Goal: Information Seeking & Learning: Learn about a topic

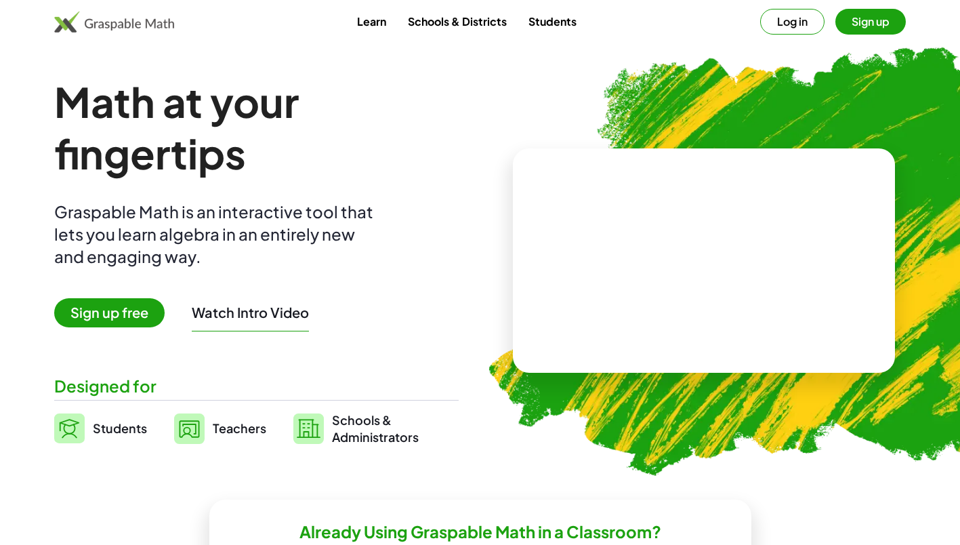
click at [127, 311] on span "Sign up free" at bounding box center [109, 312] width 110 height 29
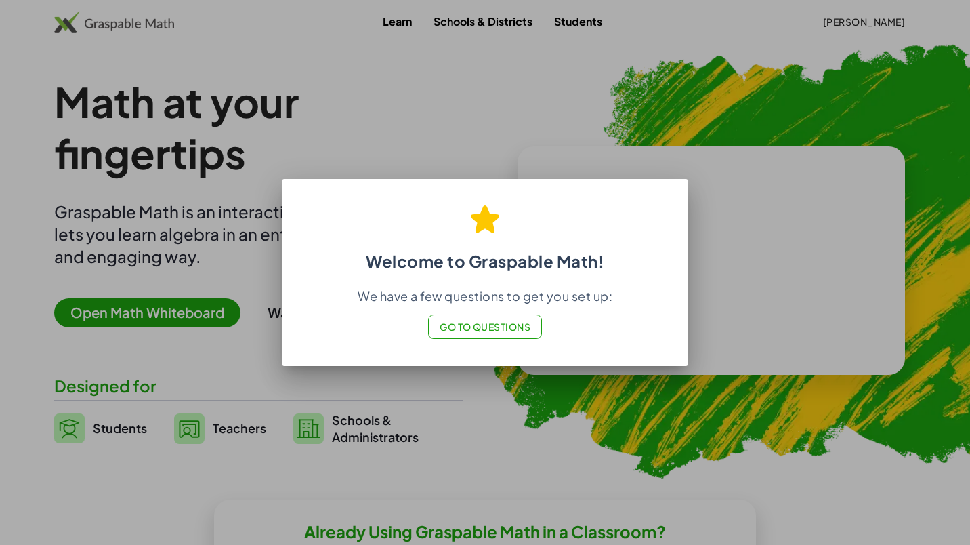
click at [602, 445] on div at bounding box center [485, 272] width 970 height 545
click at [653, 331] on div "We have a few questions to get you set up: Go to Questions" at bounding box center [485, 313] width 374 height 51
click at [540, 452] on div at bounding box center [485, 272] width 970 height 545
click at [521, 336] on button "Go to Questions" at bounding box center [485, 326] width 115 height 24
click at [492, 97] on div at bounding box center [485, 272] width 970 height 545
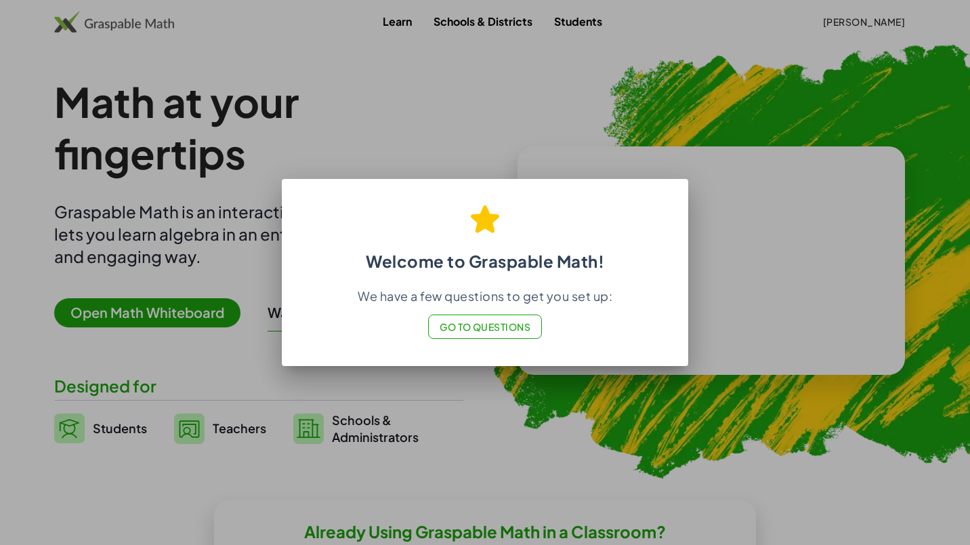
click at [808, 138] on div at bounding box center [485, 272] width 970 height 545
click at [531, 33] on div at bounding box center [485, 272] width 970 height 545
click at [464, 22] on div at bounding box center [485, 272] width 970 height 545
click at [330, 337] on div "We have a few questions to get you set up: Go to Questions" at bounding box center [485, 313] width 374 height 51
click at [335, 442] on div at bounding box center [485, 272] width 970 height 545
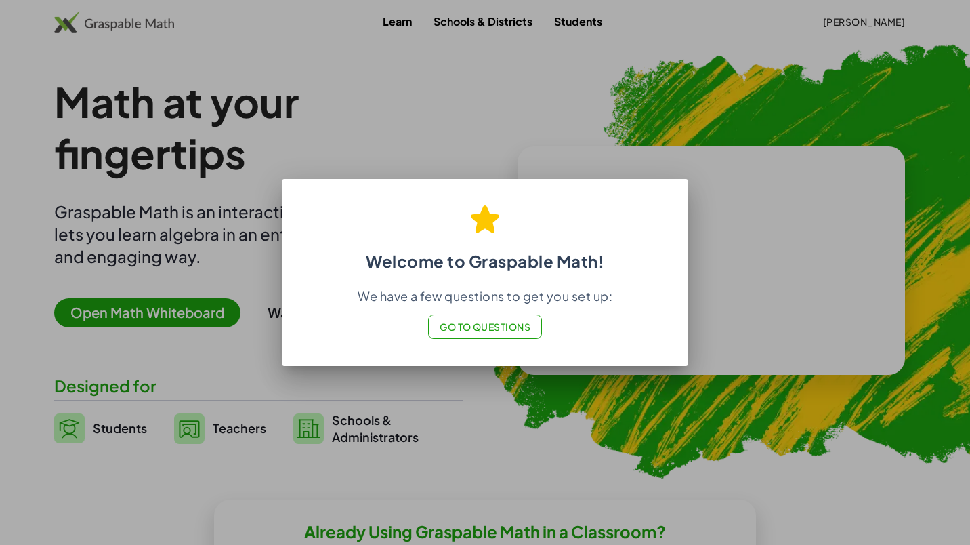
click at [470, 327] on span "Go to Questions" at bounding box center [485, 327] width 91 height 12
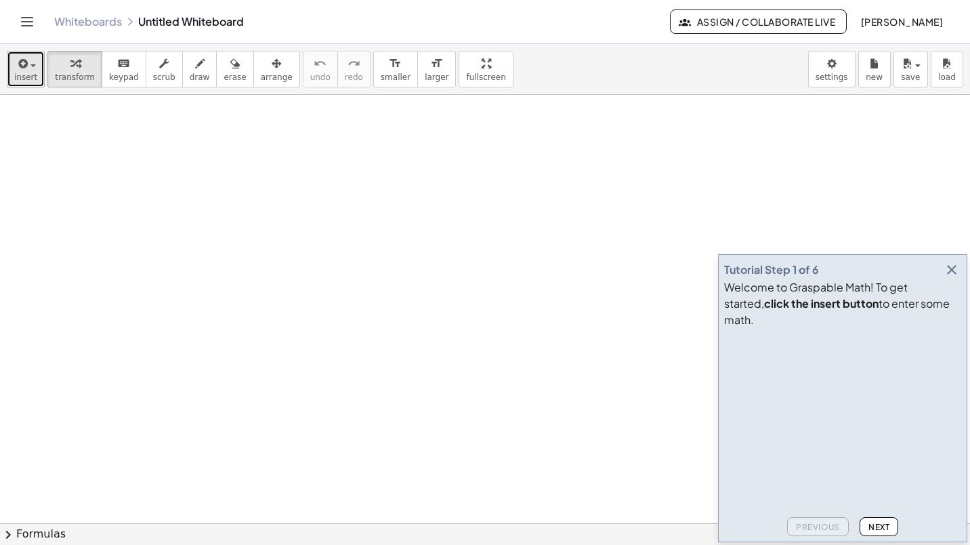
click at [12, 68] on button "insert" at bounding box center [26, 69] width 38 height 37
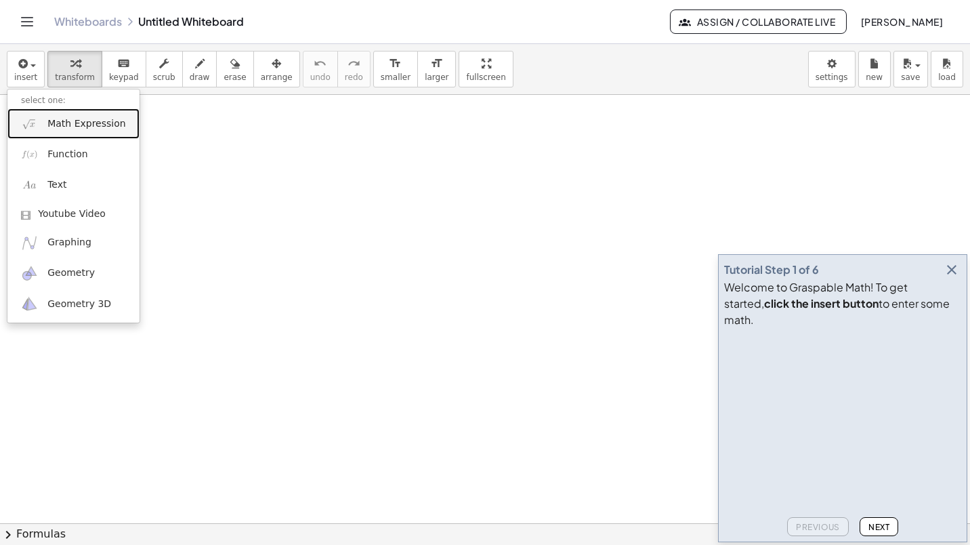
click at [74, 124] on span "Math Expression" at bounding box center [86, 124] width 78 height 14
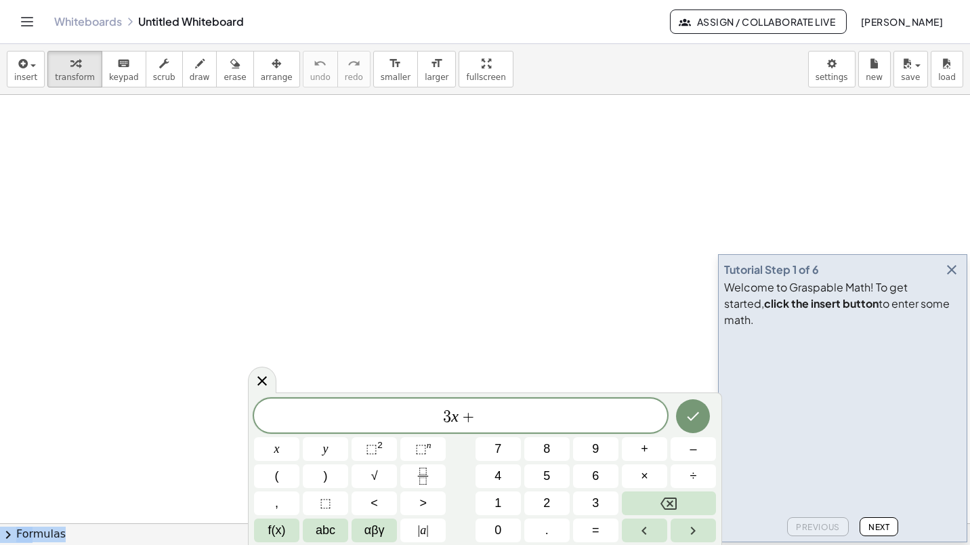
drag, startPoint x: 255, startPoint y: 396, endPoint x: 47, endPoint y: 194, distance: 290.4
click at [47, 194] on body "Graspable Math Activities Get Started Activity Bank Assigned Work Classes White…" at bounding box center [485, 272] width 970 height 545
click at [472, 407] on span "3 x + ​" at bounding box center [460, 416] width 413 height 19
click at [539, 466] on button "5" at bounding box center [547, 476] width 45 height 24
click at [325, 525] on span "abc" at bounding box center [326, 530] width 20 height 18
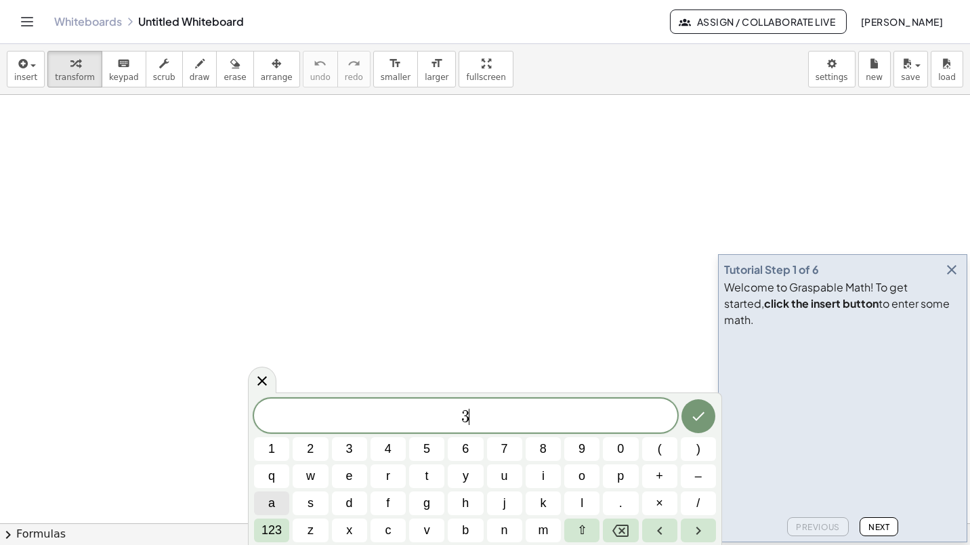
click at [268, 501] on span "a" at bounding box center [271, 503] width 7 height 18
click at [664, 476] on button "+" at bounding box center [659, 476] width 35 height 24
click at [436, 451] on button "5" at bounding box center [426, 449] width 35 height 24
click at [699, 422] on icon "Done" at bounding box center [699, 416] width 16 height 16
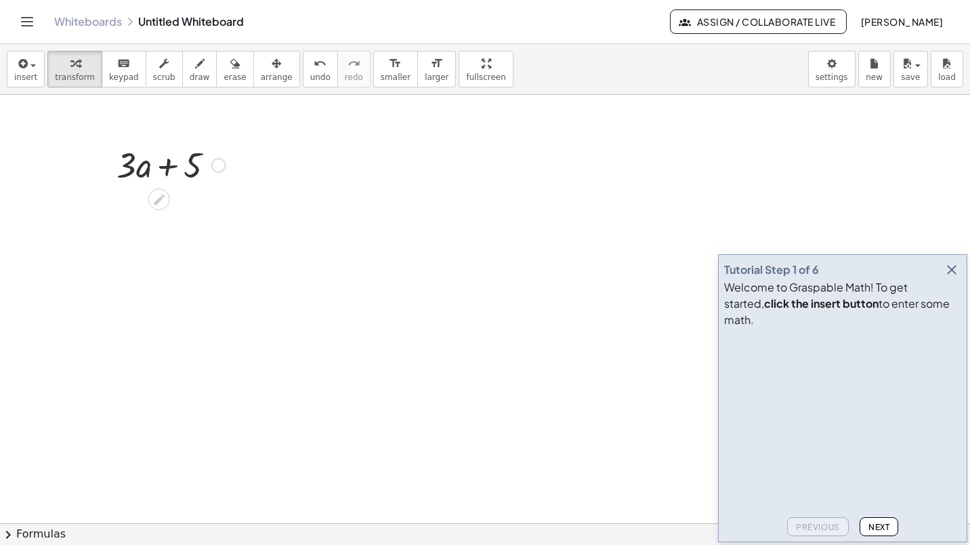
click at [224, 169] on div at bounding box center [218, 165] width 15 height 15
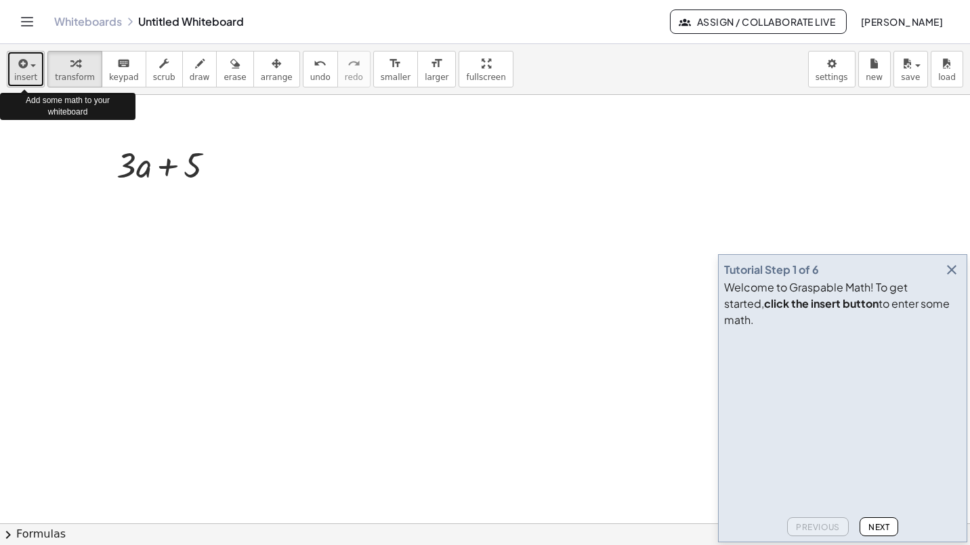
click at [26, 71] on icon "button" at bounding box center [22, 64] width 12 height 16
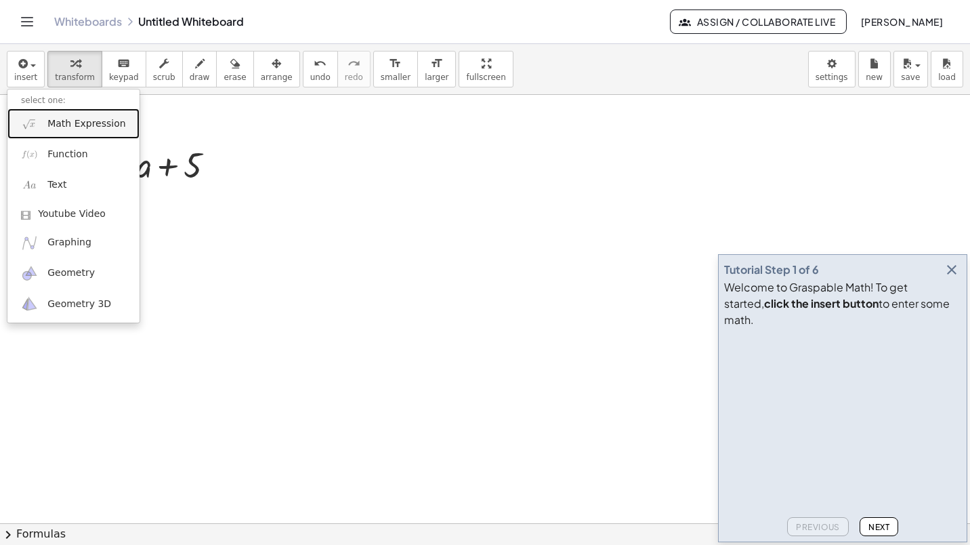
click at [73, 123] on span "Math Expression" at bounding box center [86, 124] width 78 height 14
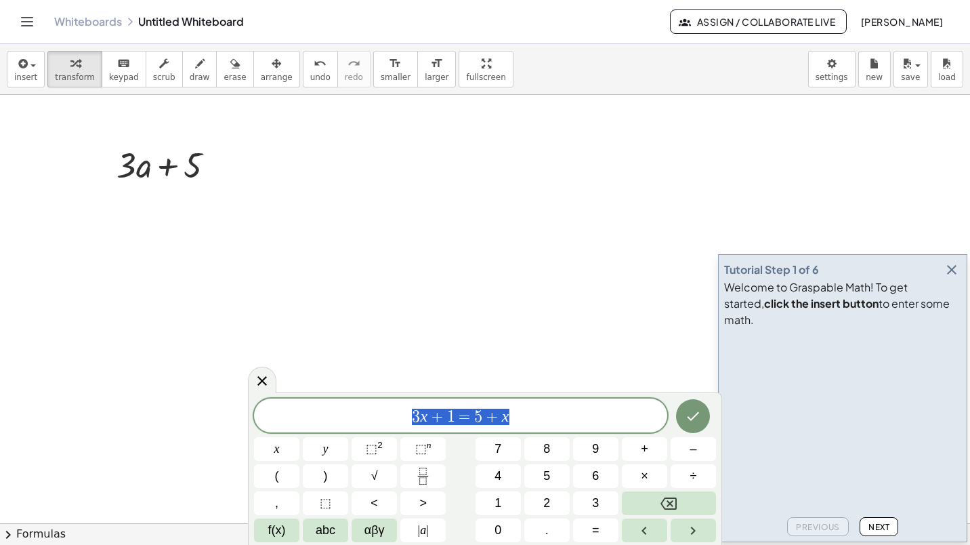
drag, startPoint x: 549, startPoint y: 418, endPoint x: 339, endPoint y: 413, distance: 210.1
click at [339, 413] on span "3 x + 1 = 5 + x" at bounding box center [460, 416] width 413 height 19
click at [321, 522] on span "abc" at bounding box center [326, 530] width 20 height 18
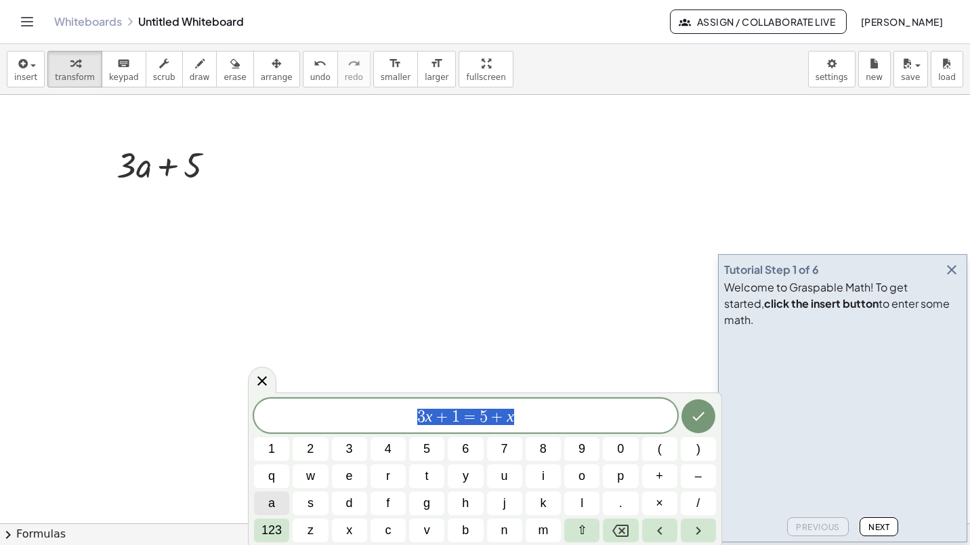
click at [260, 497] on button "a" at bounding box center [271, 503] width 35 height 24
click at [265, 522] on span "123" at bounding box center [272, 530] width 20 height 18
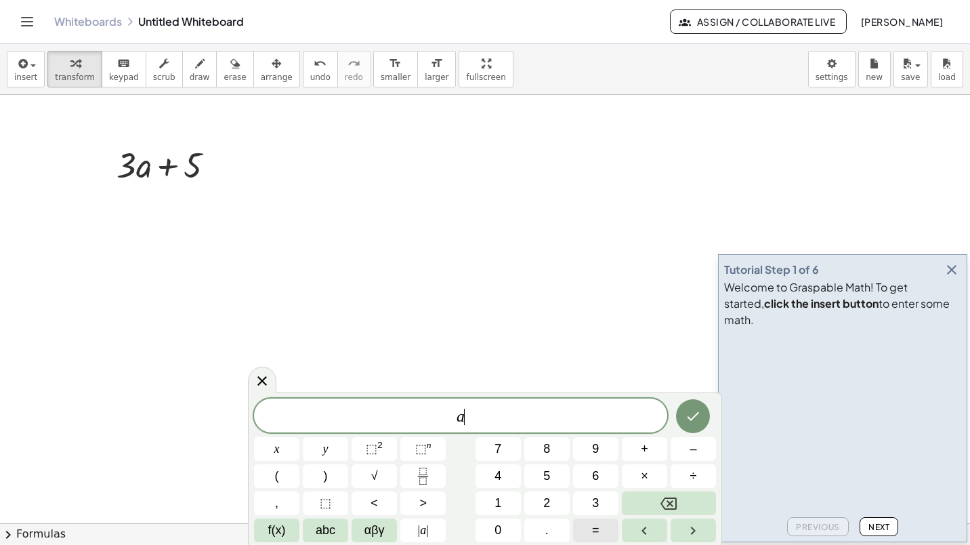
click at [594, 529] on span "=" at bounding box center [595, 530] width 7 height 18
click at [549, 494] on span "2" at bounding box center [546, 503] width 7 height 18
click at [702, 413] on button "Done" at bounding box center [693, 416] width 34 height 34
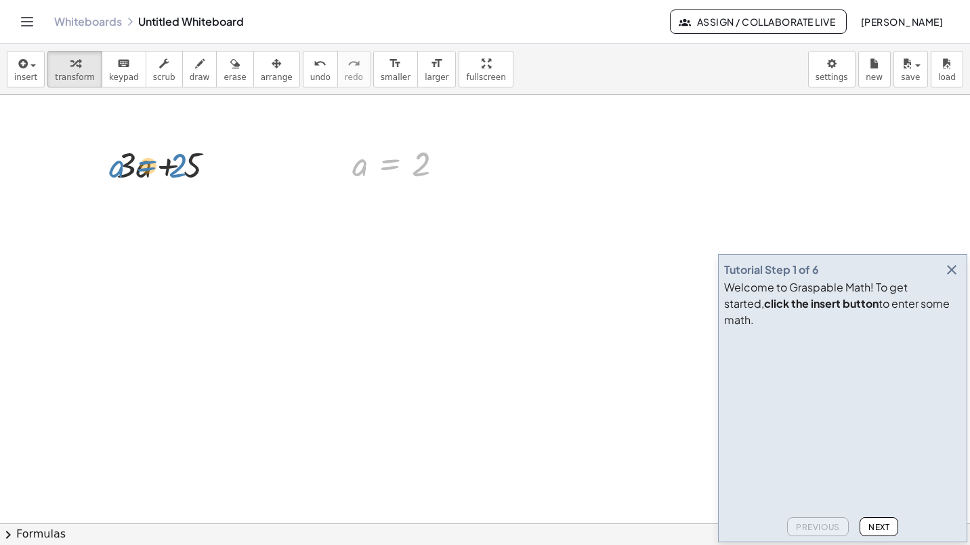
drag, startPoint x: 401, startPoint y: 169, endPoint x: 158, endPoint y: 170, distance: 243.3
click at [394, 200] on icon at bounding box center [390, 198] width 12 height 12
click at [339, 202] on span "+" at bounding box center [336, 198] width 8 height 20
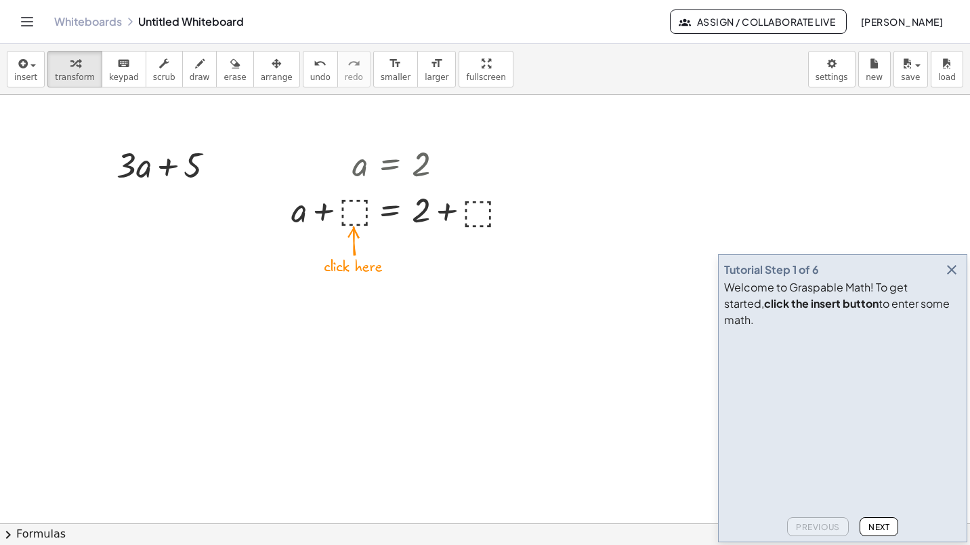
click at [481, 216] on div at bounding box center [403, 209] width 237 height 46
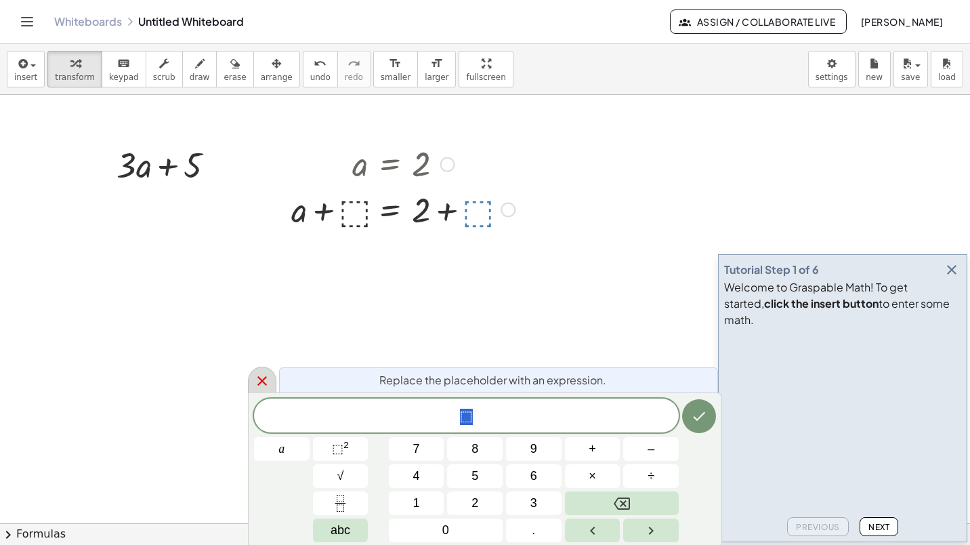
click at [258, 379] on icon at bounding box center [262, 381] width 16 height 16
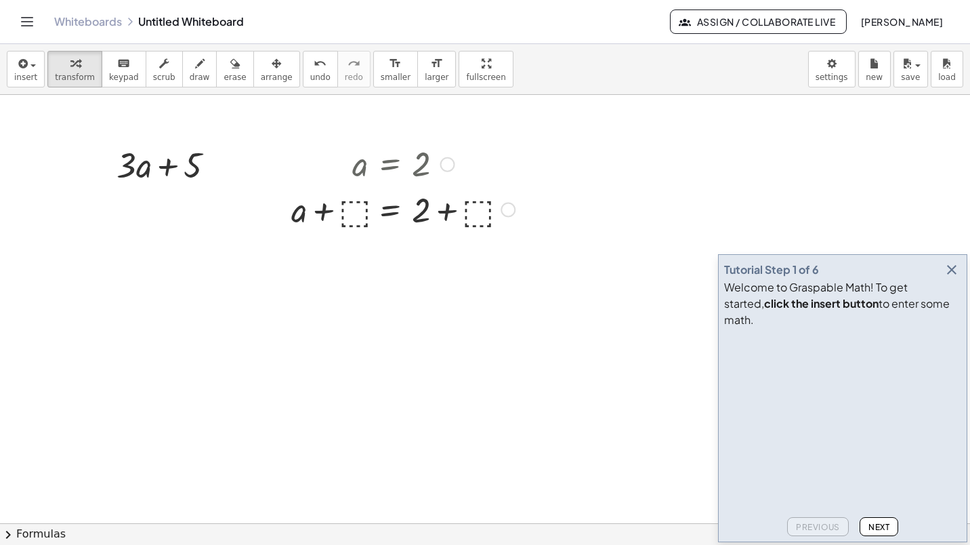
click at [506, 206] on div at bounding box center [508, 210] width 15 height 15
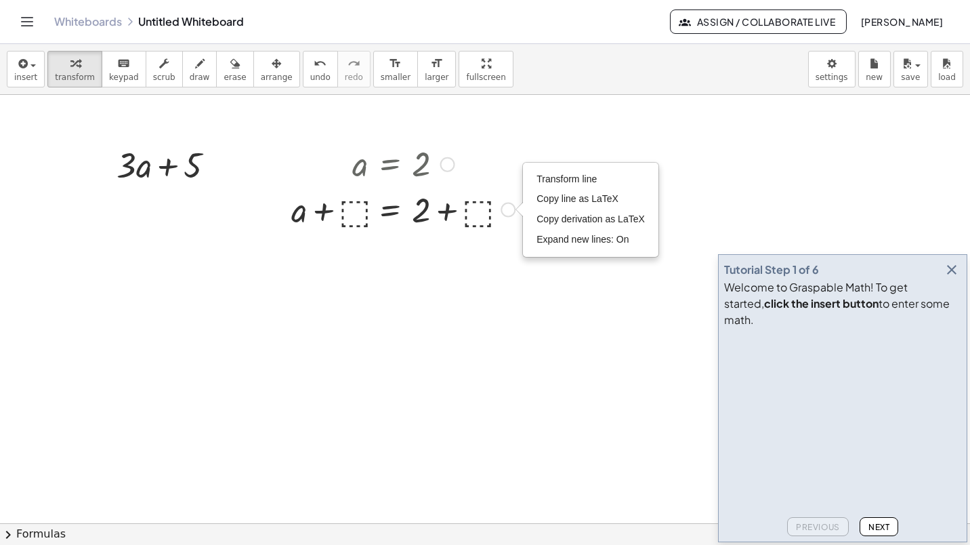
click at [459, 219] on div at bounding box center [403, 209] width 237 height 46
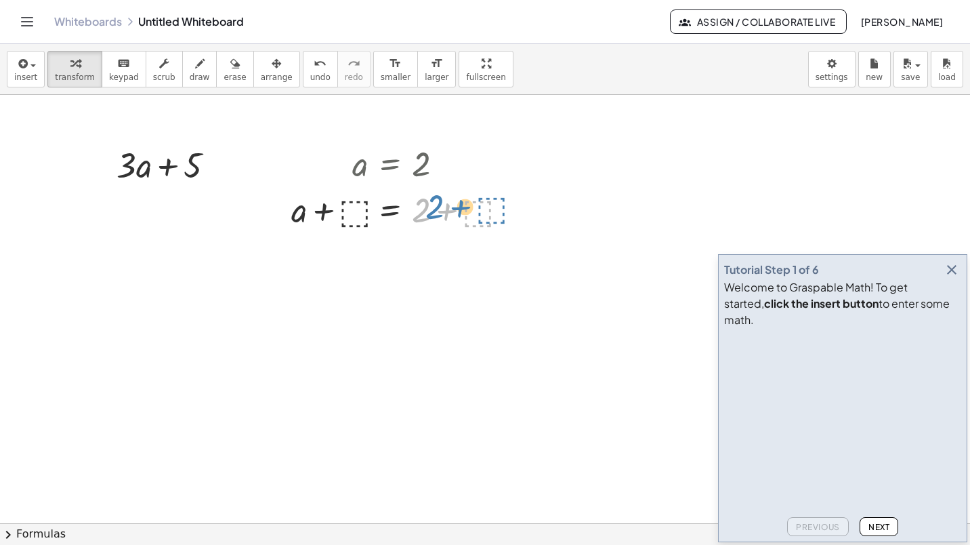
drag, startPoint x: 450, startPoint y: 207, endPoint x: 462, endPoint y: 206, distance: 12.3
click at [462, 206] on div at bounding box center [403, 209] width 237 height 46
click at [500, 206] on div at bounding box center [403, 209] width 237 height 46
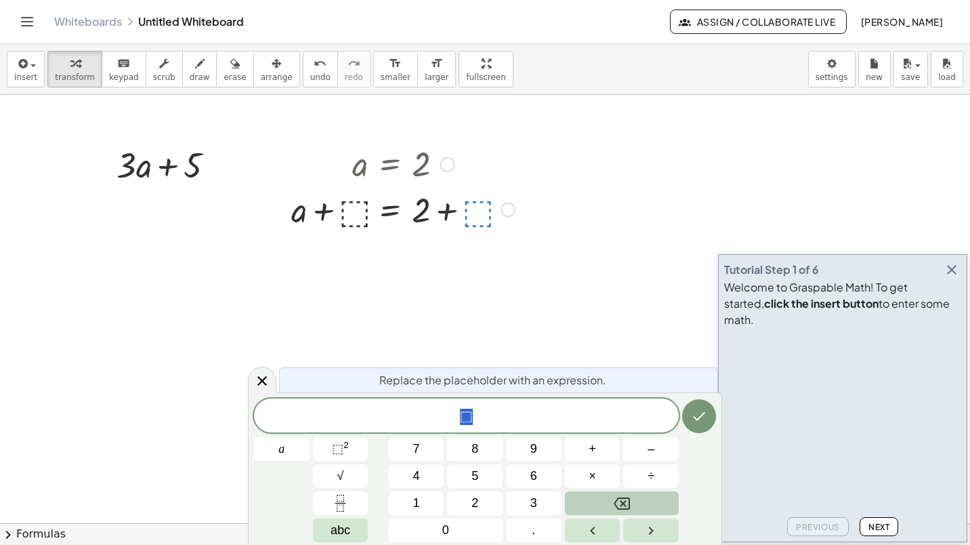
click at [635, 501] on button "Backspace" at bounding box center [622, 503] width 114 height 24
click at [264, 385] on icon at bounding box center [262, 381] width 16 height 16
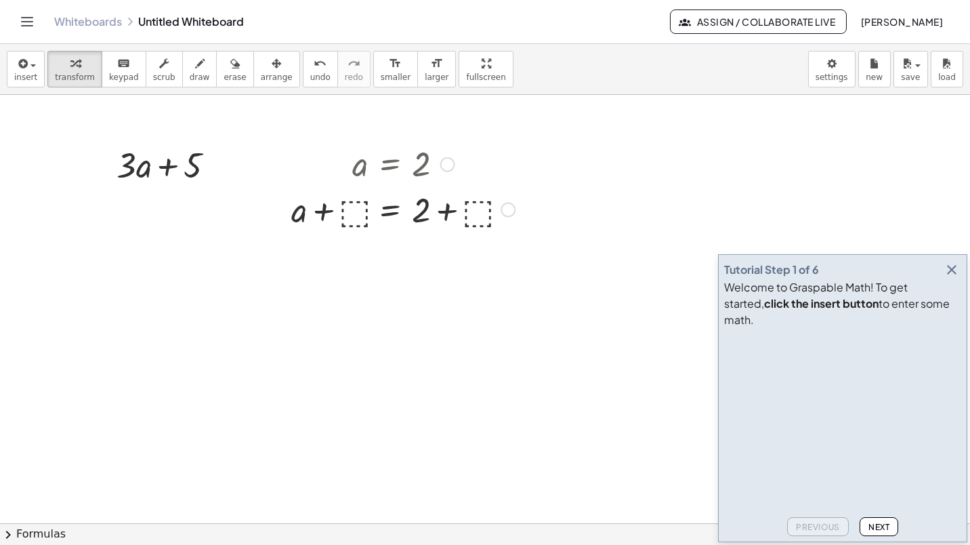
drag, startPoint x: 345, startPoint y: 216, endPoint x: 309, endPoint y: 280, distance: 73.1
drag, startPoint x: 417, startPoint y: 214, endPoint x: 456, endPoint y: 392, distance: 182.4
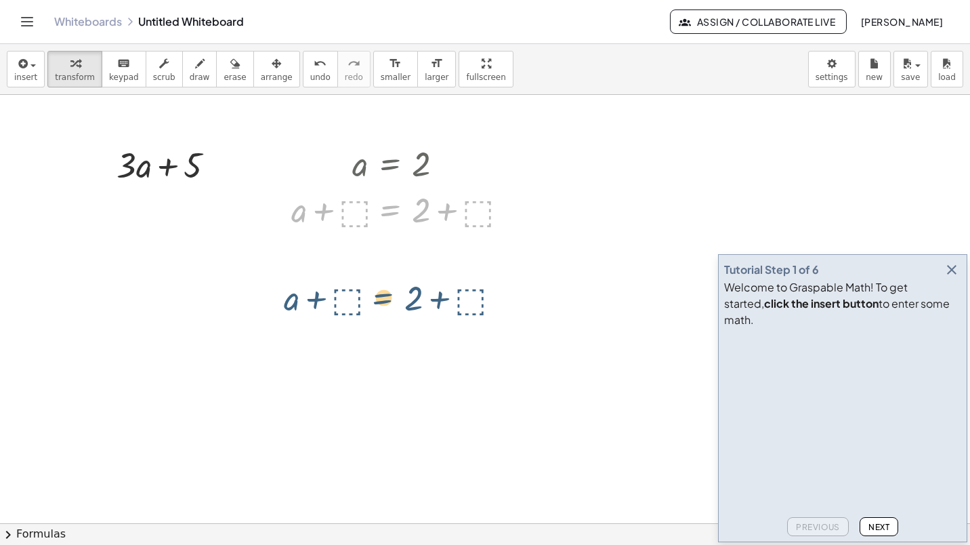
drag, startPoint x: 388, startPoint y: 211, endPoint x: 379, endPoint y: 306, distance: 95.3
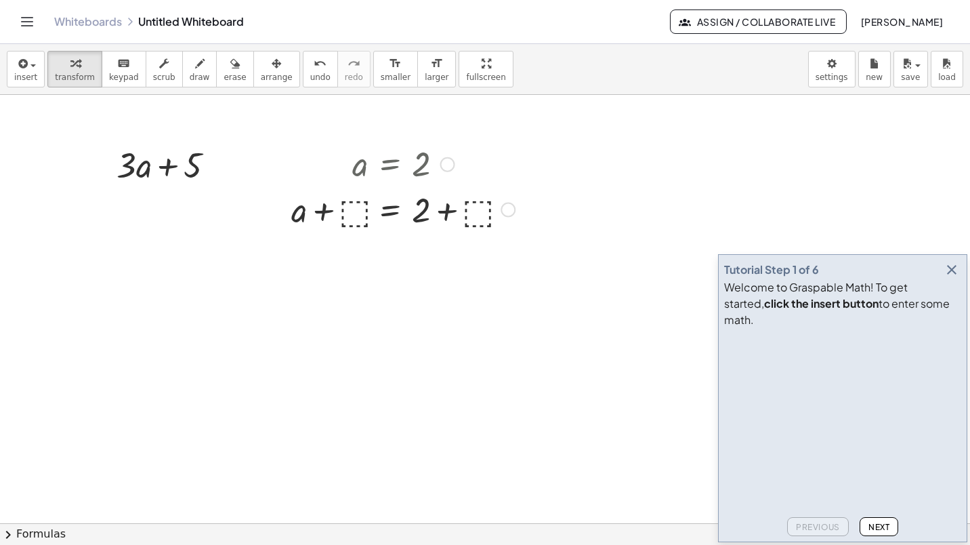
click at [506, 211] on div "Transform line Copy line as LaTeX Copy derivation as LaTeX Expand new lines: On" at bounding box center [508, 210] width 15 height 15
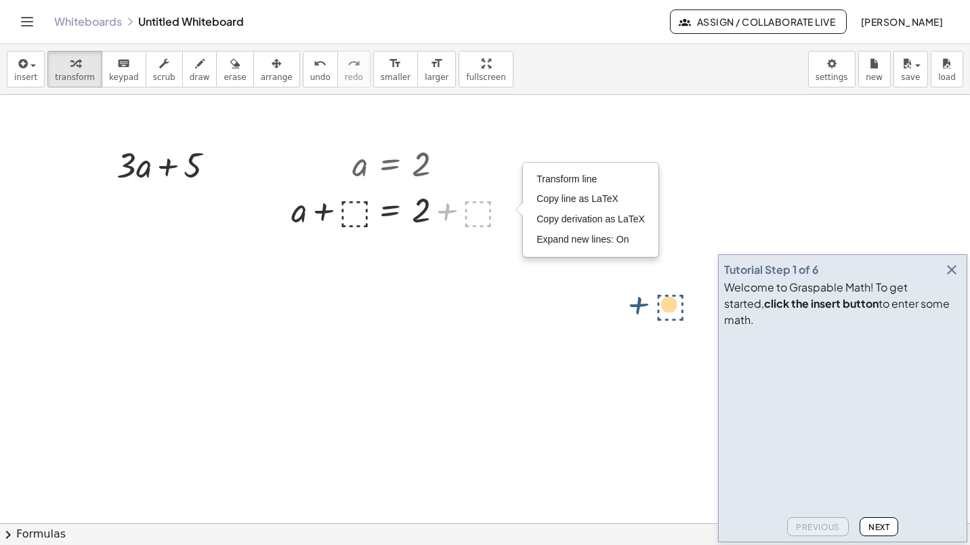
drag, startPoint x: 432, startPoint y: 204, endPoint x: 625, endPoint y: 298, distance: 214.9
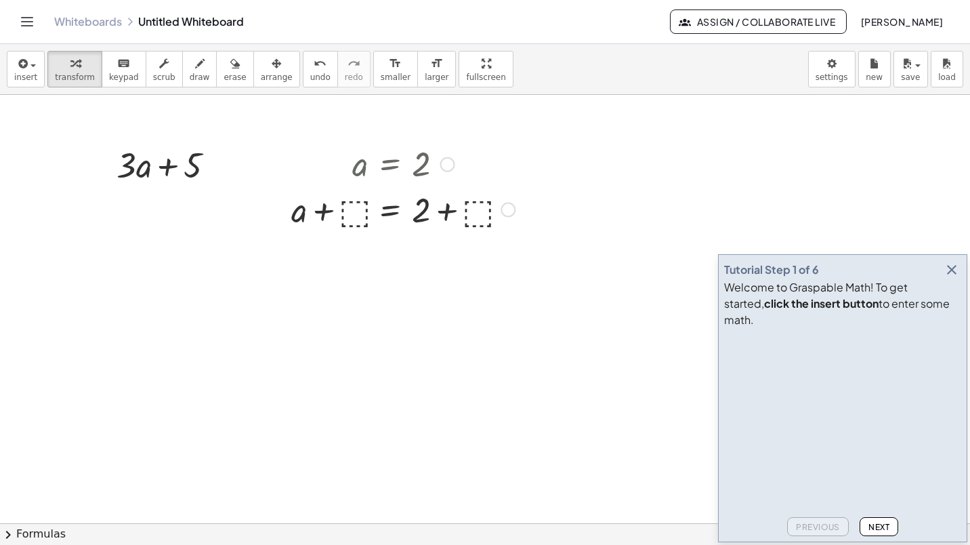
drag, startPoint x: 308, startPoint y: 191, endPoint x: 409, endPoint y: 165, distance: 104.4
click at [409, 165] on div at bounding box center [403, 163] width 237 height 45
drag, startPoint x: 409, startPoint y: 165, endPoint x: 386, endPoint y: 161, distance: 24.1
click at [352, 184] on div at bounding box center [403, 163] width 237 height 45
drag, startPoint x: 388, startPoint y: 159, endPoint x: 434, endPoint y: 178, distance: 50.5
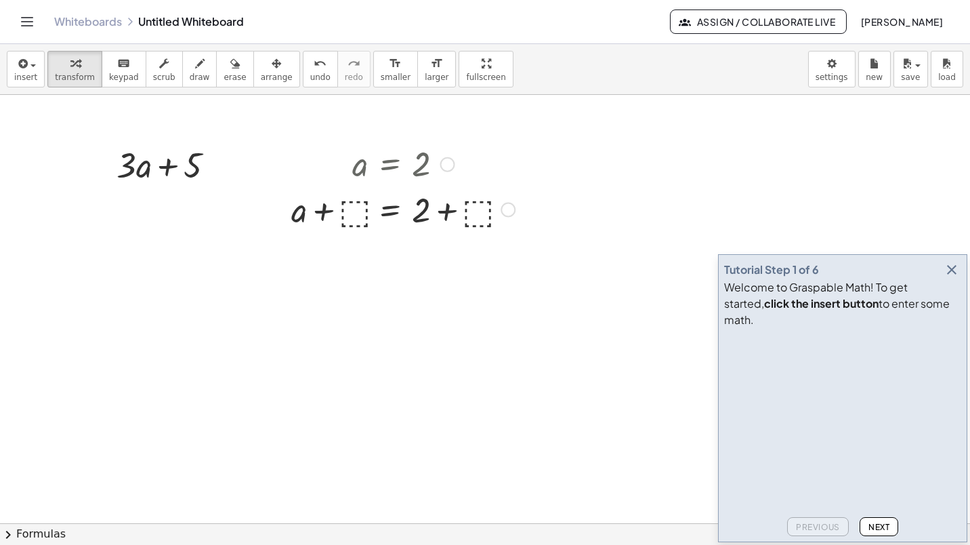
click at [371, 183] on div at bounding box center [403, 163] width 237 height 45
drag, startPoint x: 455, startPoint y: 167, endPoint x: 409, endPoint y: 183, distance: 49.3
click at [409, 183] on div at bounding box center [403, 163] width 237 height 45
drag, startPoint x: 443, startPoint y: 163, endPoint x: 396, endPoint y: 205, distance: 62.8
click at [390, 165] on div "a = 2 a = 2 + + ⬚ + + ⬚ Transform line Copy line as LaTeX Copy derivation as La…" at bounding box center [390, 165] width 0 height 0
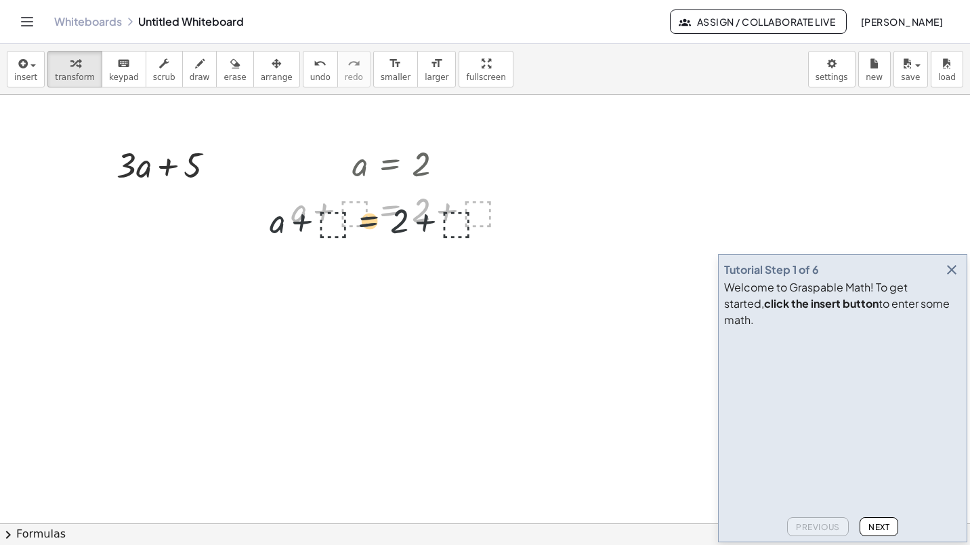
drag, startPoint x: 380, startPoint y: 213, endPoint x: 398, endPoint y: 173, distance: 44.6
click at [381, 193] on div at bounding box center [403, 209] width 237 height 46
drag, startPoint x: 449, startPoint y: 165, endPoint x: 567, endPoint y: 116, distance: 127.6
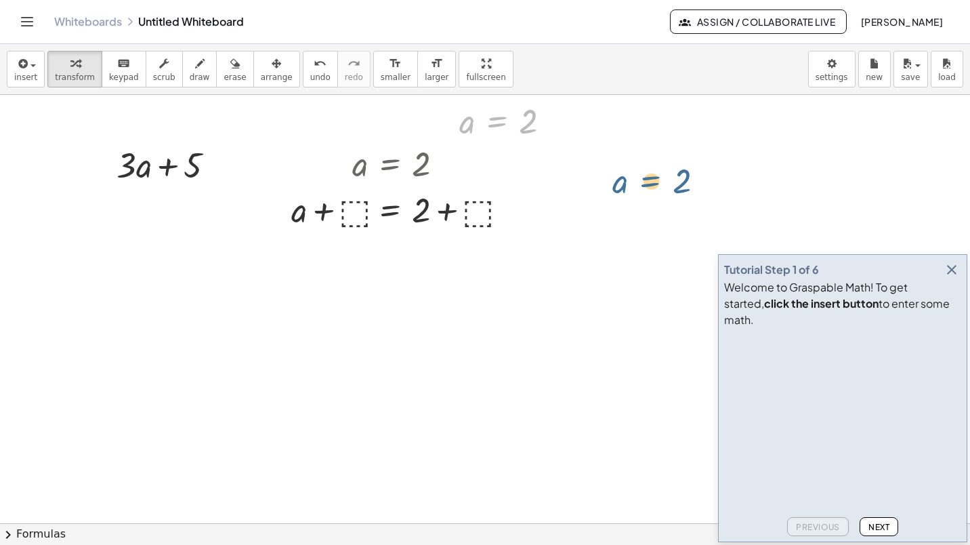
drag, startPoint x: 497, startPoint y: 116, endPoint x: 654, endPoint y: 179, distance: 168.7
drag, startPoint x: 512, startPoint y: 126, endPoint x: 777, endPoint y: 200, distance: 275.7
drag, startPoint x: 508, startPoint y: 159, endPoint x: 684, endPoint y: 216, distance: 185.4
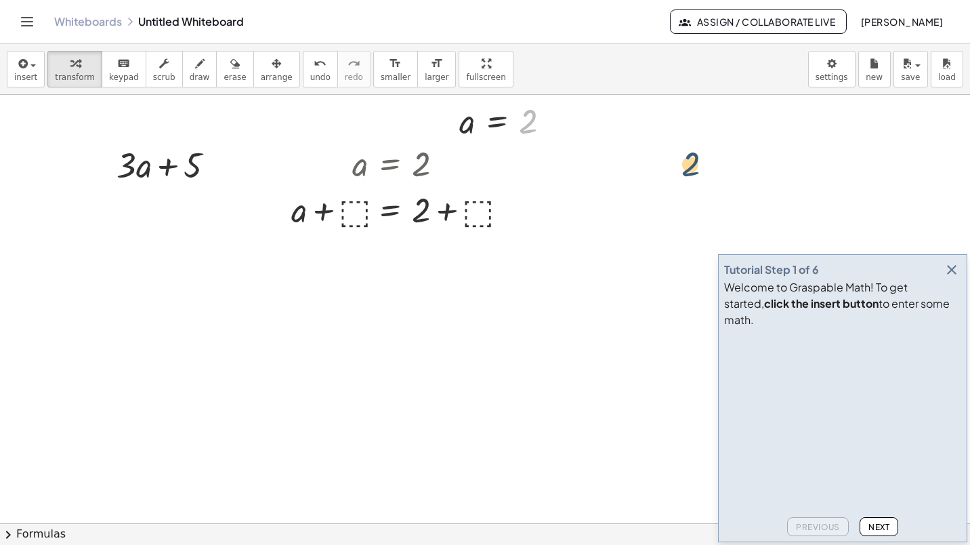
drag, startPoint x: 528, startPoint y: 119, endPoint x: 919, endPoint y: 218, distance: 403.2
click at [457, 125] on div at bounding box center [449, 121] width 20 height 52
drag, startPoint x: 467, startPoint y: 124, endPoint x: 455, endPoint y: 134, distance: 15.4
click at [455, 134] on div "a a = 2" at bounding box center [505, 121] width 133 height 52
drag, startPoint x: 442, startPoint y: 115, endPoint x: 106, endPoint y: 410, distance: 447.0
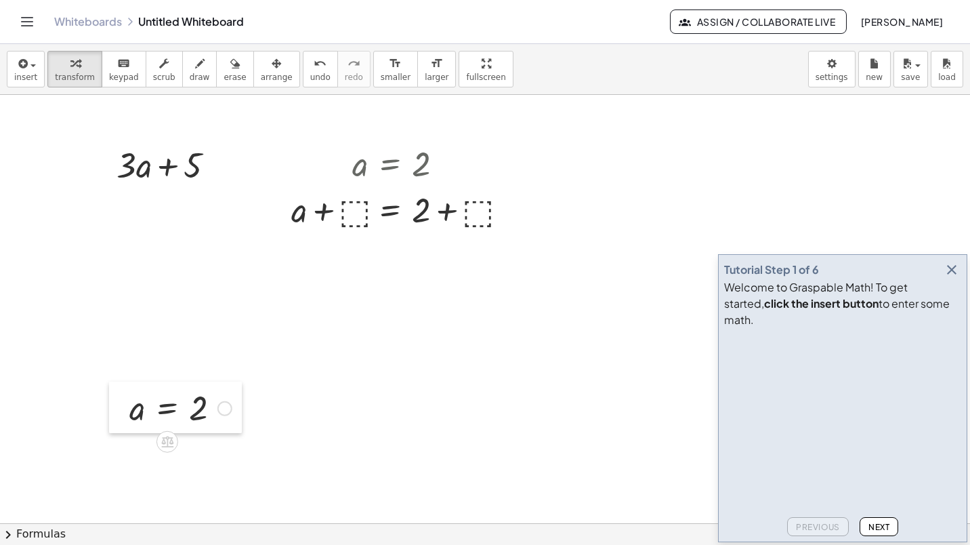
click at [109, 410] on div at bounding box center [119, 408] width 20 height 52
drag, startPoint x: 114, startPoint y: 415, endPoint x: 89, endPoint y: 428, distance: 27.6
click at [89, 428] on div at bounding box center [89, 429] width 20 height 52
drag, startPoint x: 105, startPoint y: 438, endPoint x: 145, endPoint y: 171, distance: 270.0
click at [136, 218] on div at bounding box center [170, 210] width 133 height 46
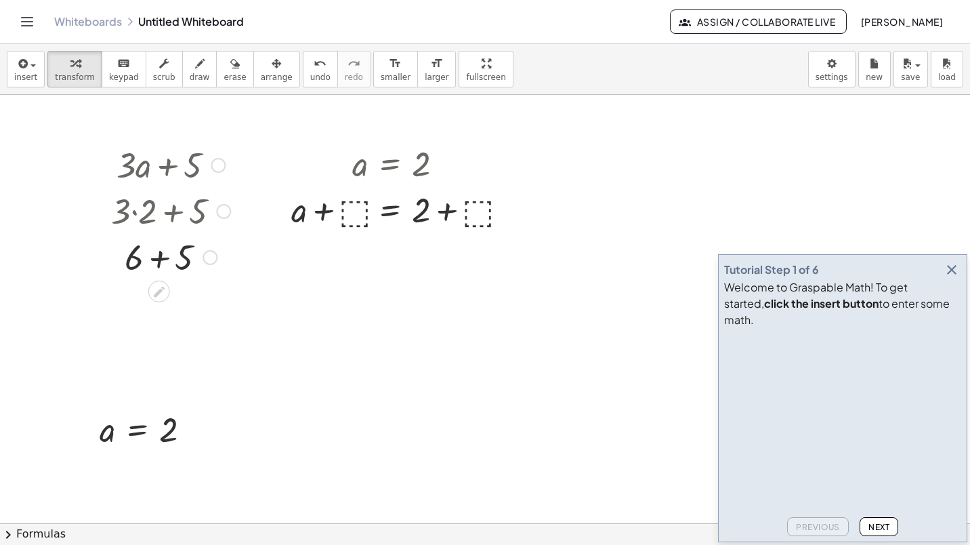
click at [162, 265] on div at bounding box center [170, 256] width 133 height 46
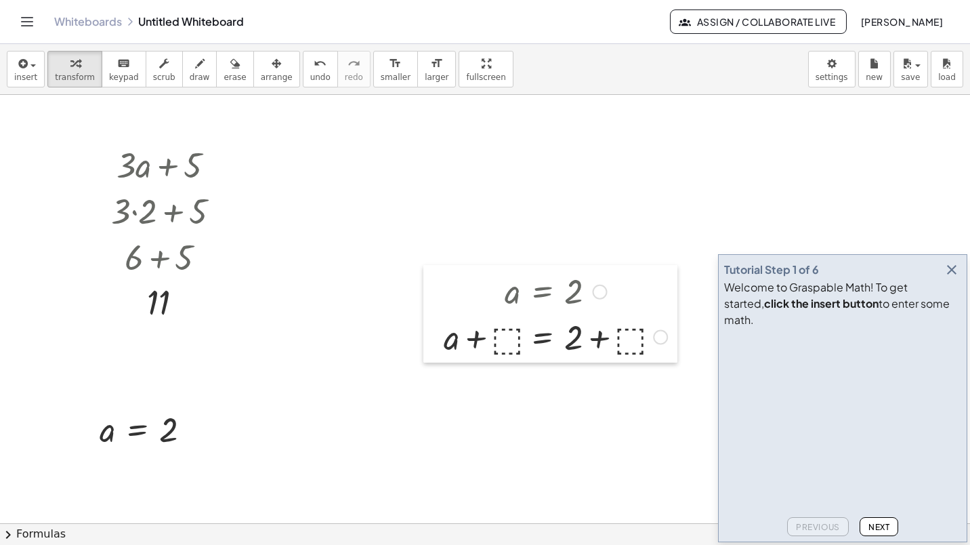
drag, startPoint x: 290, startPoint y: 160, endPoint x: 443, endPoint y: 287, distance: 198.7
click at [443, 287] on div at bounding box center [434, 314] width 20 height 98
click at [448, 293] on div at bounding box center [555, 290] width 237 height 45
click at [499, 298] on div at bounding box center [555, 290] width 237 height 45
drag, startPoint x: 360, startPoint y: 234, endPoint x: 657, endPoint y: 396, distance: 338.7
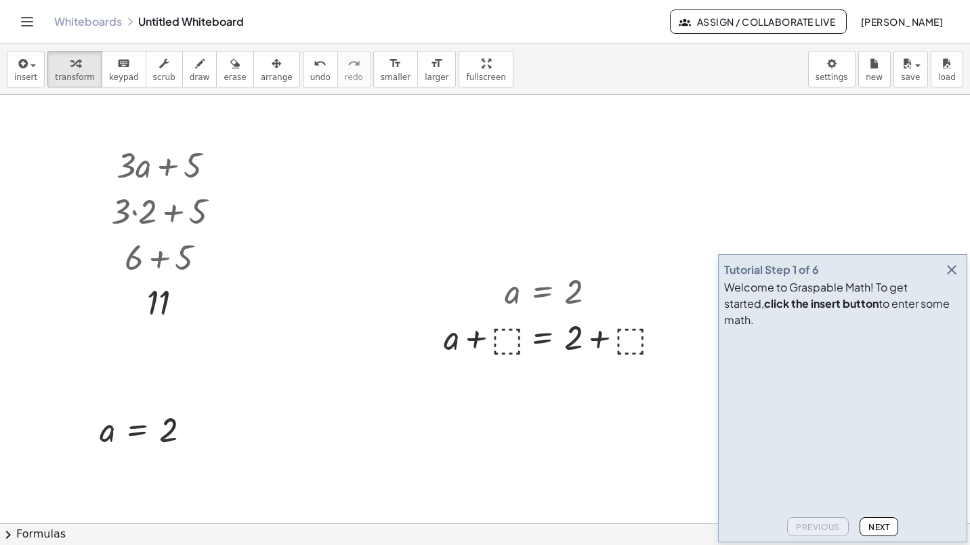
click at [224, 75] on span "erase" at bounding box center [235, 77] width 22 height 9
drag, startPoint x: 521, startPoint y: 295, endPoint x: 617, endPoint y: 372, distance: 123.0
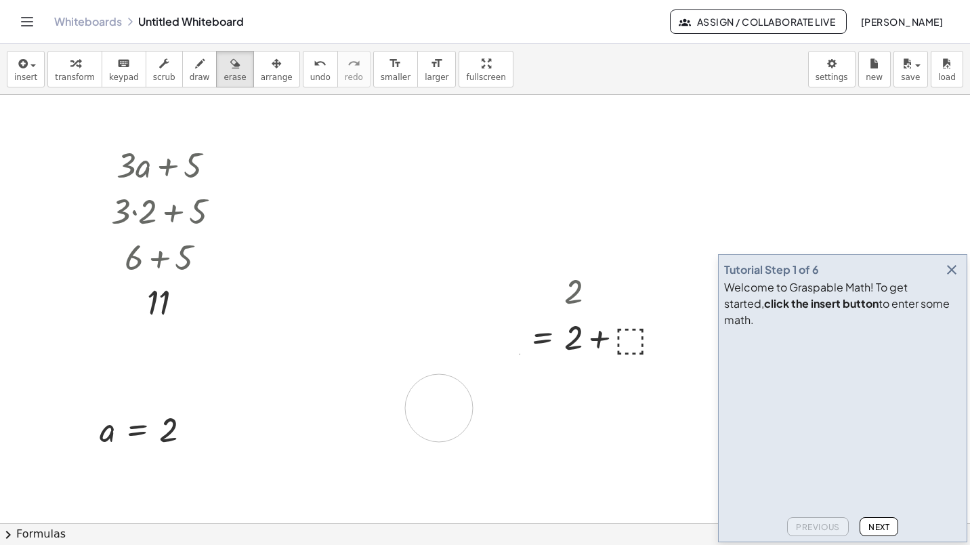
drag, startPoint x: 649, startPoint y: 346, endPoint x: 554, endPoint y: 311, distance: 101.0
click at [230, 68] on icon "button" at bounding box center [234, 64] width 9 height 16
drag, startPoint x: 455, startPoint y: 297, endPoint x: 392, endPoint y: 358, distance: 88.2
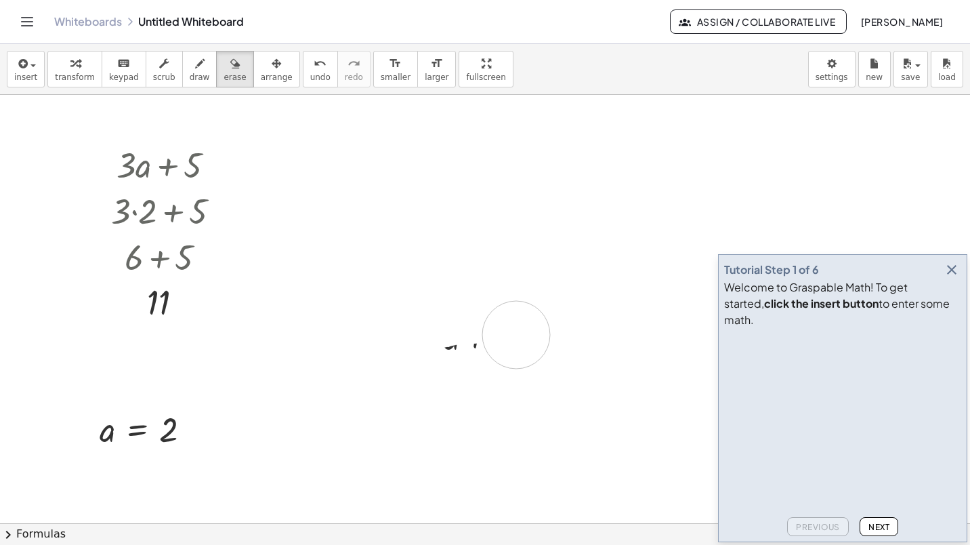
drag, startPoint x: 510, startPoint y: 336, endPoint x: 368, endPoint y: 338, distance: 141.6
drag, startPoint x: 569, startPoint y: 320, endPoint x: 518, endPoint y: 258, distance: 79.5
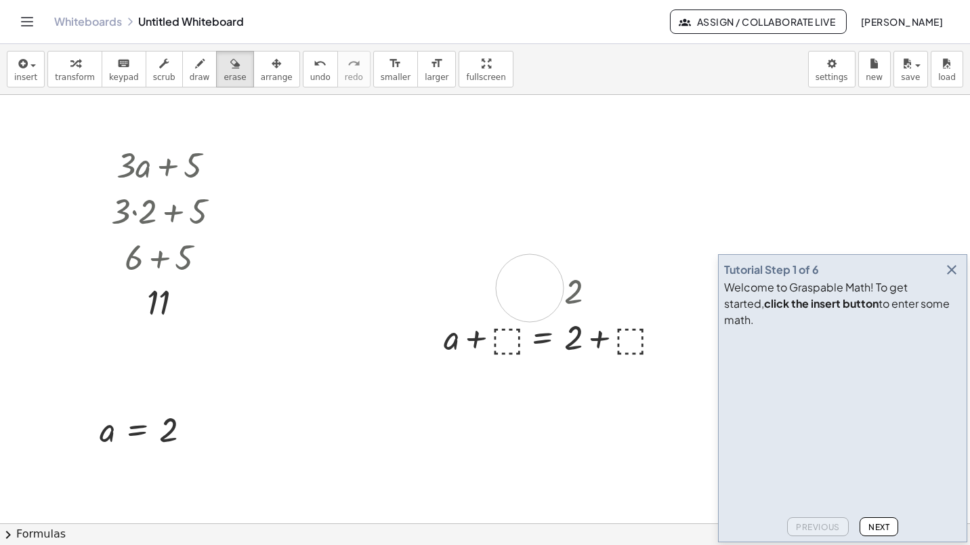
drag, startPoint x: 530, startPoint y: 288, endPoint x: 398, endPoint y: 283, distance: 132.2
click at [30, 75] on span "insert" at bounding box center [25, 77] width 23 height 9
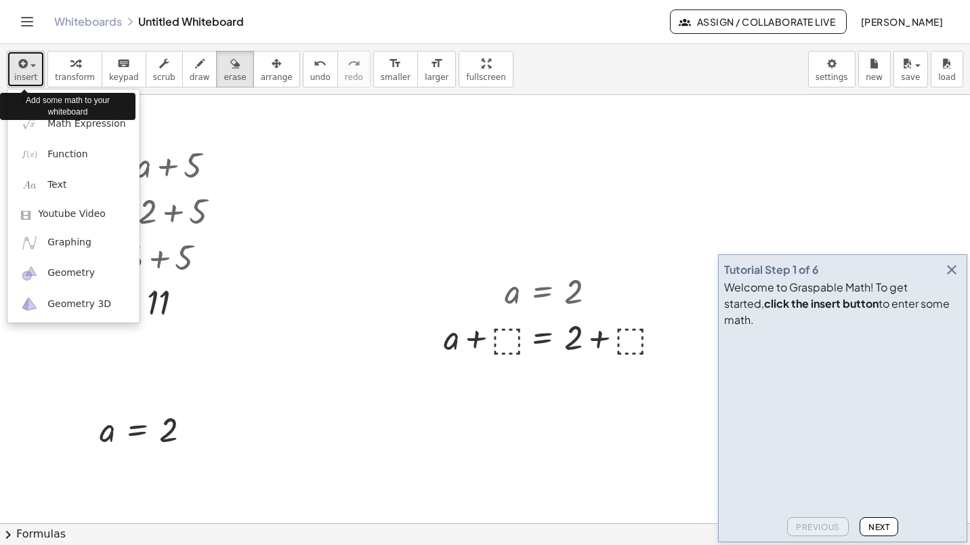
click at [30, 75] on span "insert" at bounding box center [25, 77] width 23 height 9
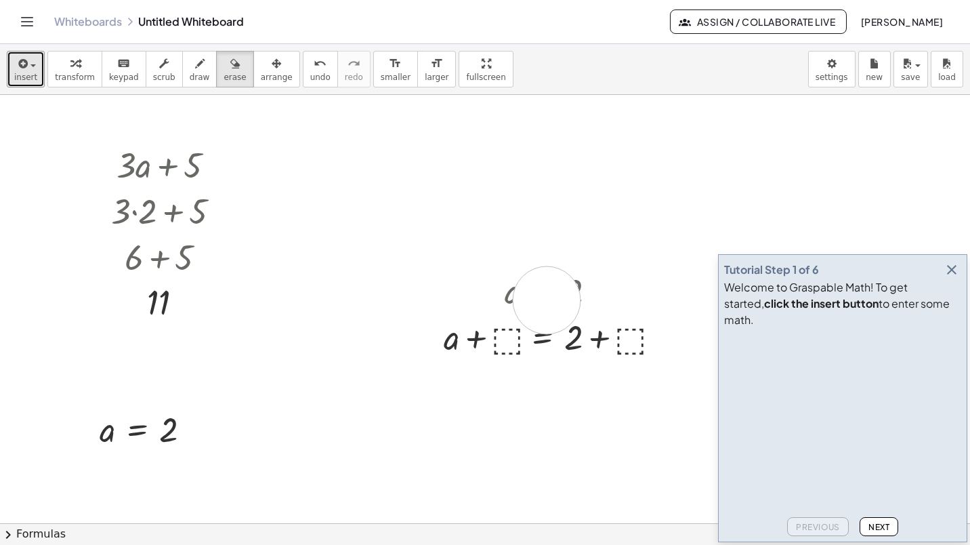
drag, startPoint x: 547, startPoint y: 300, endPoint x: 445, endPoint y: 263, distance: 108.3
drag, startPoint x: 512, startPoint y: 289, endPoint x: 475, endPoint y: 312, distance: 42.9
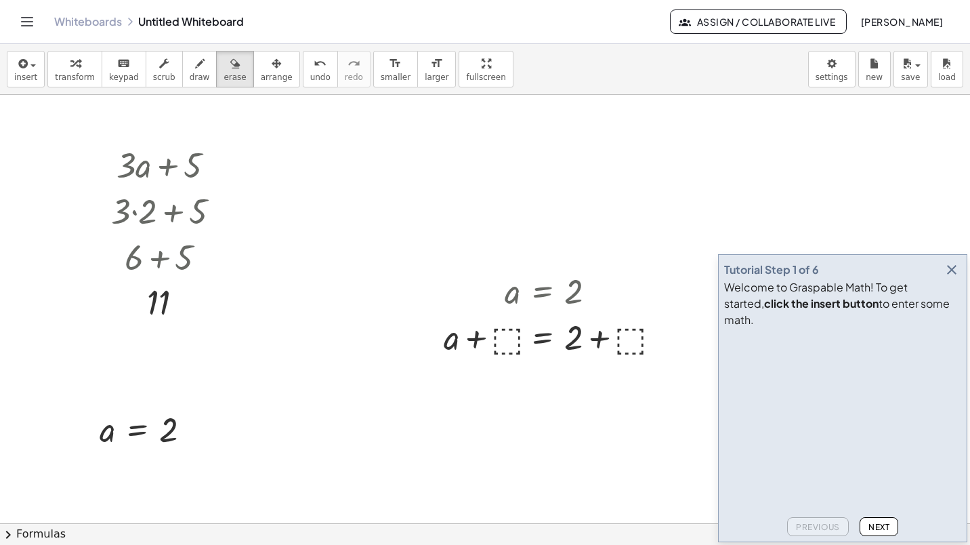
click at [31, 77] on span "insert" at bounding box center [25, 77] width 23 height 9
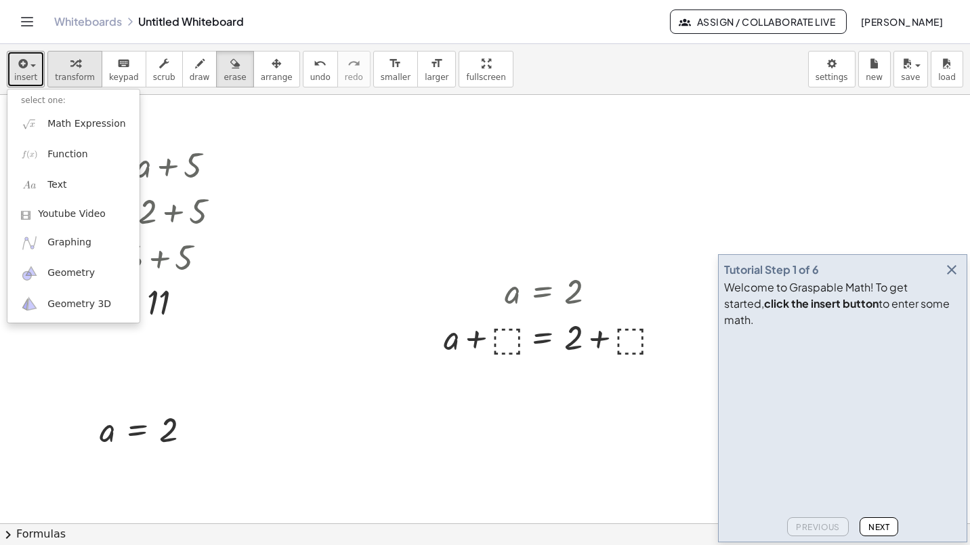
click at [65, 73] on span "transform" at bounding box center [75, 77] width 40 height 9
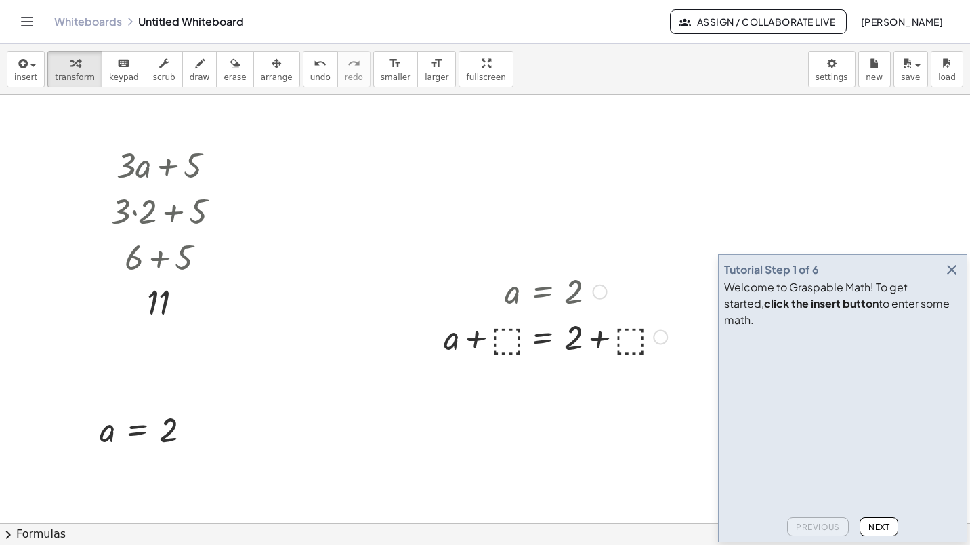
click at [528, 293] on div at bounding box center [555, 290] width 237 height 45
click at [602, 291] on div at bounding box center [600, 292] width 15 height 15
click at [575, 295] on div at bounding box center [555, 290] width 237 height 45
drag, startPoint x: 634, startPoint y: 285, endPoint x: 409, endPoint y: 364, distance: 238.5
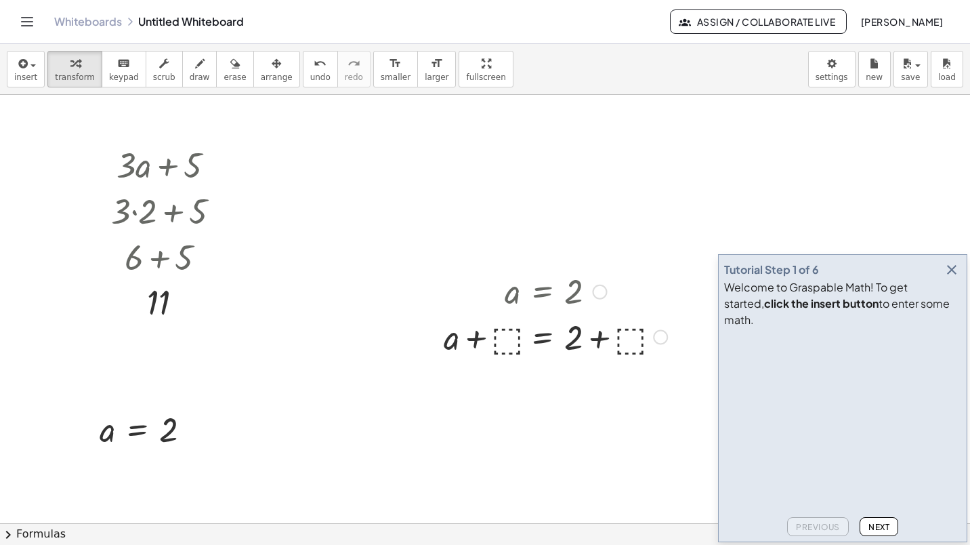
drag, startPoint x: 409, startPoint y: 364, endPoint x: 566, endPoint y: 296, distance: 171.2
click at [566, 296] on div at bounding box center [555, 290] width 237 height 45
click at [567, 296] on div at bounding box center [555, 290] width 237 height 45
click at [607, 289] on div "Go back to this line Copy line as LaTeX Copy derivation as LaTeX" at bounding box center [600, 292] width 15 height 15
click at [477, 293] on div at bounding box center [555, 290] width 237 height 45
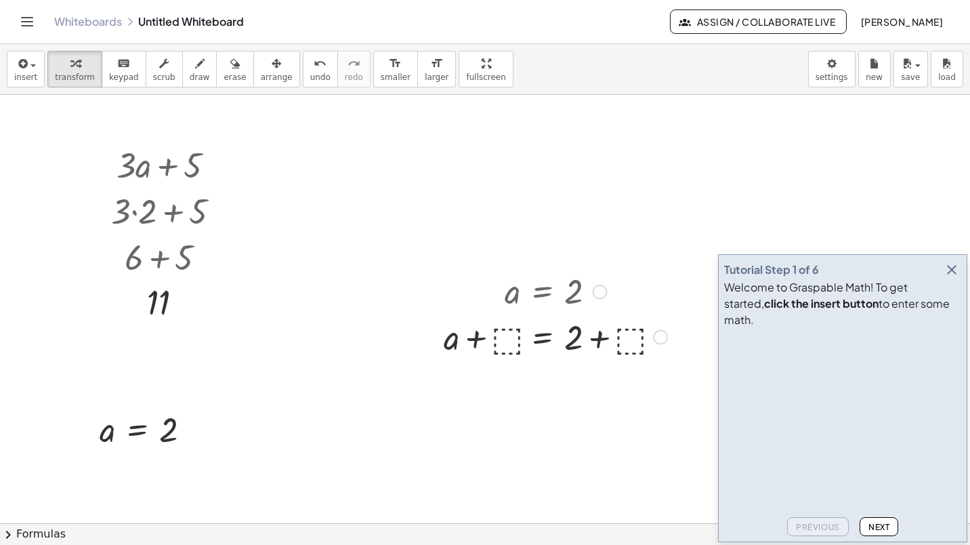
click at [455, 295] on div at bounding box center [555, 290] width 237 height 45
click at [523, 295] on div at bounding box center [555, 290] width 237 height 45
drag, startPoint x: 523, startPoint y: 295, endPoint x: 510, endPoint y: 295, distance: 12.9
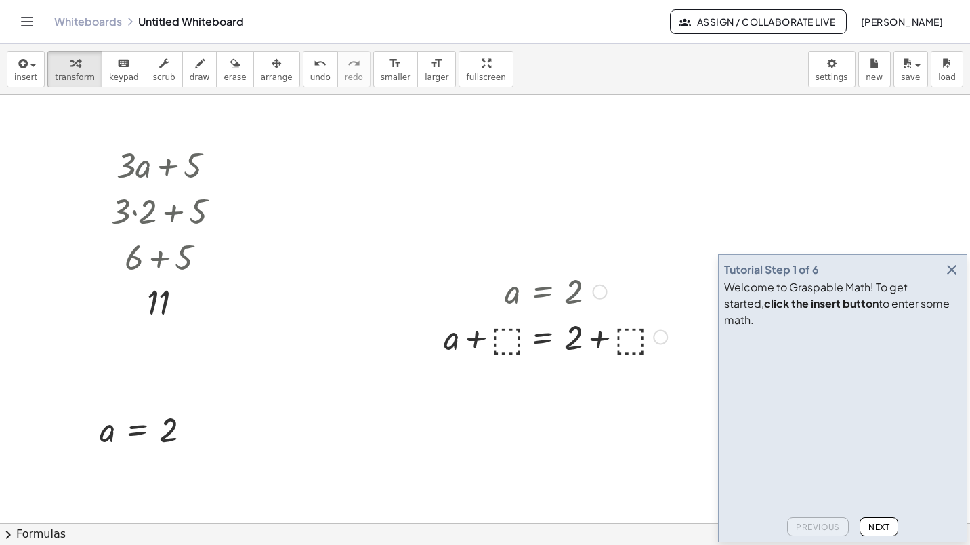
click at [510, 295] on div at bounding box center [555, 290] width 237 height 45
drag, startPoint x: 510, startPoint y: 295, endPoint x: 619, endPoint y: 243, distance: 120.3
click at [873, 530] on span "Next" at bounding box center [879, 527] width 21 height 10
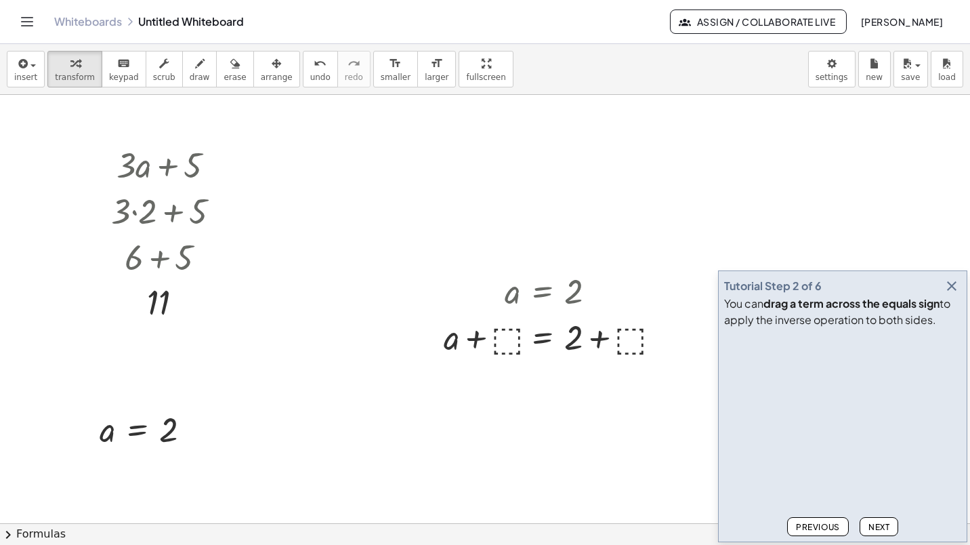
click at [878, 523] on span "Next" at bounding box center [879, 527] width 21 height 10
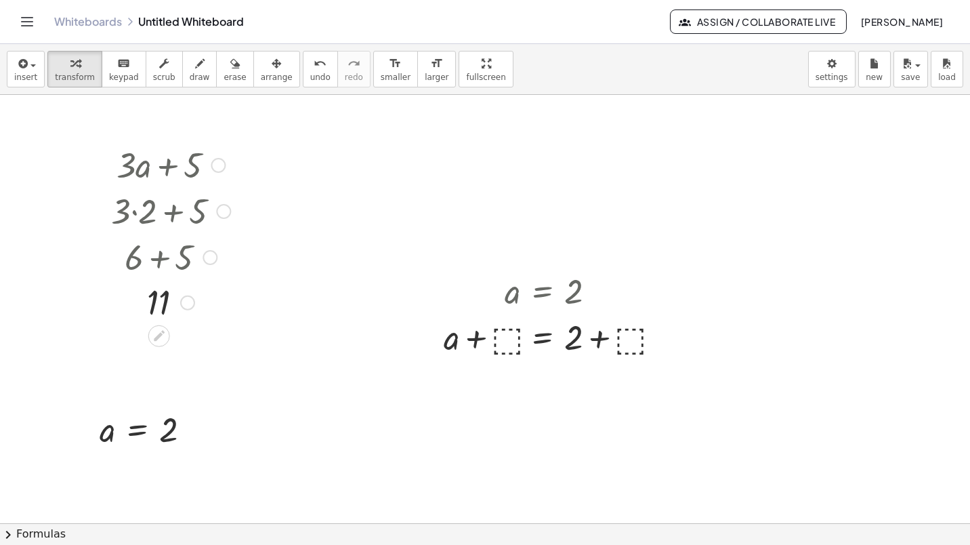
click at [133, 173] on div at bounding box center [170, 164] width 133 height 46
click at [153, 169] on div at bounding box center [170, 164] width 133 height 46
drag, startPoint x: 153, startPoint y: 169, endPoint x: 254, endPoint y: 153, distance: 102.3
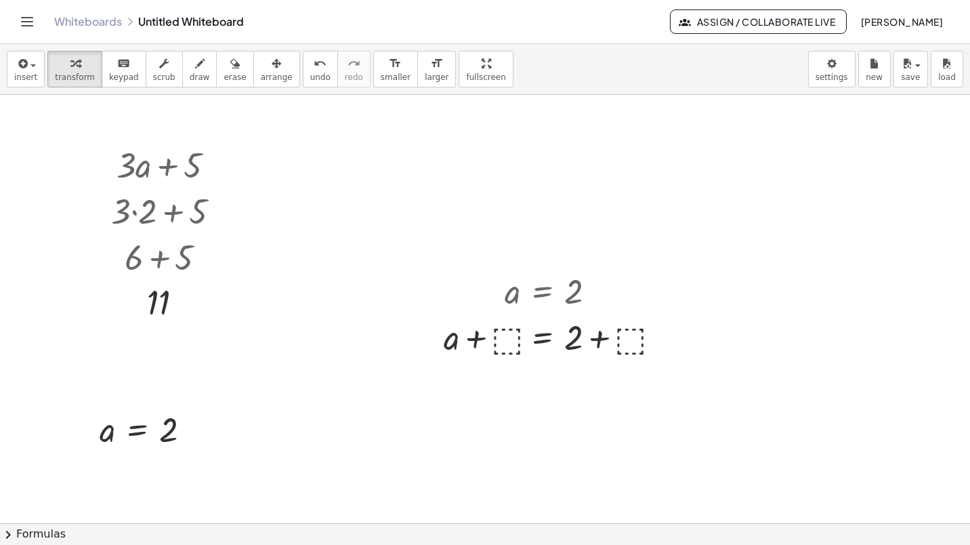
drag, startPoint x: 535, startPoint y: 297, endPoint x: 664, endPoint y: 249, distance: 138.3
drag, startPoint x: 664, startPoint y: 249, endPoint x: 588, endPoint y: 295, distance: 89.1
click at [588, 295] on div at bounding box center [555, 290] width 237 height 45
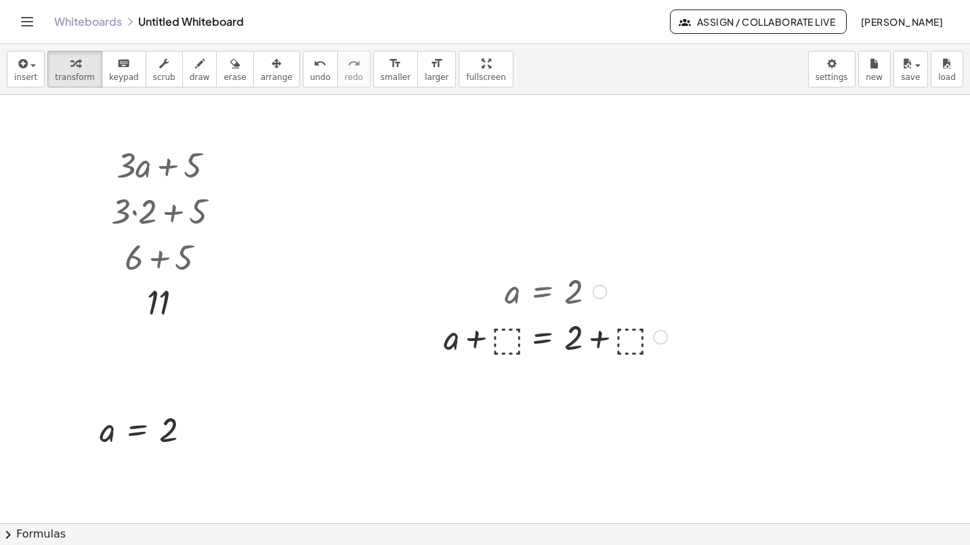
drag, startPoint x: 588, startPoint y: 295, endPoint x: 605, endPoint y: 291, distance: 17.6
click at [605, 291] on div "Go back to this line Copy line as LaTeX Copy derivation as LaTeX" at bounding box center [600, 292] width 15 height 15
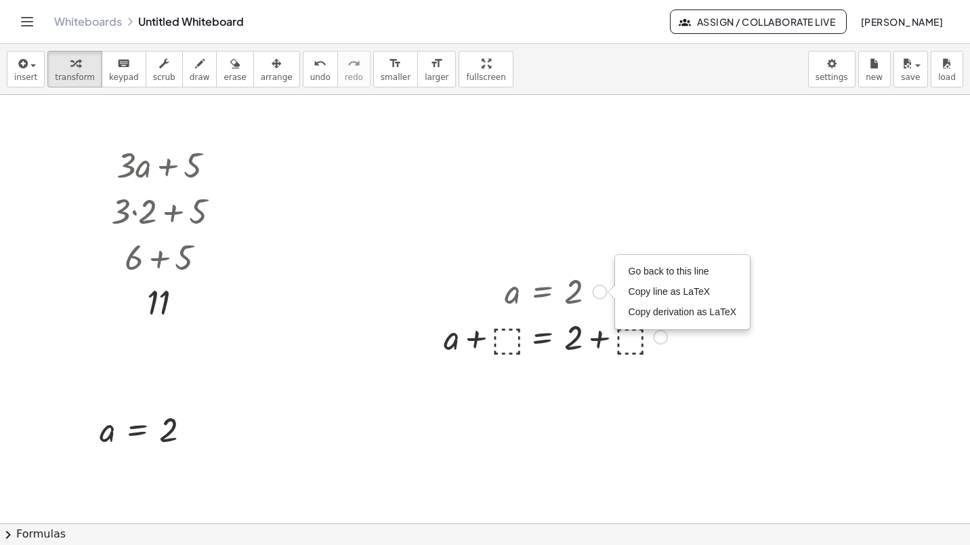
click at [604, 291] on div "Go back to this line Copy line as LaTeX Copy derivation as LaTeX" at bounding box center [600, 292] width 15 height 15
click at [599, 290] on div "Go back to this line Copy line as LaTeX Copy derivation as LaTeX" at bounding box center [600, 292] width 15 height 15
click at [527, 337] on div at bounding box center [555, 336] width 237 height 46
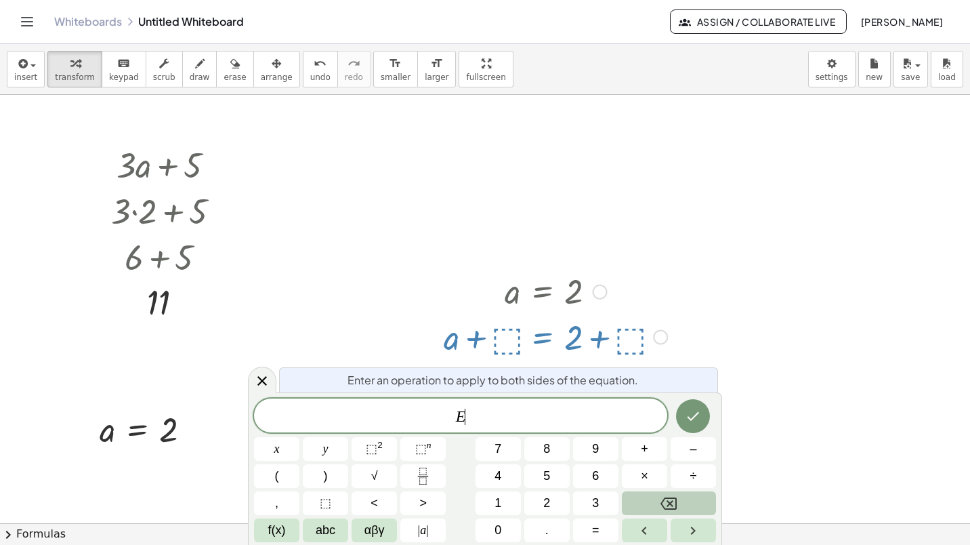
click at [674, 510] on icon "Backspace" at bounding box center [669, 503] width 16 height 16
click at [260, 383] on icon at bounding box center [262, 380] width 9 height 9
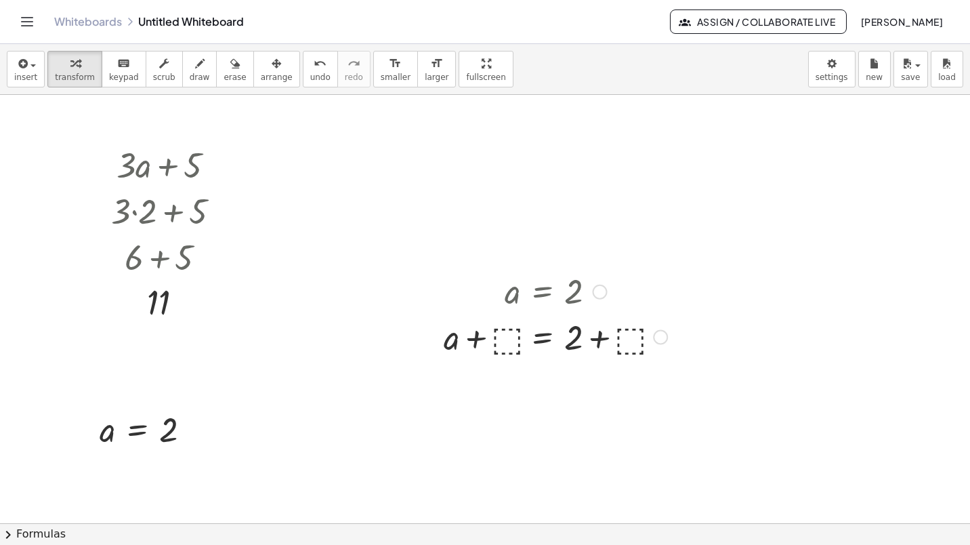
drag, startPoint x: 464, startPoint y: 348, endPoint x: 476, endPoint y: 374, distance: 28.2
drag, startPoint x: 541, startPoint y: 348, endPoint x: 559, endPoint y: 347, distance: 17.7
click at [559, 347] on div at bounding box center [555, 336] width 237 height 46
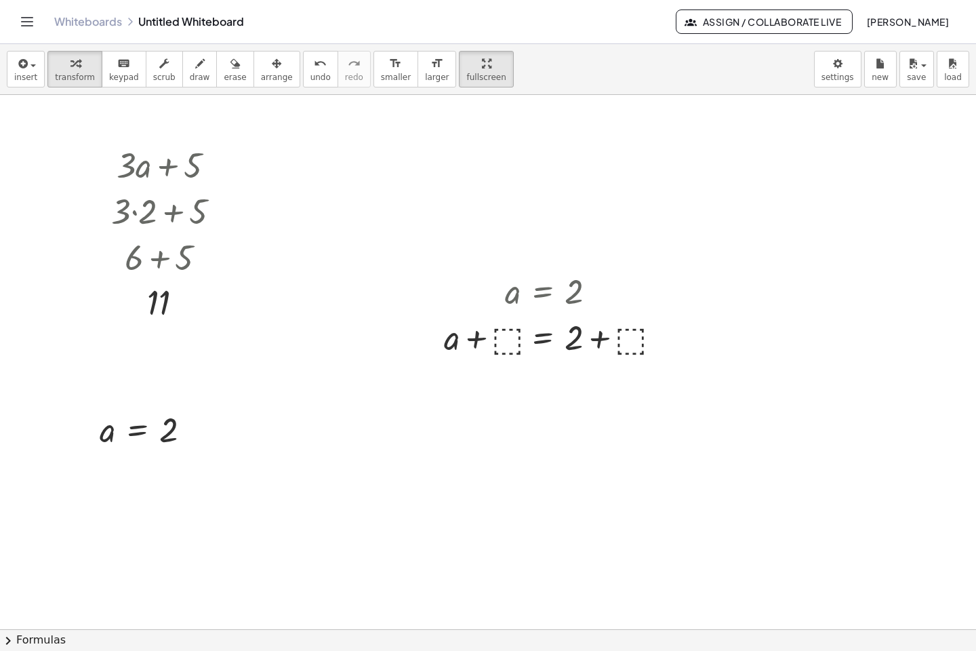
drag, startPoint x: 456, startPoint y: 78, endPoint x: 459, endPoint y: 148, distance: 70.5
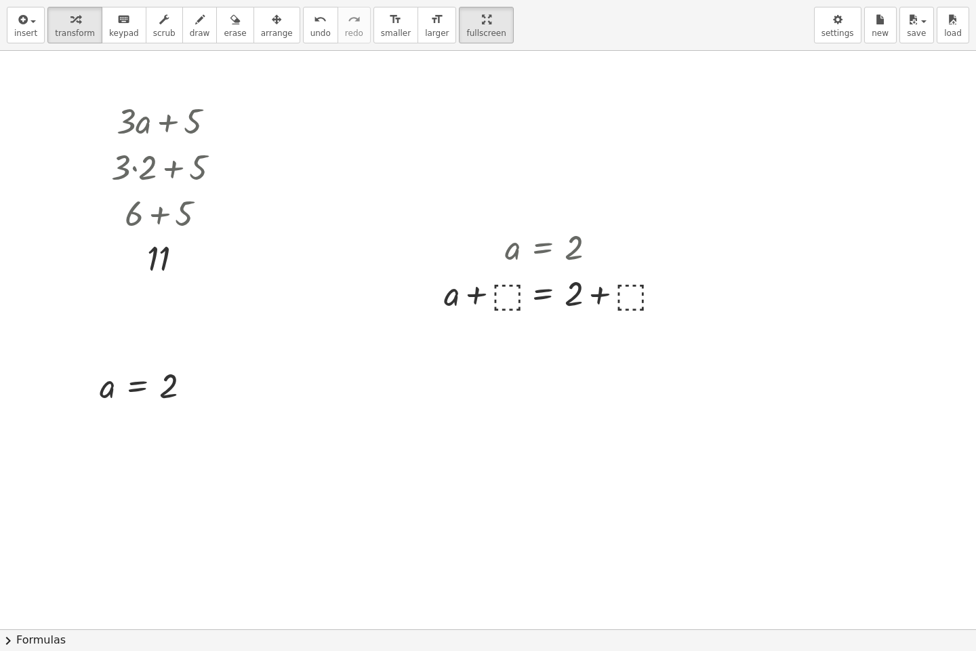
click at [459, 148] on div "insert select one: Math Expression Function Text Youtube Video Graphing Geometr…" at bounding box center [488, 325] width 976 height 651
click at [37, 24] on button "insert" at bounding box center [26, 25] width 38 height 37
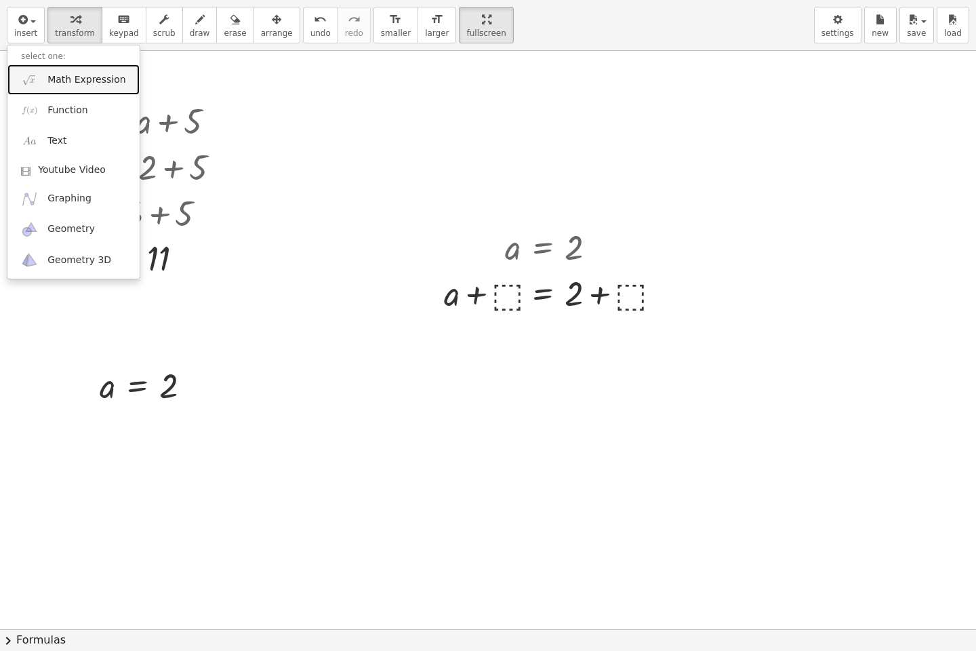
click at [80, 82] on span "Math Expression" at bounding box center [86, 80] width 78 height 14
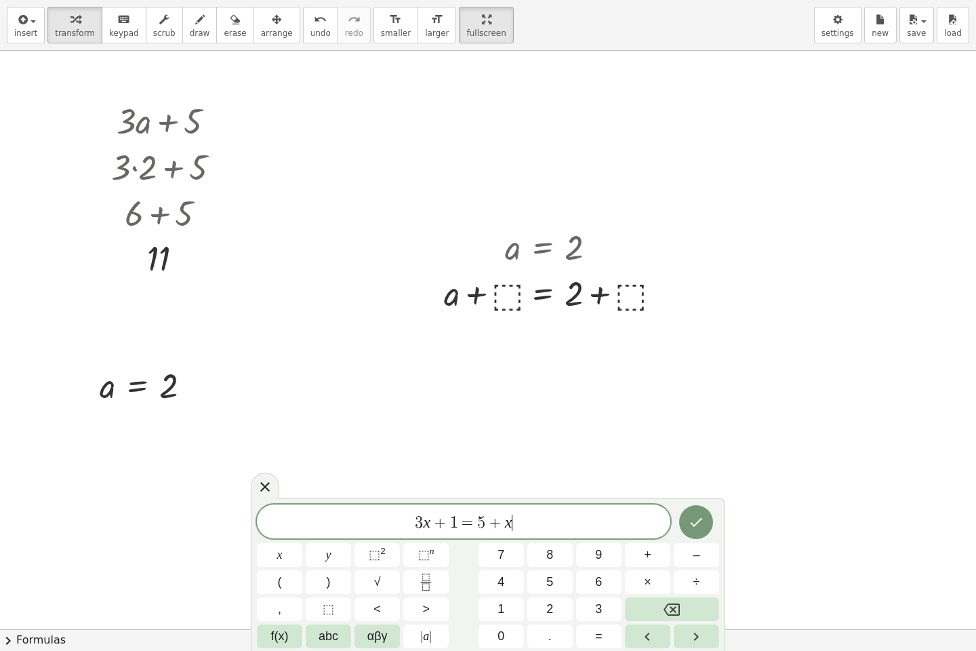
drag, startPoint x: 533, startPoint y: 523, endPoint x: 335, endPoint y: 514, distance: 198.1
click at [335, 514] on span "3 x + 1 = 5 + x ​" at bounding box center [463, 522] width 413 height 19
drag, startPoint x: 261, startPoint y: 501, endPoint x: 285, endPoint y: 424, distance: 81.7
click at [285, 424] on div "insert select one: Math Expression Function Text Youtube Video Graphing Geometr…" at bounding box center [488, 325] width 976 height 651
click at [695, 522] on icon "Done" at bounding box center [696, 522] width 16 height 16
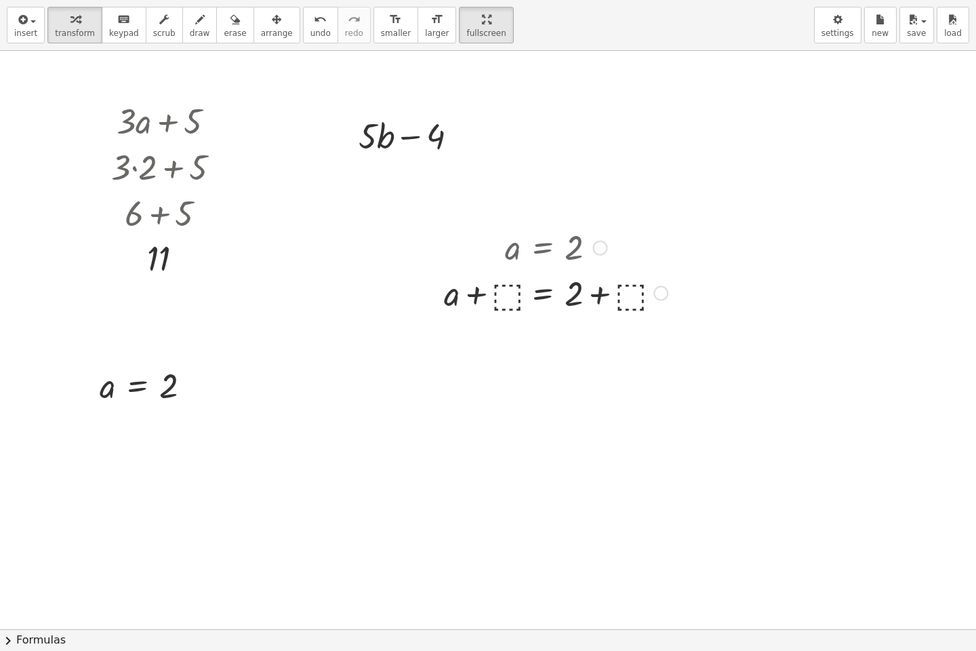
click at [554, 250] on div at bounding box center [555, 246] width 237 height 45
click at [224, 30] on span "erase" at bounding box center [235, 32] width 22 height 9
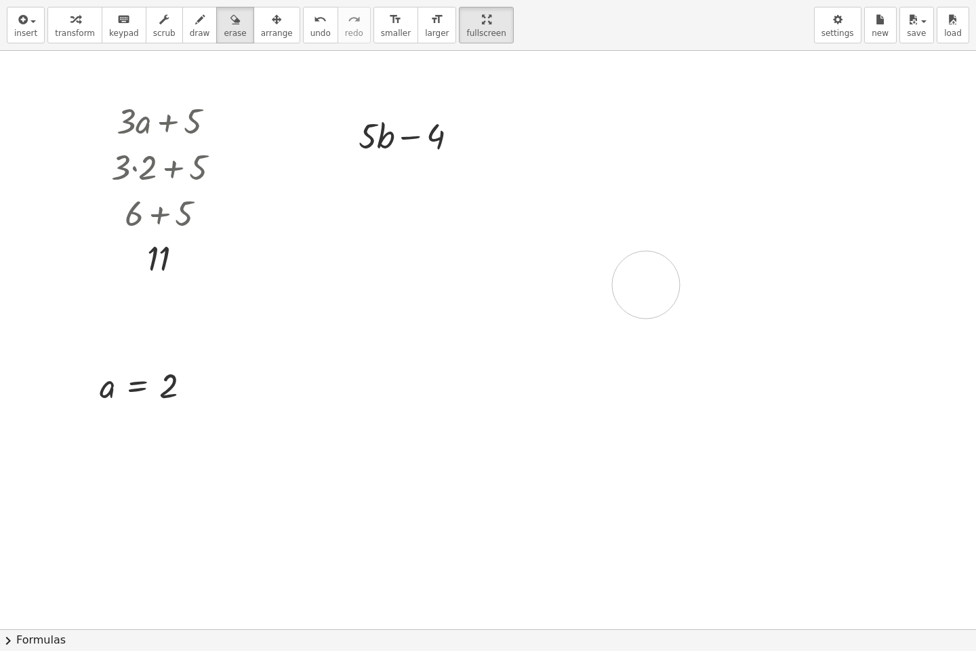
drag, startPoint x: 592, startPoint y: 274, endPoint x: 607, endPoint y: 314, distance: 43.3
click at [447, 310] on div at bounding box center [488, 629] width 976 height 1156
click at [594, 304] on div at bounding box center [488, 629] width 976 height 1156
drag, startPoint x: 578, startPoint y: 289, endPoint x: 407, endPoint y: 335, distance: 176.7
click at [407, 335] on div at bounding box center [488, 629] width 976 height 1156
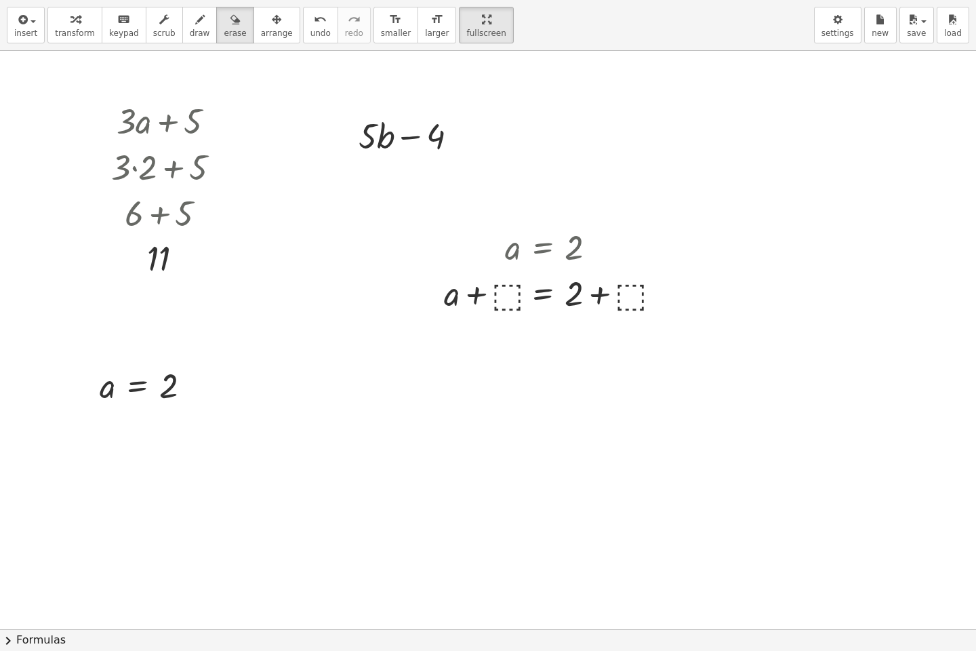
click at [467, 277] on div at bounding box center [488, 629] width 976 height 1156
drag, startPoint x: 467, startPoint y: 294, endPoint x: 415, endPoint y: 287, distance: 52.6
click at [415, 287] on div at bounding box center [488, 629] width 976 height 1156
click at [190, 24] on div "button" at bounding box center [200, 19] width 20 height 16
drag, startPoint x: 314, startPoint y: 321, endPoint x: 402, endPoint y: 470, distance: 173.2
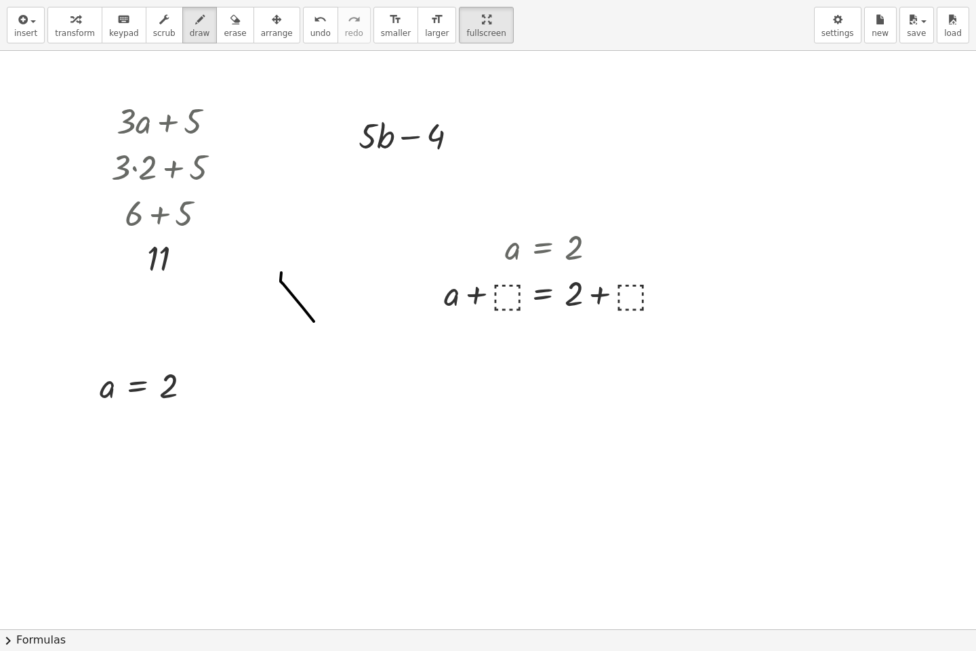
click at [402, 470] on div at bounding box center [488, 629] width 976 height 1156
click at [224, 28] on span "erase" at bounding box center [235, 32] width 22 height 9
drag, startPoint x: 375, startPoint y: 277, endPoint x: 340, endPoint y: 390, distance: 117.9
click at [340, 396] on div at bounding box center [488, 629] width 976 height 1156
click at [35, 32] on button "insert" at bounding box center [26, 25] width 38 height 37
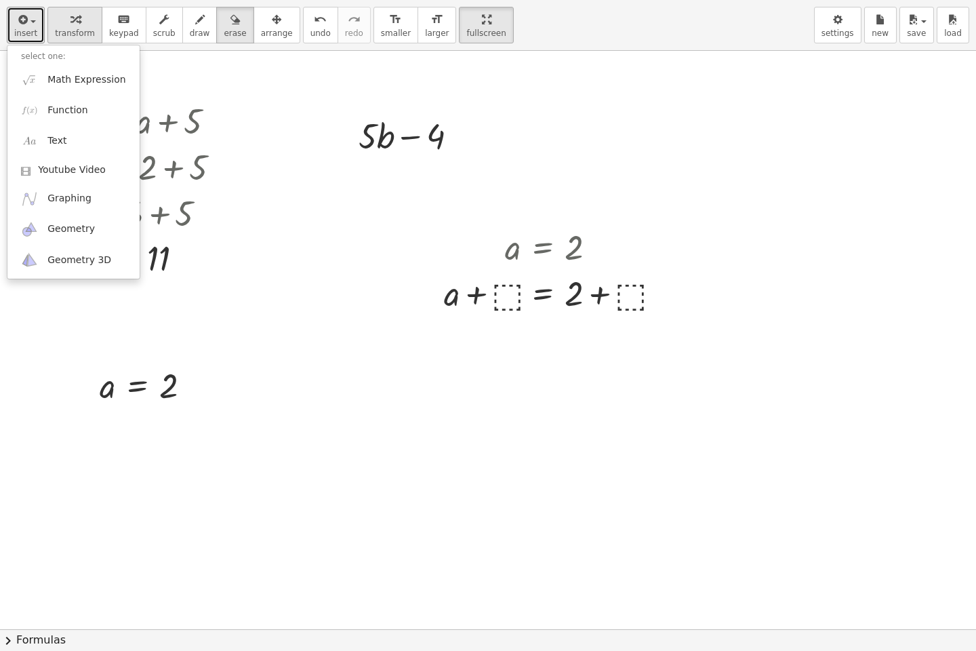
click at [70, 22] on icon "button" at bounding box center [74, 20] width 9 height 16
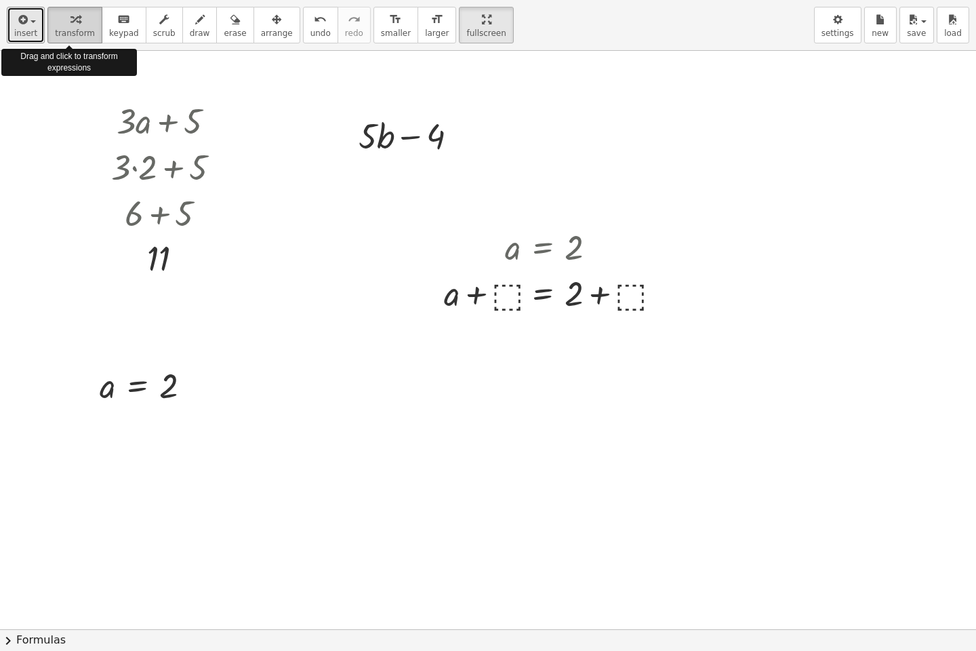
click at [70, 22] on icon "button" at bounding box center [74, 20] width 9 height 16
click at [497, 306] on div at bounding box center [555, 292] width 237 height 46
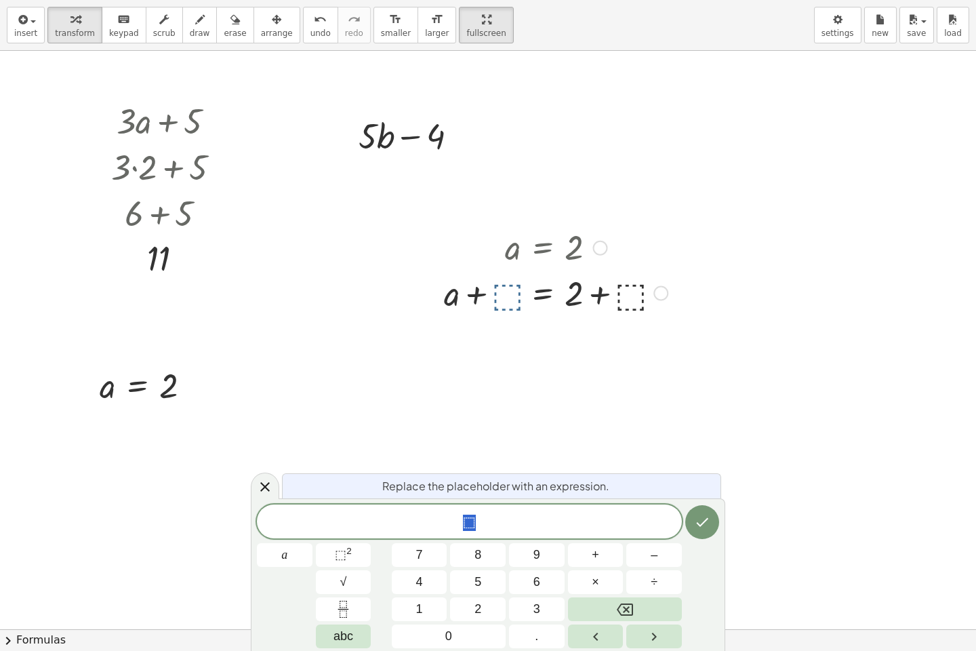
click at [547, 299] on div at bounding box center [555, 292] width 237 height 46
drag, startPoint x: 577, startPoint y: 486, endPoint x: 585, endPoint y: 401, distance: 85.1
click at [585, 401] on div "insert select one: Math Expression Function Text Youtube Video Graphing Geometr…" at bounding box center [488, 325] width 976 height 651
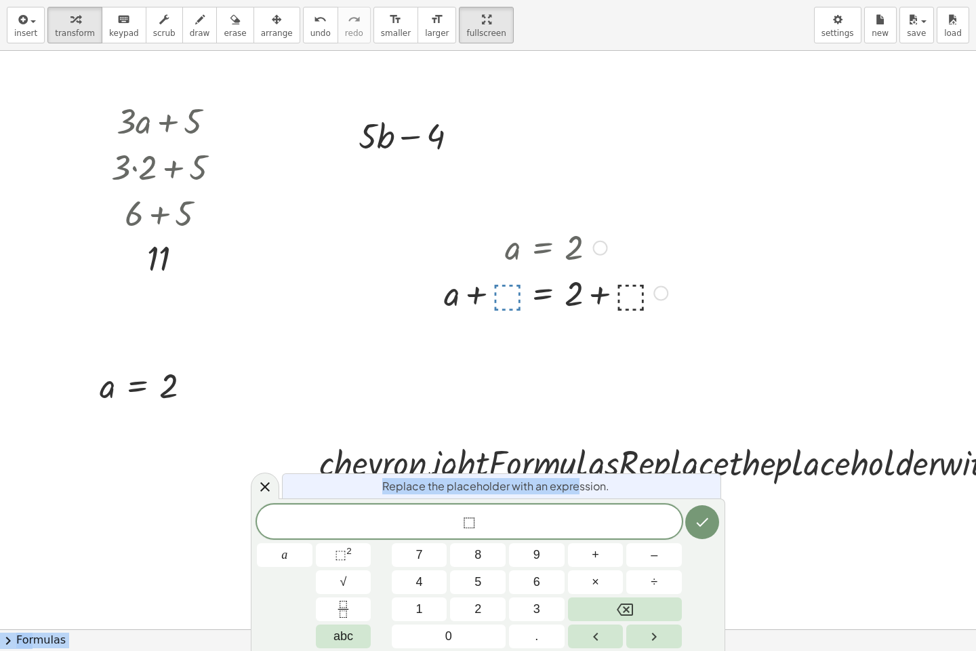
click at [325, 492] on div "Replace the placeholder with an expression." at bounding box center [501, 485] width 439 height 25
click at [766, 448] on div at bounding box center [726, 462] width 829 height 49
drag, startPoint x: 765, startPoint y: 449, endPoint x: 556, endPoint y: 388, distance: 217.4
click at [556, 388] on div "+ · 3 · a + 5 + · 3 · 2 + 5 + 6 + 5 11 Fix a mistake Transform line Copy line a…" at bounding box center [574, 629] width 1148 height 1156
click at [770, 438] on div at bounding box center [726, 462] width 829 height 49
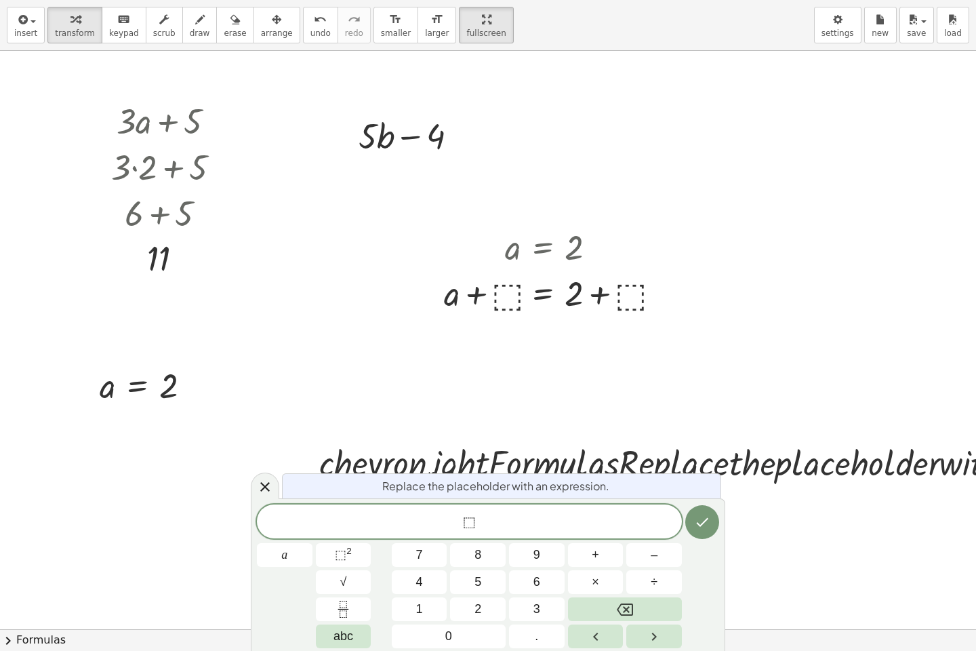
click at [870, 465] on div at bounding box center [726, 462] width 829 height 49
drag, startPoint x: 870, startPoint y: 465, endPoint x: 589, endPoint y: 486, distance: 282.0
click at [589, 486] on div "insert select one: Math Expression Function Text Youtube Video Graphing Geometr…" at bounding box center [488, 325] width 976 height 651
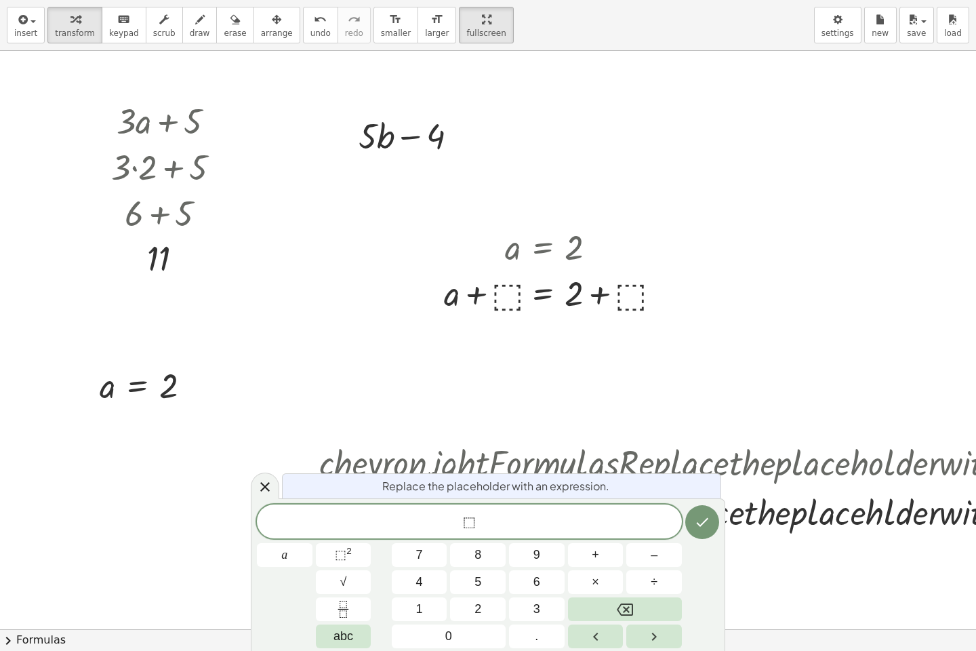
drag, startPoint x: 527, startPoint y: 461, endPoint x: 653, endPoint y: 453, distance: 125.6
click at [653, 453] on div at bounding box center [726, 462] width 829 height 49
click at [777, 512] on div at bounding box center [726, 512] width 829 height 49
drag, startPoint x: 779, startPoint y: 518, endPoint x: 774, endPoint y: 532, distance: 14.6
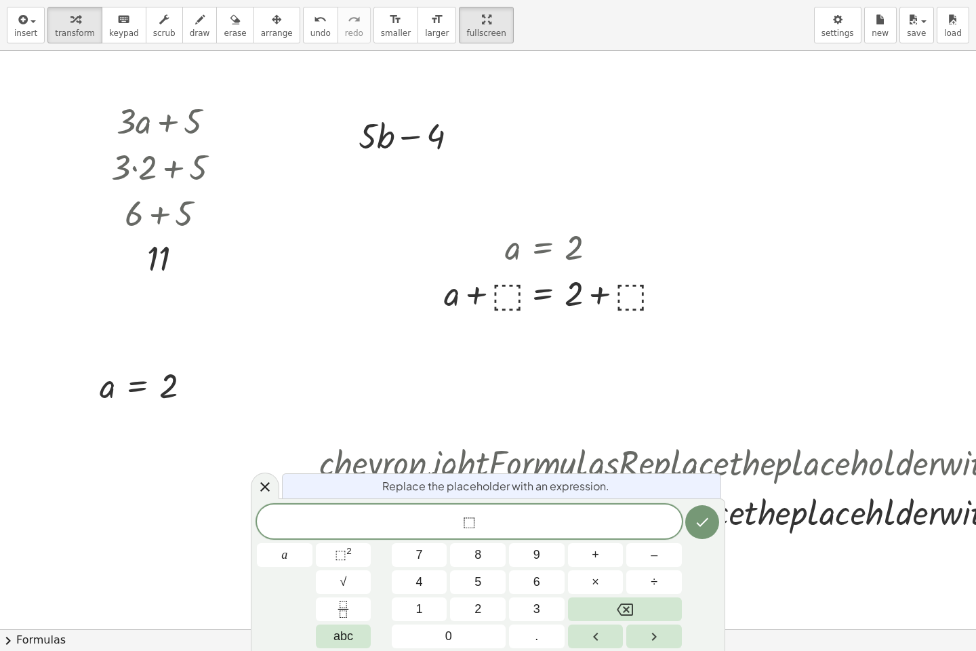
click at [774, 532] on div at bounding box center [726, 512] width 829 height 49
click at [706, 523] on icon "Done" at bounding box center [702, 522] width 16 height 16
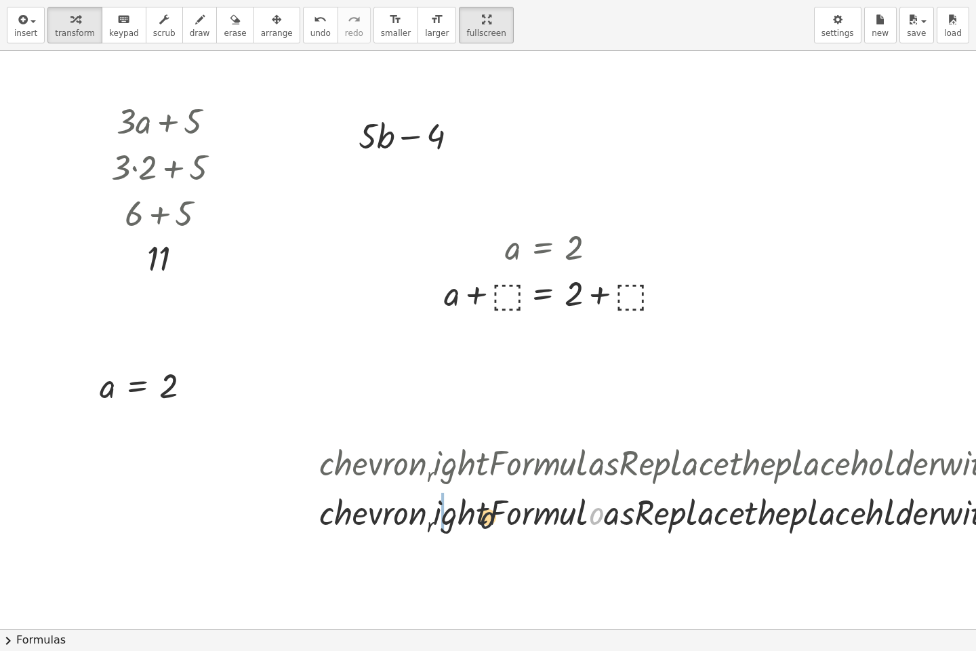
drag, startPoint x: 516, startPoint y: 522, endPoint x: 531, endPoint y: 513, distance: 16.7
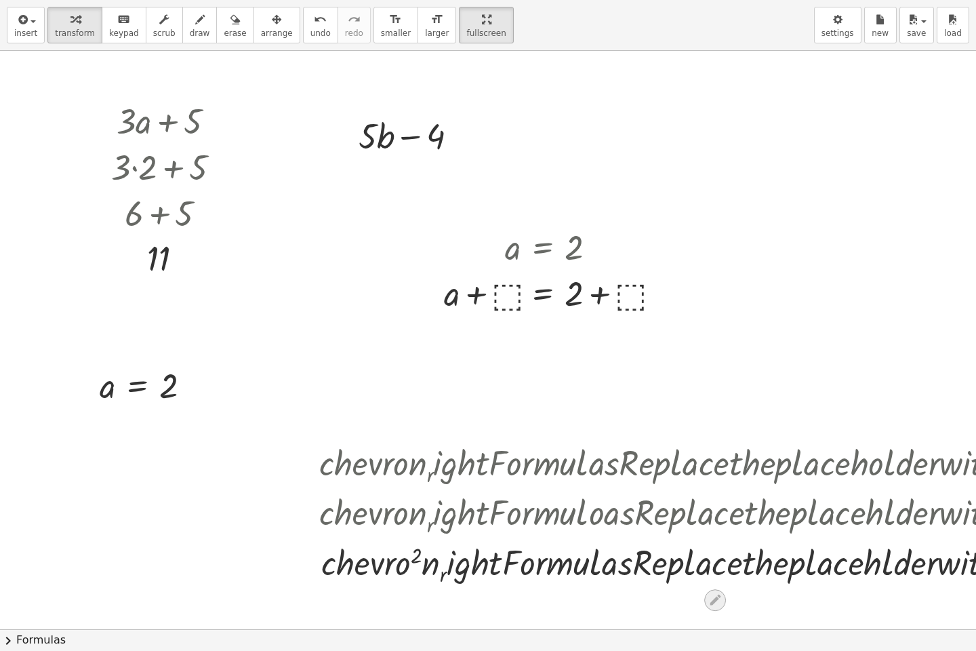
click at [710, 544] on icon at bounding box center [715, 599] width 14 height 14
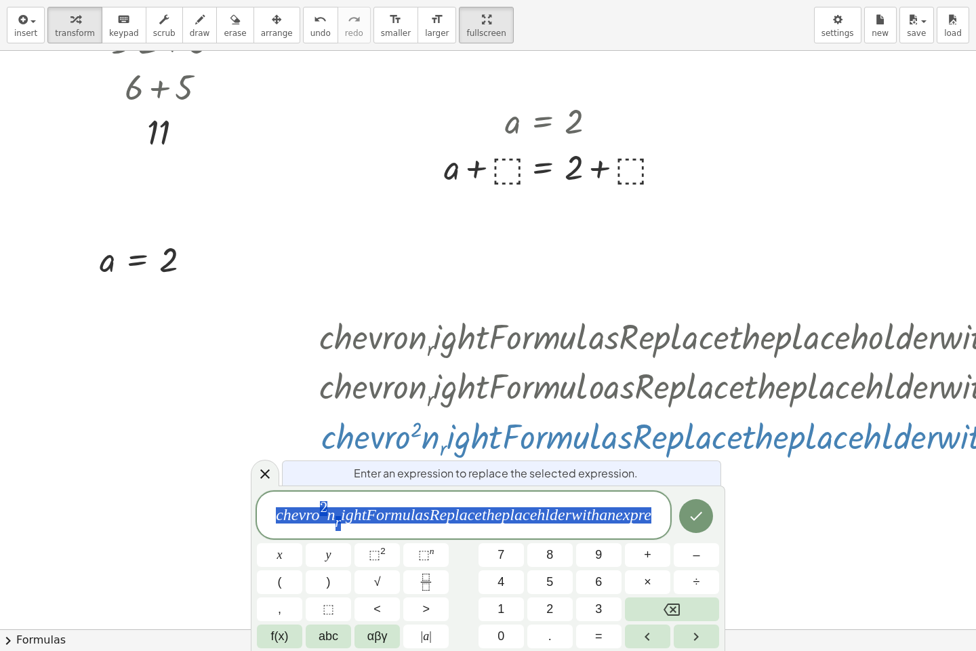
scroll to position [127, 0]
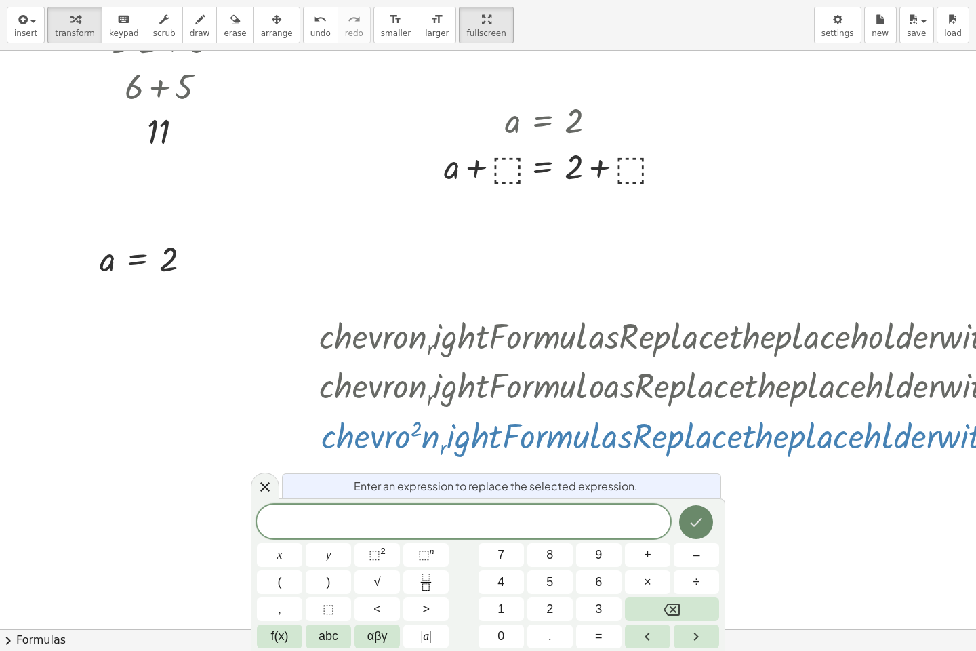
click at [689, 525] on icon "Done" at bounding box center [696, 522] width 16 height 16
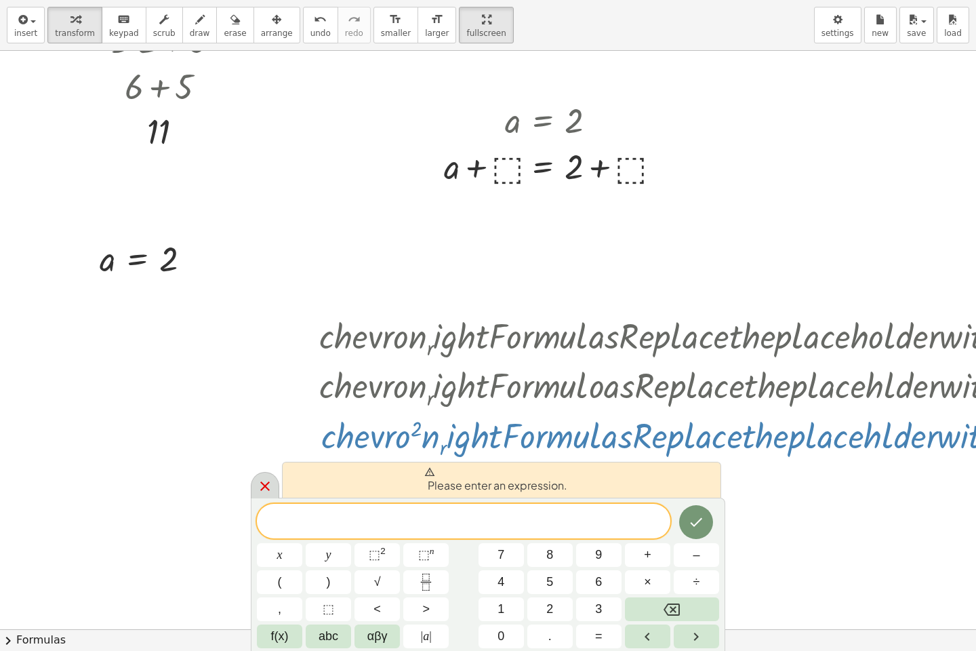
click at [274, 487] on div at bounding box center [265, 485] width 28 height 26
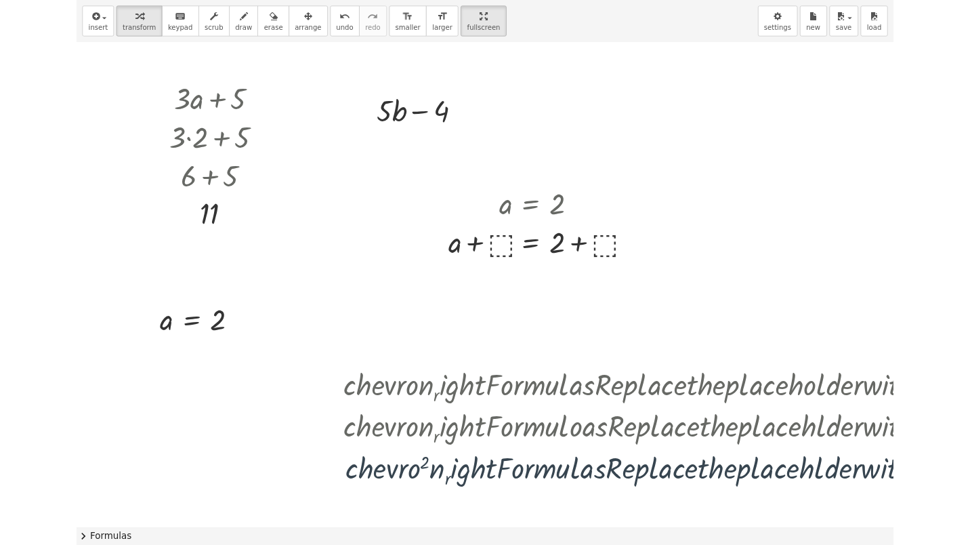
scroll to position [0, 0]
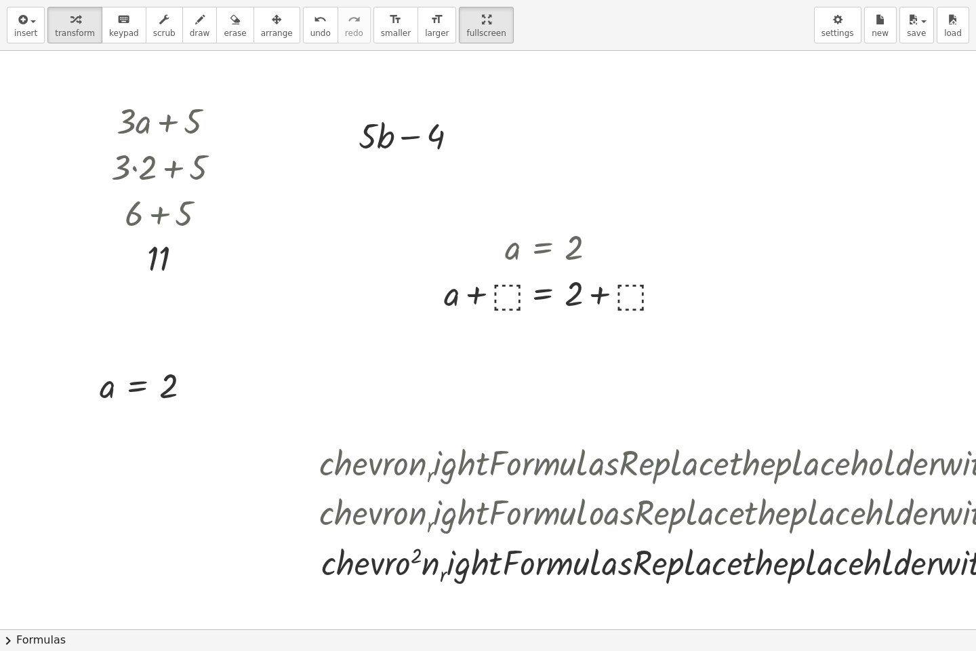
drag, startPoint x: 356, startPoint y: 460, endPoint x: 285, endPoint y: 428, distance: 77.3
click at [284, 428] on div "+ · 3 · a + 5 + · 3 · 2 + 5 + 6 + 5 11 Fix a mistake Transform line Copy line a…" at bounding box center [574, 629] width 1148 height 1156
click at [712, 412] on div at bounding box center [574, 629] width 1148 height 1156
click at [716, 466] on div at bounding box center [726, 462] width 829 height 49
click at [635, 544] on div at bounding box center [726, 562] width 829 height 49
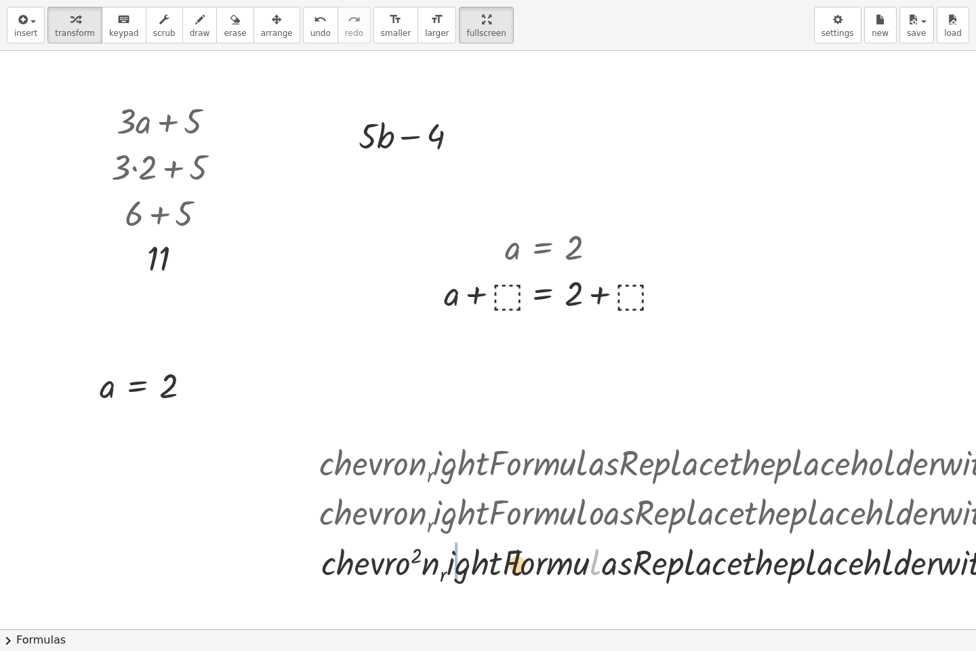
drag, startPoint x: 522, startPoint y: 567, endPoint x: 404, endPoint y: 564, distance: 117.9
click at [436, 544] on div at bounding box center [726, 562] width 829 height 49
drag, startPoint x: 344, startPoint y: 562, endPoint x: 321, endPoint y: 560, distance: 23.2
click at [335, 544] on div at bounding box center [726, 562] width 829 height 49
click at [321, 544] on div at bounding box center [726, 562] width 829 height 49
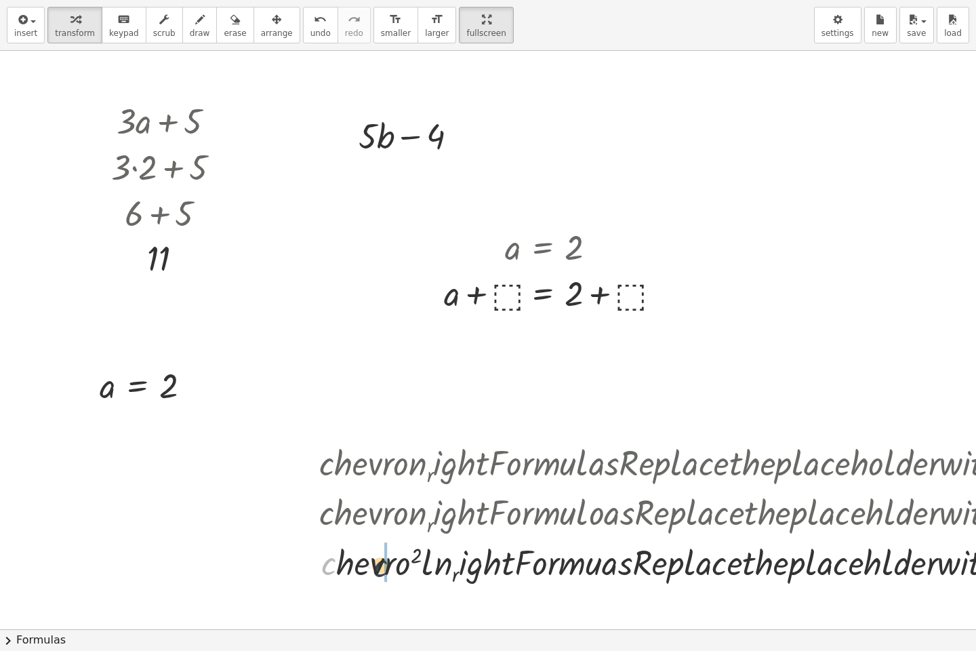
drag, startPoint x: 331, startPoint y: 570, endPoint x: 384, endPoint y: 572, distance: 52.9
click at [781, 544] on div at bounding box center [726, 562] width 829 height 49
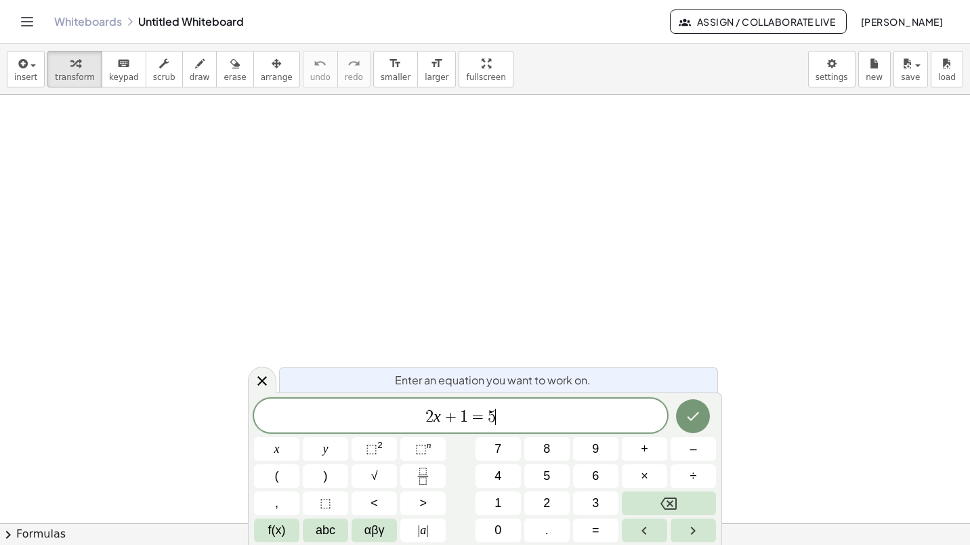
click at [516, 419] on span "2 x + 1 = 5 ​" at bounding box center [460, 416] width 413 height 19
drag, startPoint x: 514, startPoint y: 419, endPoint x: 349, endPoint y: 414, distance: 165.4
click at [349, 414] on span "2 x + 1 = 5 ​" at bounding box center [460, 416] width 413 height 19
click at [582, 493] on button "3" at bounding box center [595, 503] width 45 height 24
click at [330, 536] on span "abc" at bounding box center [326, 530] width 20 height 18
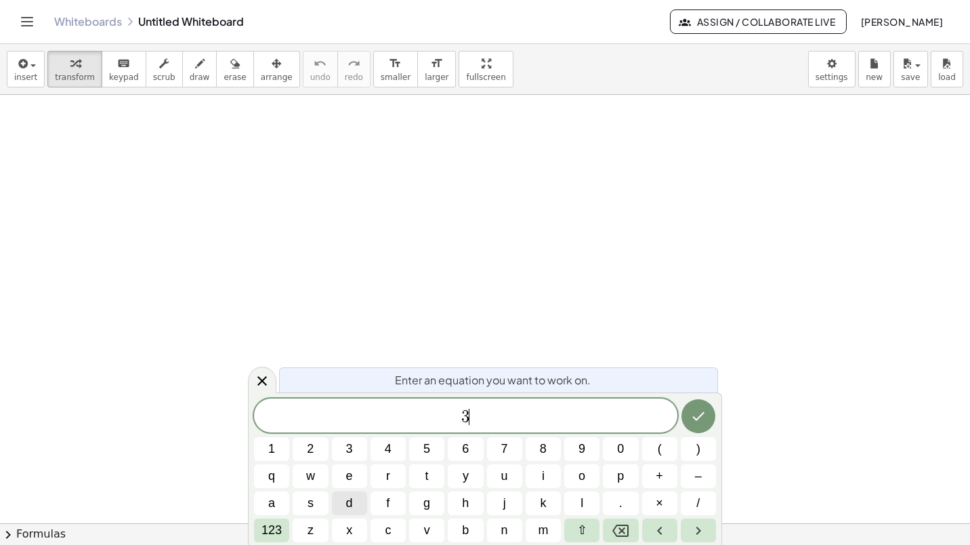
click at [363, 506] on button "d" at bounding box center [349, 503] width 35 height 24
click at [694, 482] on button "–" at bounding box center [698, 476] width 35 height 24
click at [459, 443] on button "6" at bounding box center [465, 449] width 35 height 24
click at [699, 419] on icon "Done" at bounding box center [699, 416] width 16 height 16
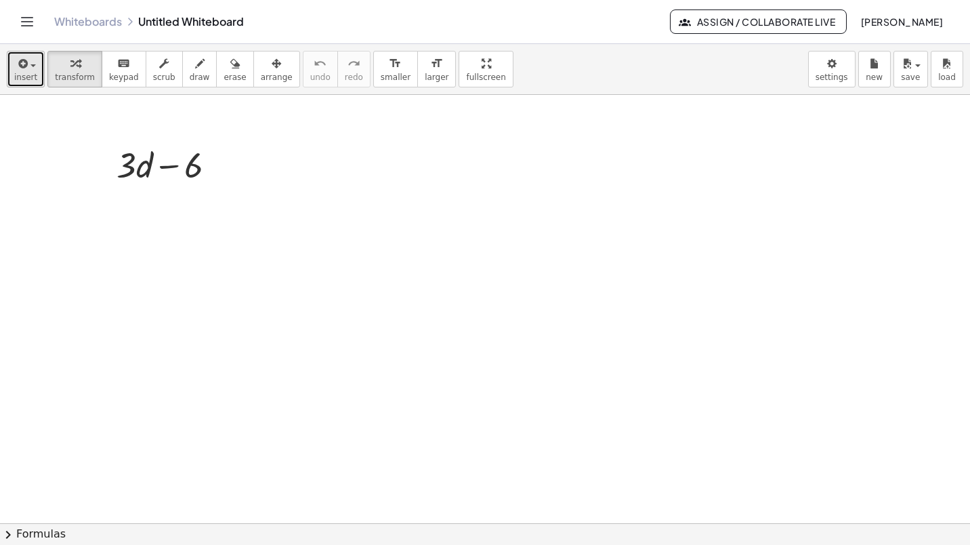
click at [35, 73] on button "insert" at bounding box center [26, 69] width 38 height 37
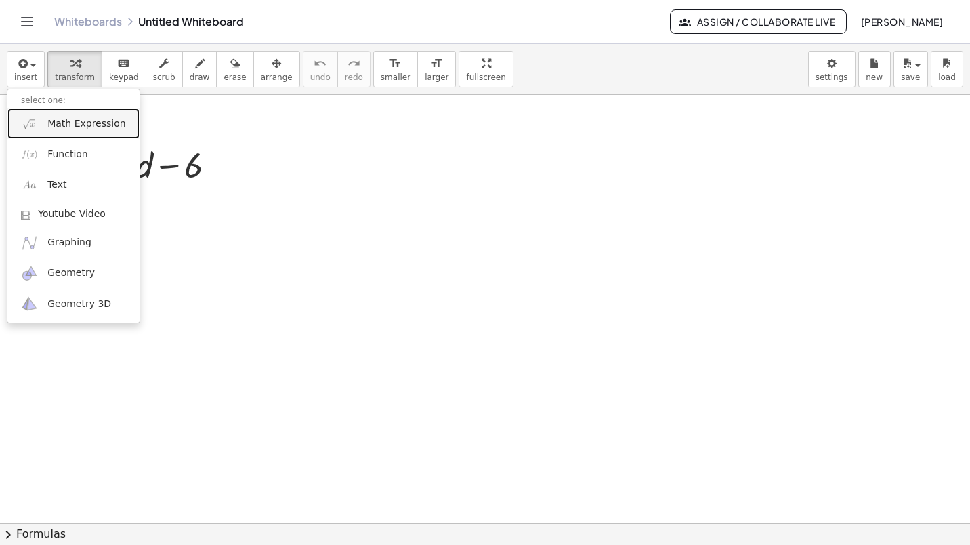
click at [104, 127] on span "Math Expression" at bounding box center [86, 124] width 78 height 14
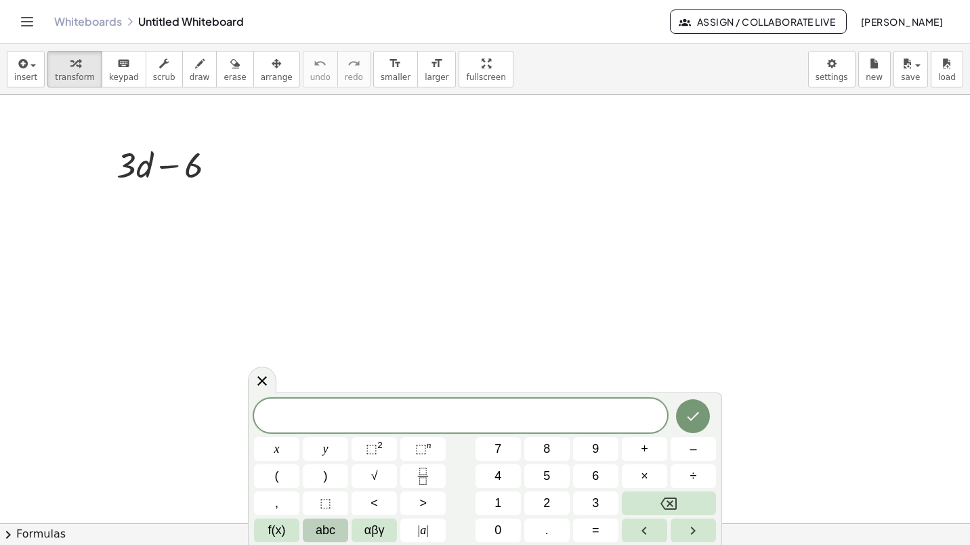
click at [331, 528] on span "abc" at bounding box center [326, 530] width 20 height 18
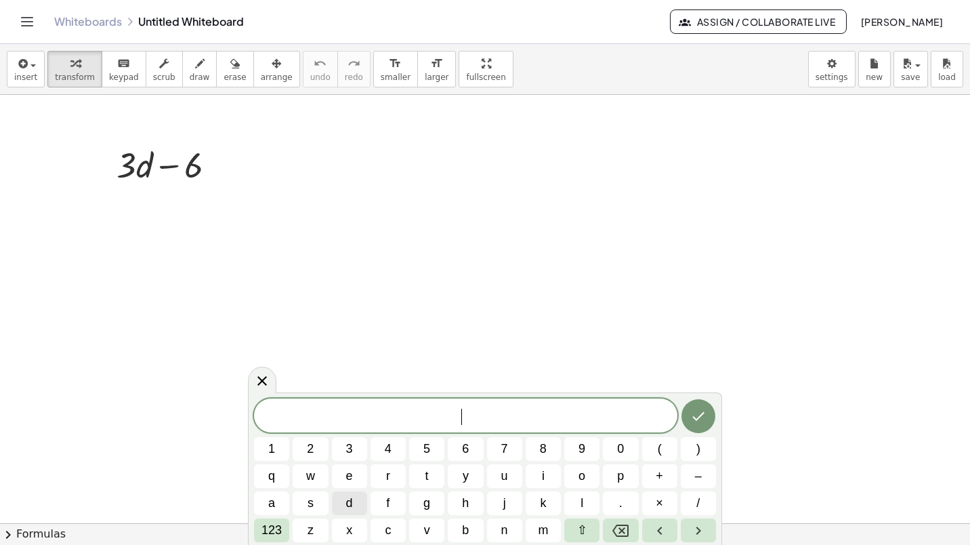
click at [346, 499] on span "d" at bounding box center [349, 503] width 7 height 18
click at [688, 529] on button "Right arrow" at bounding box center [698, 530] width 35 height 24
click at [275, 533] on span "123" at bounding box center [272, 530] width 20 height 18
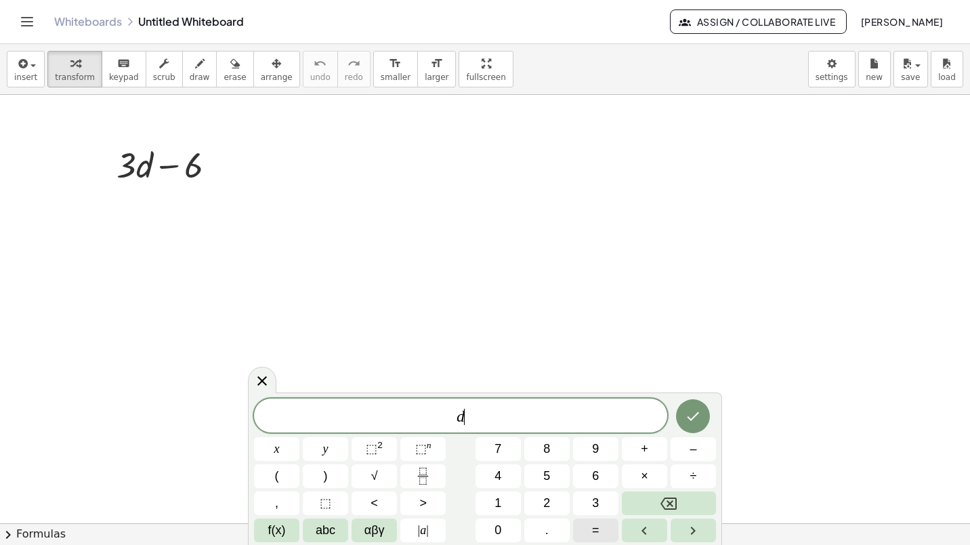
click at [600, 533] on button "=" at bounding box center [595, 530] width 45 height 24
click at [515, 477] on button "4" at bounding box center [498, 476] width 45 height 24
click at [682, 414] on button "Done" at bounding box center [693, 416] width 34 height 34
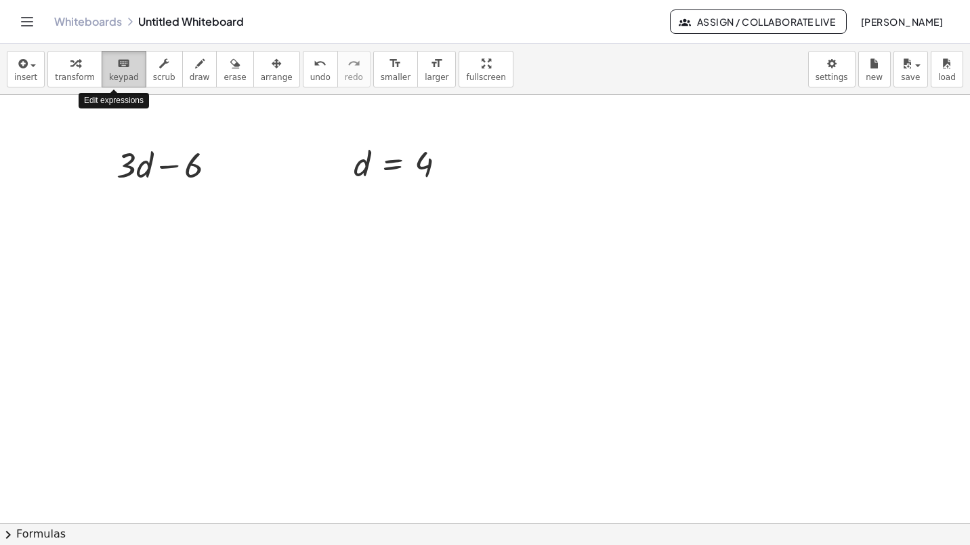
click at [108, 71] on button "keyboard keypad" at bounding box center [124, 69] width 45 height 37
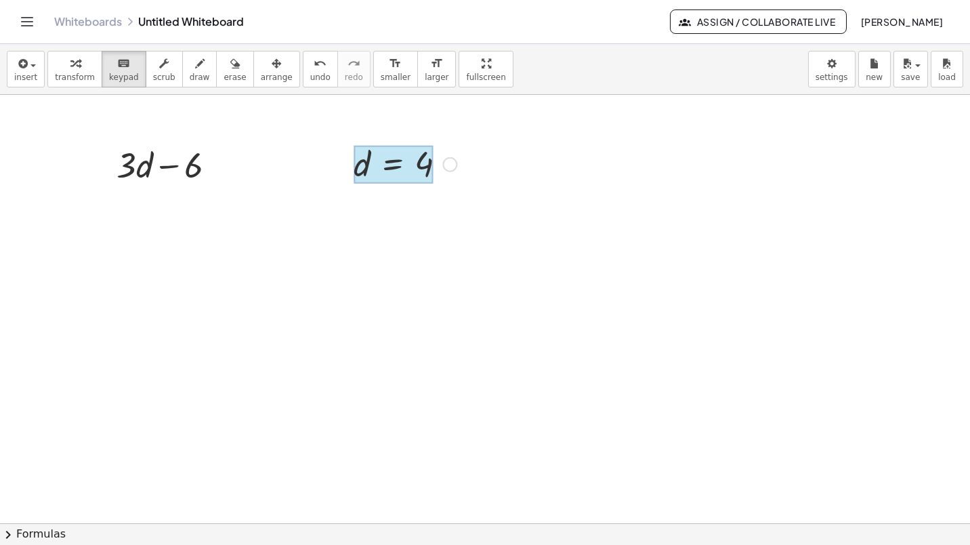
click at [378, 167] on div at bounding box center [393, 165] width 79 height 38
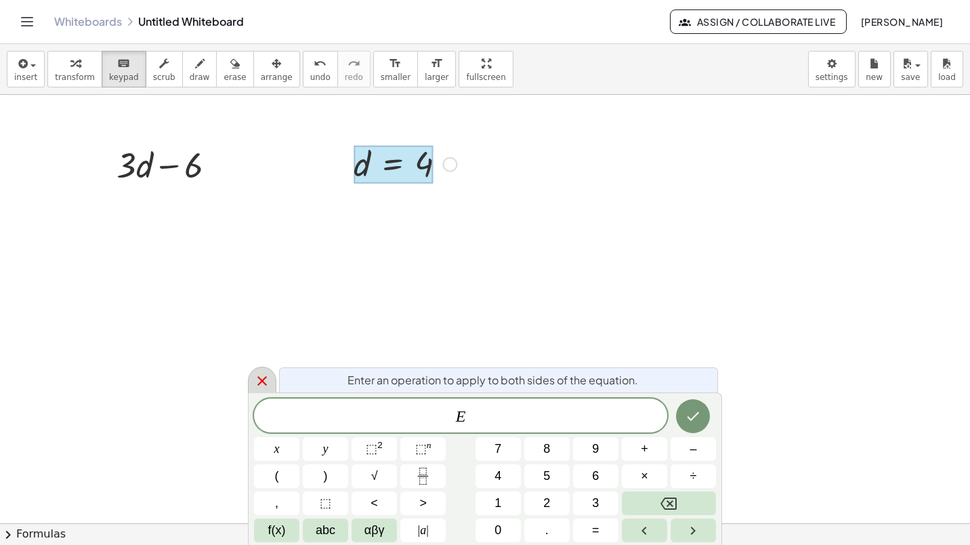
click at [269, 381] on icon at bounding box center [262, 381] width 16 height 16
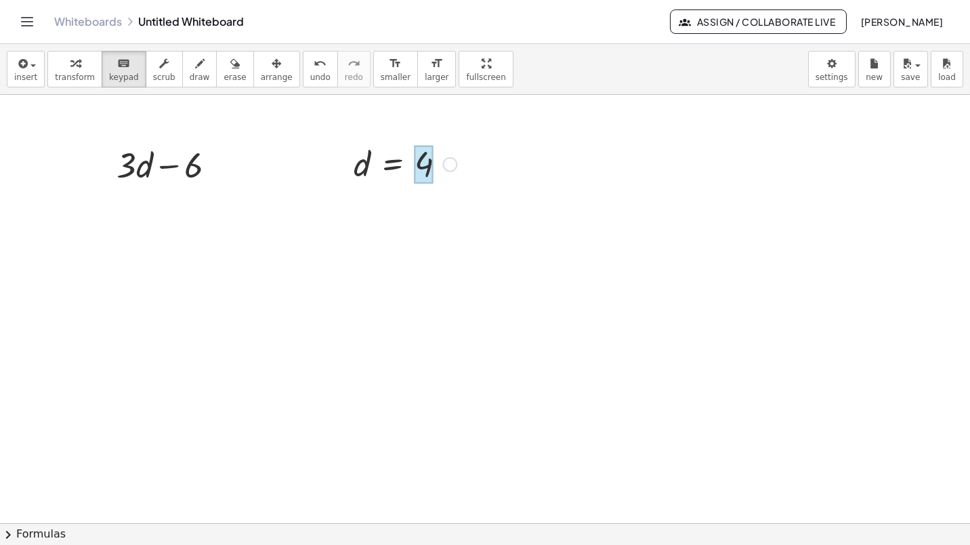
click at [420, 161] on div at bounding box center [424, 165] width 19 height 38
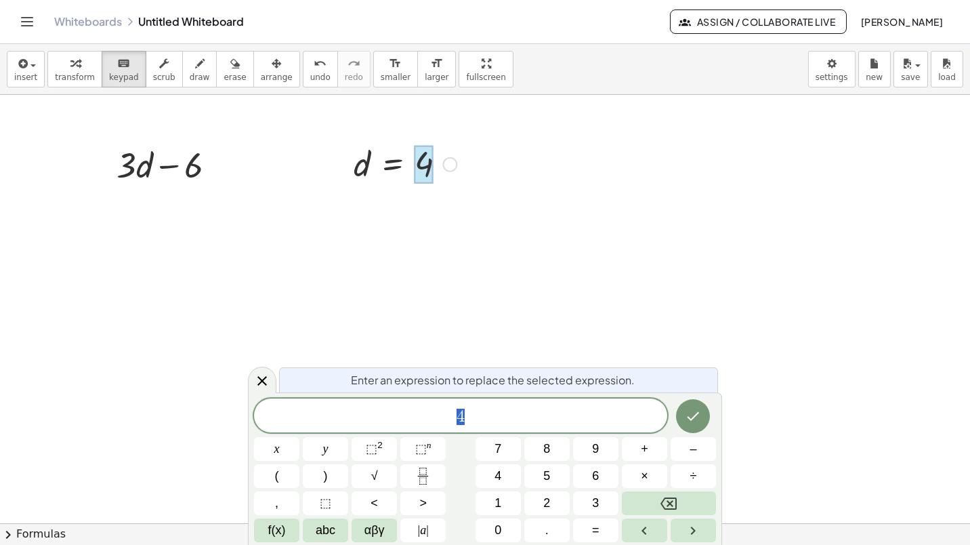
click at [267, 381] on icon at bounding box center [262, 381] width 16 height 16
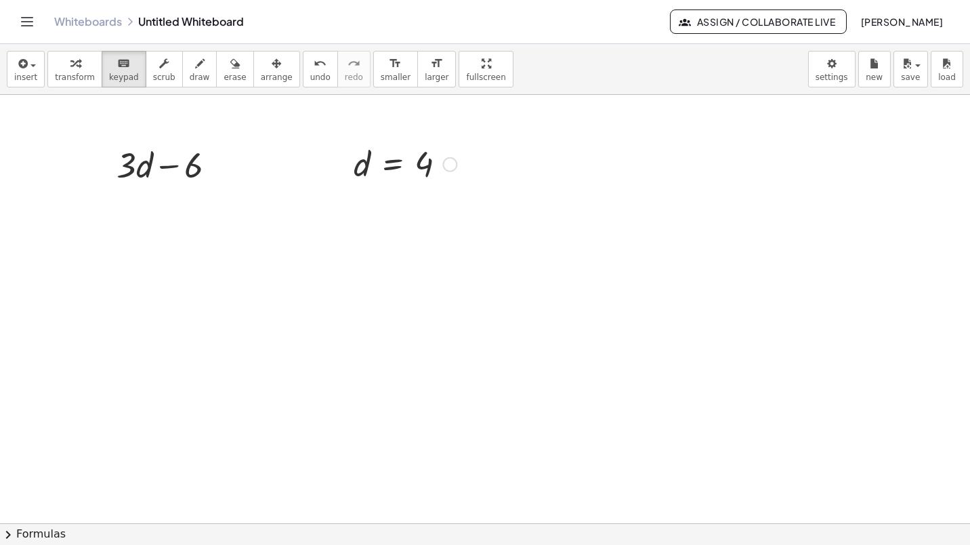
click at [364, 173] on div at bounding box center [405, 163] width 117 height 45
click at [395, 161] on div at bounding box center [393, 165] width 79 height 38
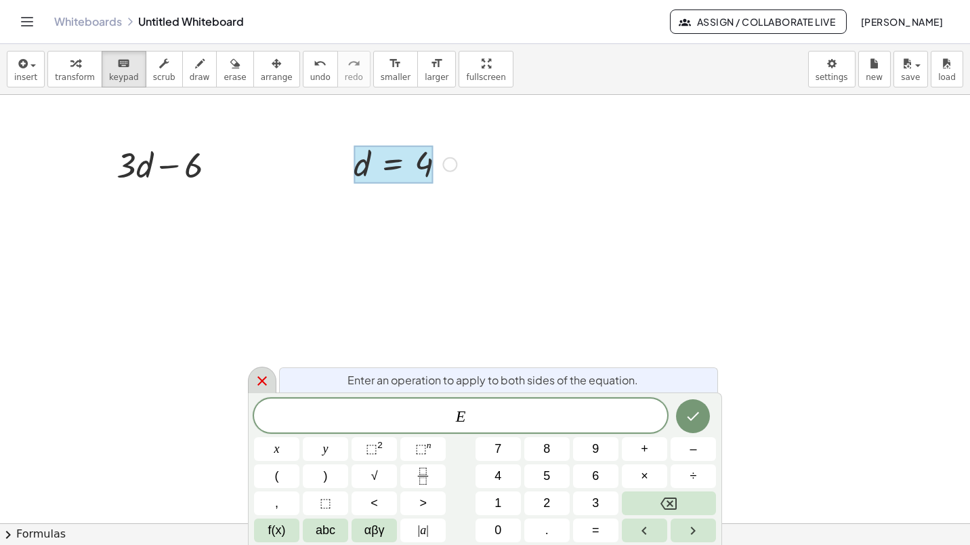
click at [265, 379] on icon at bounding box center [262, 381] width 16 height 16
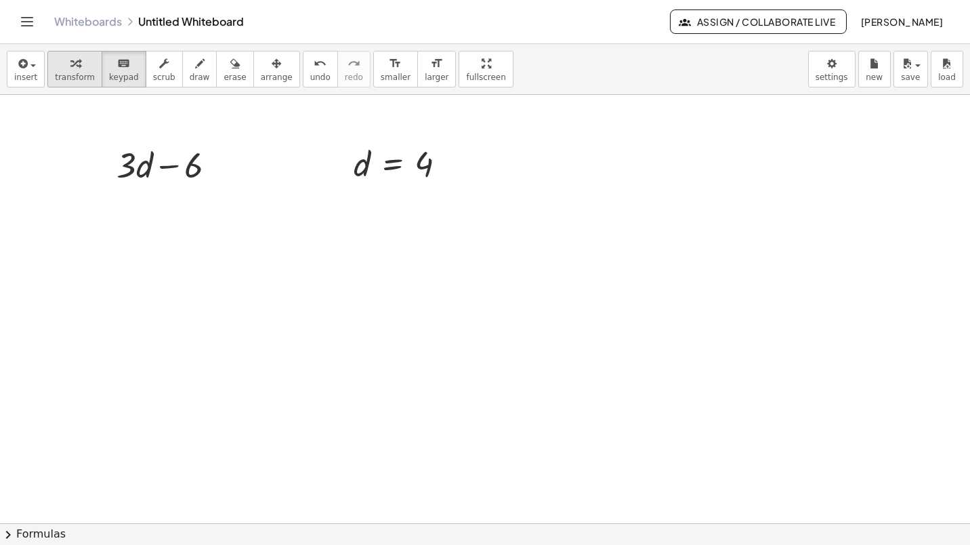
click at [64, 66] on div "button" at bounding box center [75, 63] width 40 height 16
drag, startPoint x: 217, startPoint y: 167, endPoint x: 279, endPoint y: 267, distance: 117.2
drag, startPoint x: 217, startPoint y: 257, endPoint x: 508, endPoint y: 253, distance: 291.4
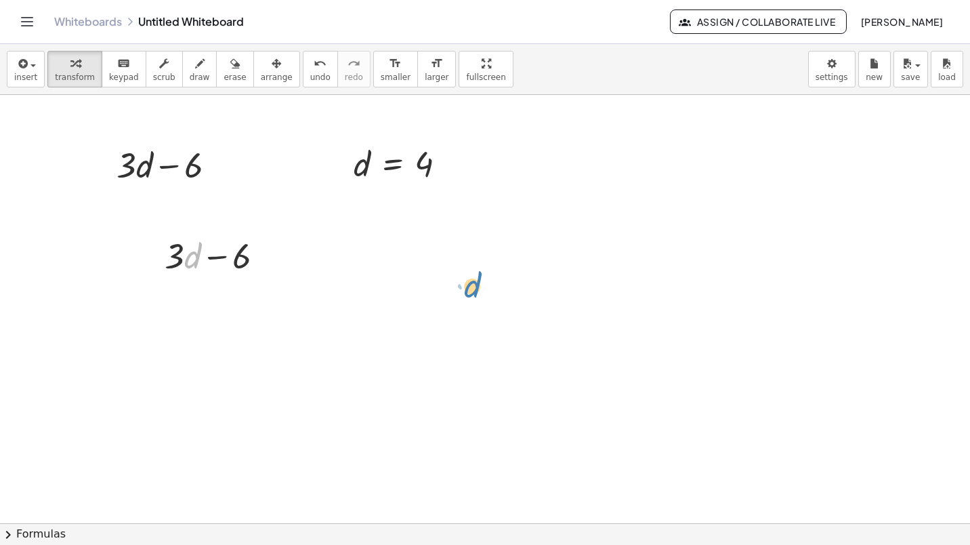
drag, startPoint x: 196, startPoint y: 257, endPoint x: 504, endPoint y: 281, distance: 309.2
drag, startPoint x: 225, startPoint y: 252, endPoint x: 334, endPoint y: 288, distance: 114.9
click at [172, 238] on div at bounding box center [220, 255] width 124 height 46
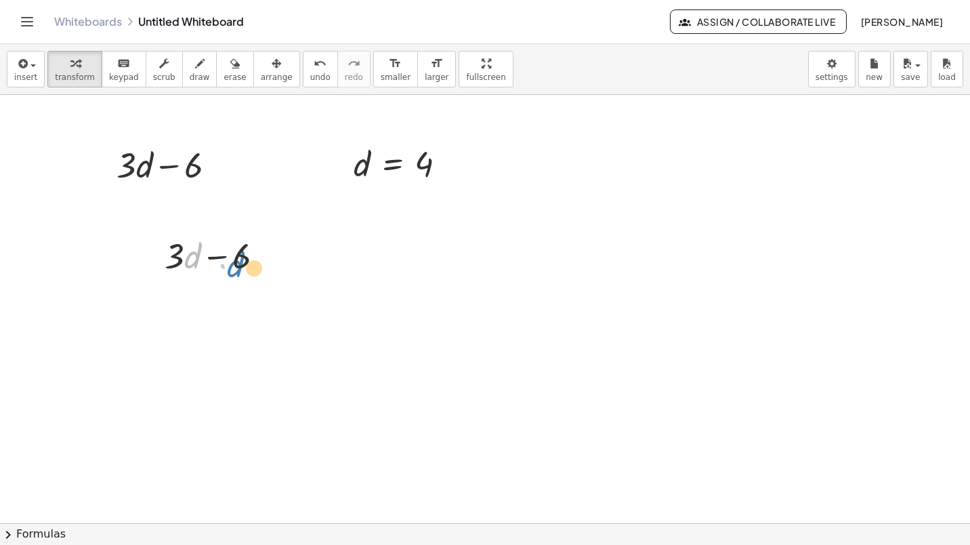
drag, startPoint x: 188, startPoint y: 244, endPoint x: 227, endPoint y: 253, distance: 40.3
click at [227, 253] on div at bounding box center [220, 255] width 124 height 46
drag, startPoint x: 188, startPoint y: 253, endPoint x: 316, endPoint y: 284, distance: 131.7
drag, startPoint x: 316, startPoint y: 284, endPoint x: 217, endPoint y: 260, distance: 101.9
click at [217, 260] on div at bounding box center [220, 255] width 124 height 46
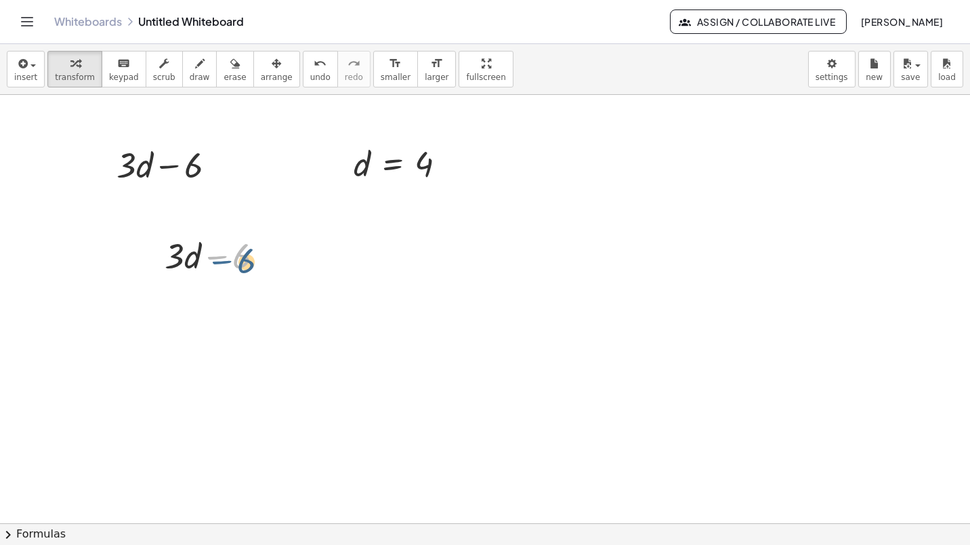
drag, startPoint x: 220, startPoint y: 260, endPoint x: 205, endPoint y: 260, distance: 15.6
click at [205, 260] on div at bounding box center [220, 255] width 124 height 46
click at [268, 255] on div at bounding box center [268, 256] width 15 height 15
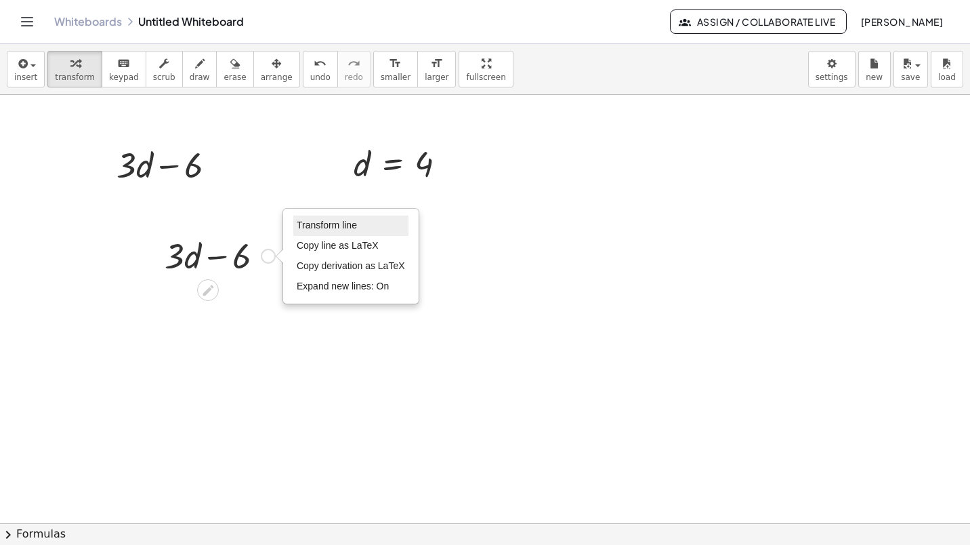
click at [325, 232] on li "Transform line" at bounding box center [350, 225] width 115 height 20
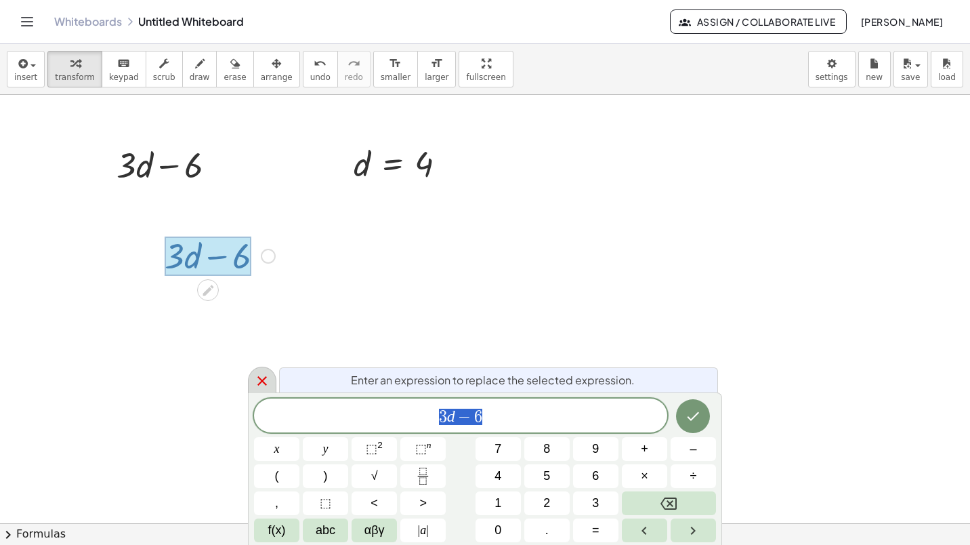
click at [266, 376] on icon at bounding box center [262, 381] width 16 height 16
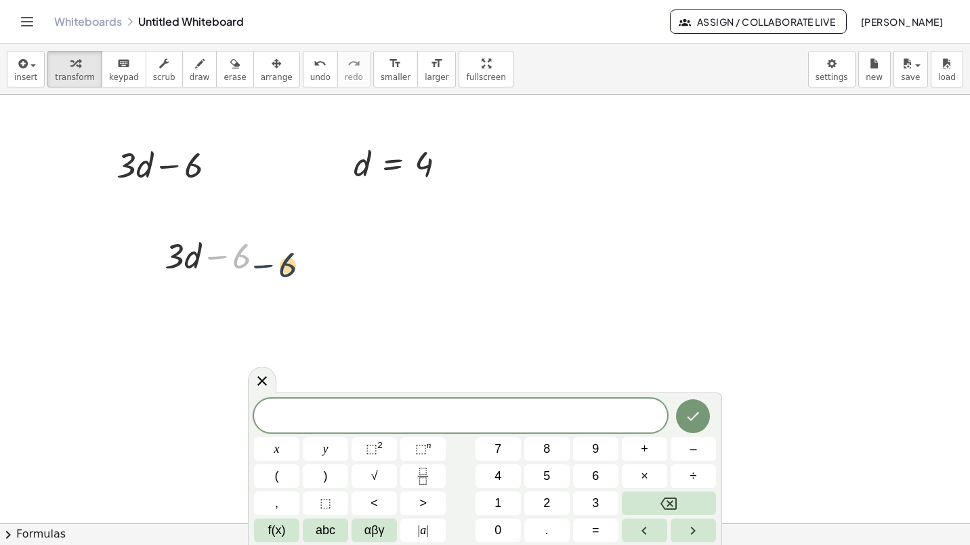
drag, startPoint x: 209, startPoint y: 261, endPoint x: 220, endPoint y: 268, distance: 13.4
click at [220, 268] on div at bounding box center [220, 255] width 124 height 46
drag, startPoint x: 164, startPoint y: 256, endPoint x: 564, endPoint y: 233, distance: 401.2
click at [533, 233] on div at bounding box center [523, 236] width 20 height 53
drag, startPoint x: 549, startPoint y: 226, endPoint x: 733, endPoint y: 163, distance: 194.6
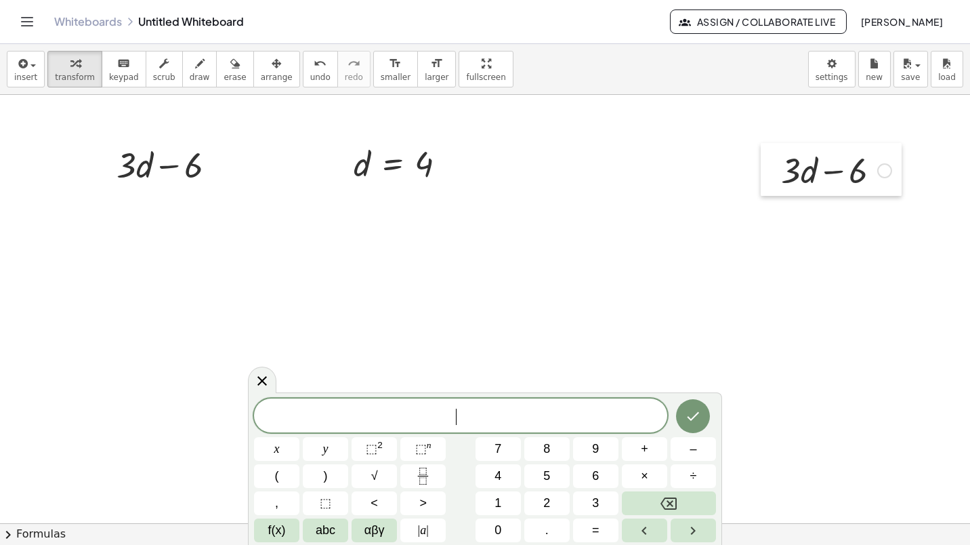
click at [761, 163] on div at bounding box center [771, 169] width 20 height 53
click at [733, 163] on div at bounding box center [739, 169] width 20 height 53
drag, startPoint x: 733, startPoint y: 163, endPoint x: 748, endPoint y: 158, distance: 15.9
click at [748, 158] on div at bounding box center [739, 169] width 20 height 53
click at [745, 158] on div at bounding box center [739, 169] width 20 height 53
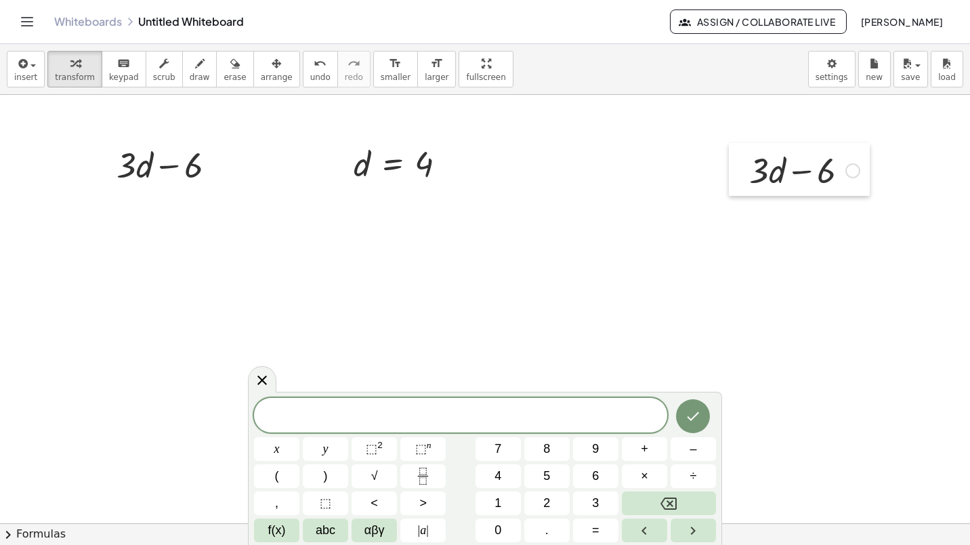
click at [745, 158] on div at bounding box center [739, 169] width 20 height 53
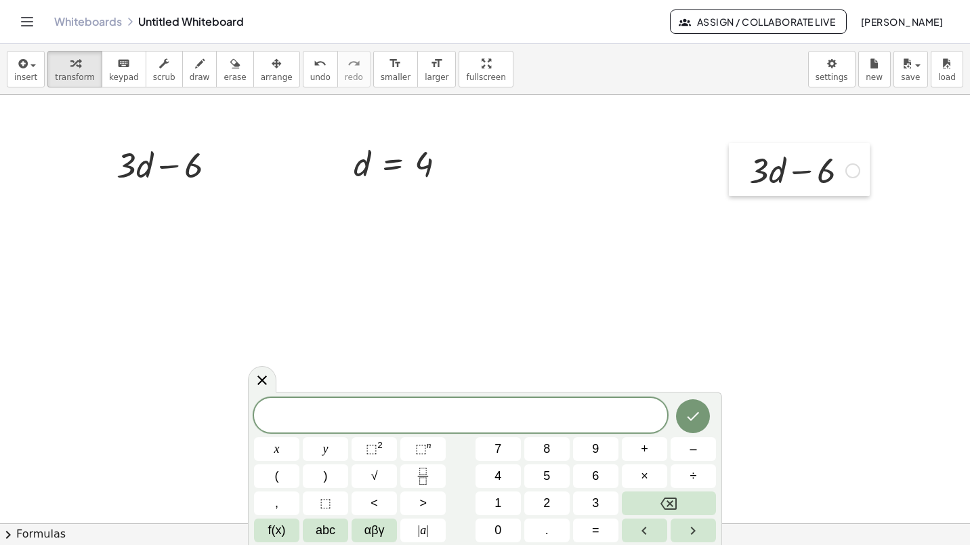
click at [745, 158] on div at bounding box center [739, 169] width 20 height 53
drag, startPoint x: 745, startPoint y: 158, endPoint x: 695, endPoint y: 179, distance: 54.4
click at [695, 179] on div at bounding box center [689, 190] width 20 height 53
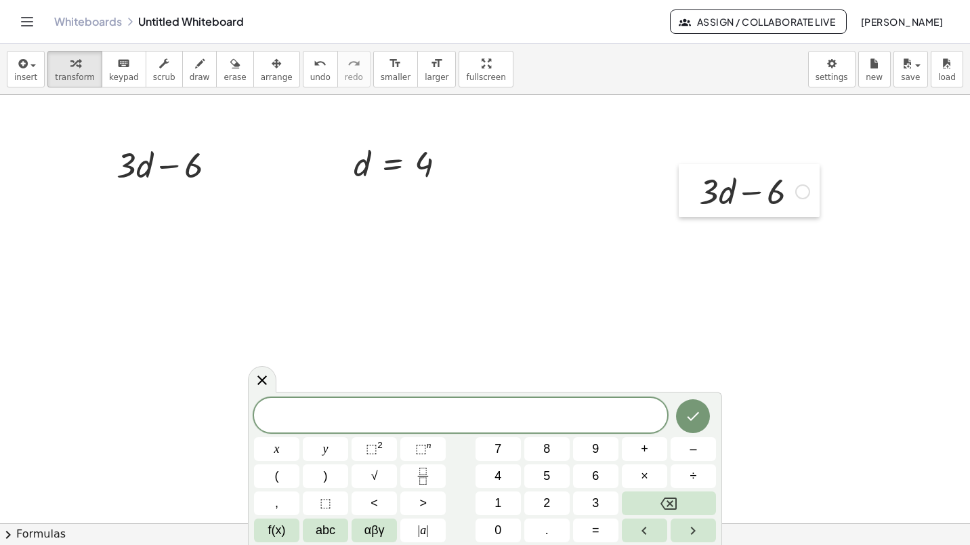
click at [695, 179] on div at bounding box center [689, 190] width 20 height 53
drag, startPoint x: 695, startPoint y: 179, endPoint x: 625, endPoint y: 188, distance: 70.4
click at [625, 188] on div at bounding box center [619, 199] width 20 height 53
drag, startPoint x: 357, startPoint y: 169, endPoint x: 134, endPoint y: 169, distance: 222.9
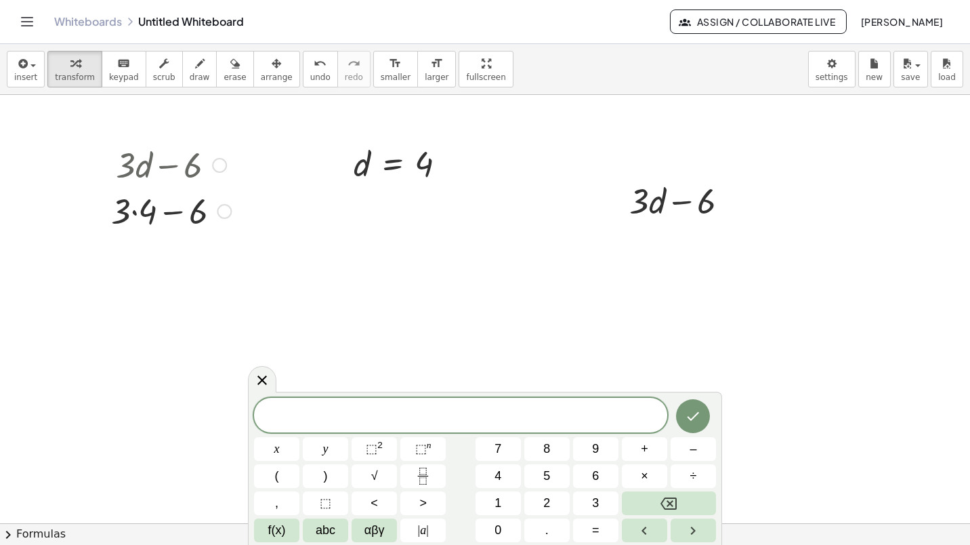
click at [137, 213] on div at bounding box center [170, 210] width 133 height 46
click at [144, 255] on div at bounding box center [170, 256] width 133 height 46
click at [163, 255] on div at bounding box center [170, 256] width 133 height 46
click at [428, 171] on div at bounding box center [405, 163] width 117 height 45
click at [395, 165] on div at bounding box center [405, 163] width 117 height 45
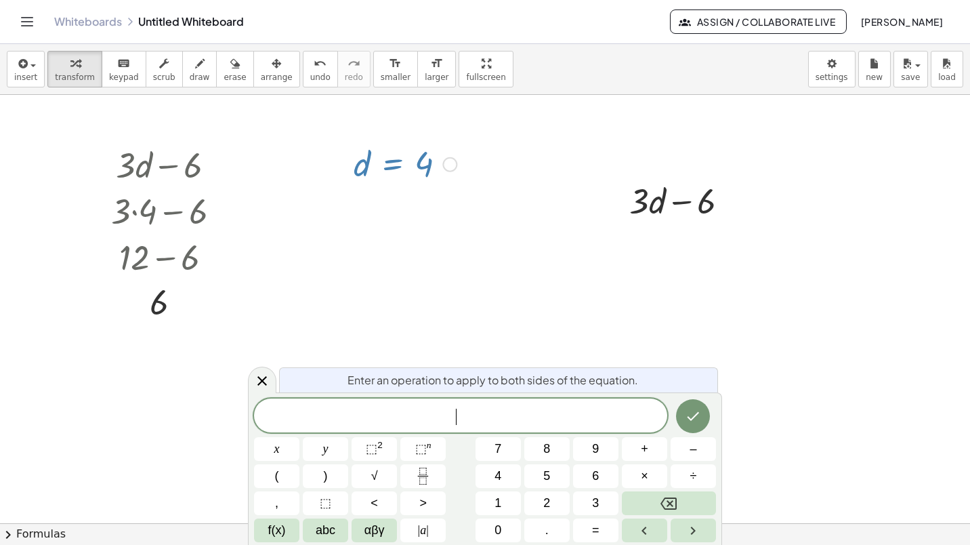
click at [350, 156] on div at bounding box center [343, 164] width 20 height 52
click at [355, 160] on div at bounding box center [405, 163] width 117 height 45
click at [361, 160] on div at bounding box center [405, 163] width 117 height 45
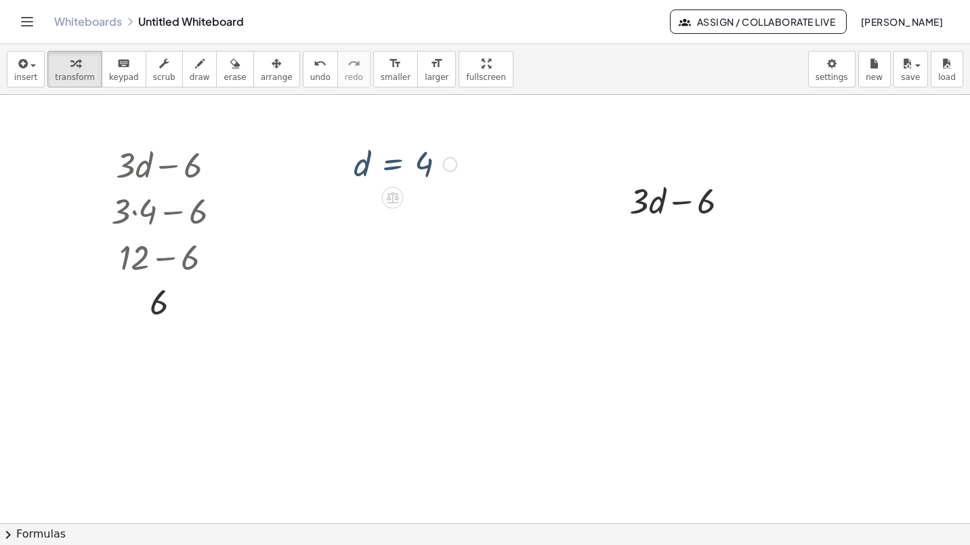
click at [418, 168] on div at bounding box center [405, 163] width 117 height 45
click at [424, 167] on div at bounding box center [405, 163] width 117 height 45
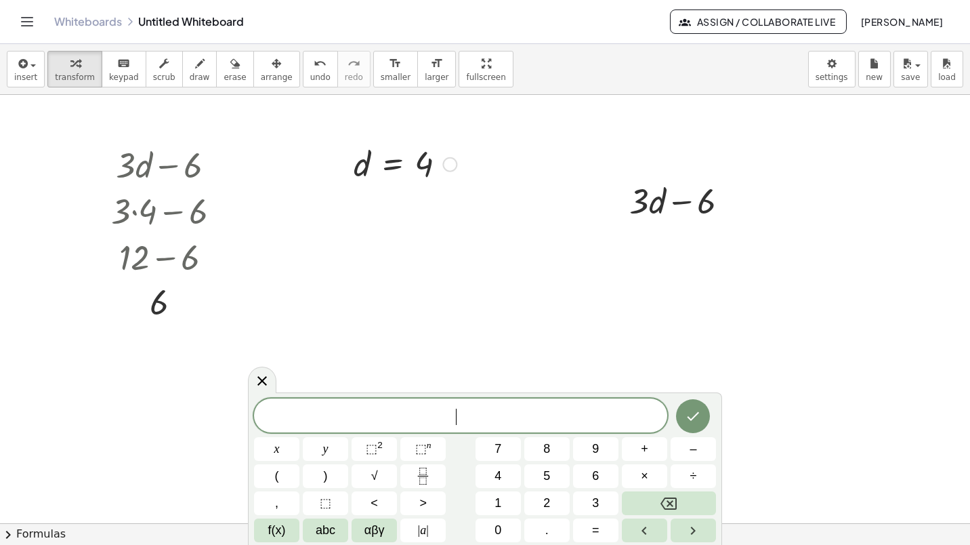
click at [421, 169] on div at bounding box center [405, 163] width 117 height 45
click at [422, 169] on div at bounding box center [405, 163] width 117 height 45
click at [444, 163] on div at bounding box center [450, 164] width 15 height 15
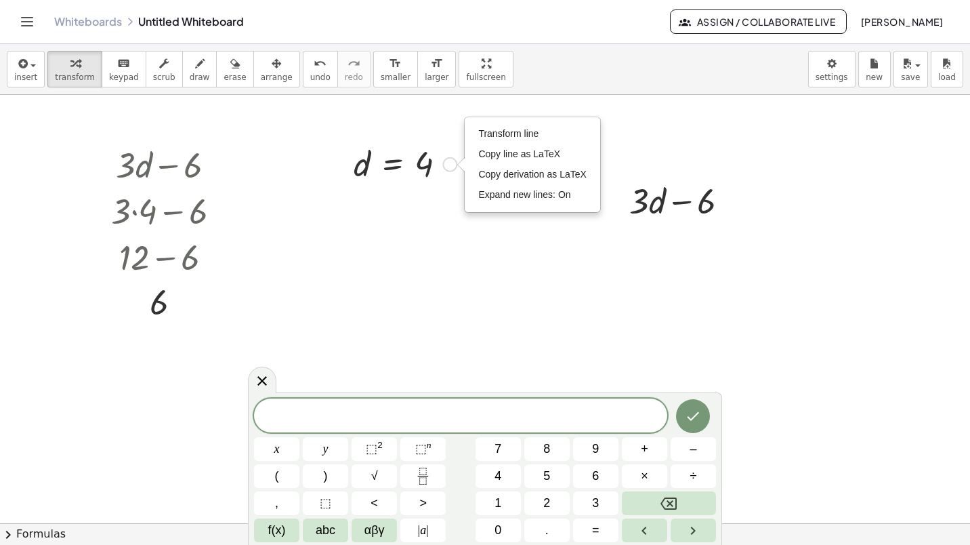
click at [435, 164] on div at bounding box center [405, 163] width 117 height 45
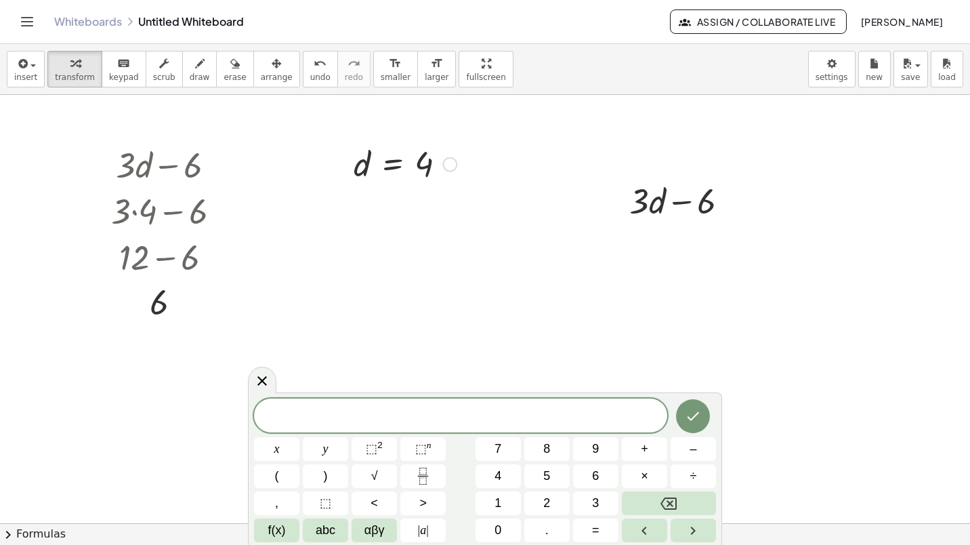
drag, startPoint x: 435, startPoint y: 164, endPoint x: 413, endPoint y: 196, distance: 38.9
click at [433, 165] on div at bounding box center [405, 163] width 117 height 45
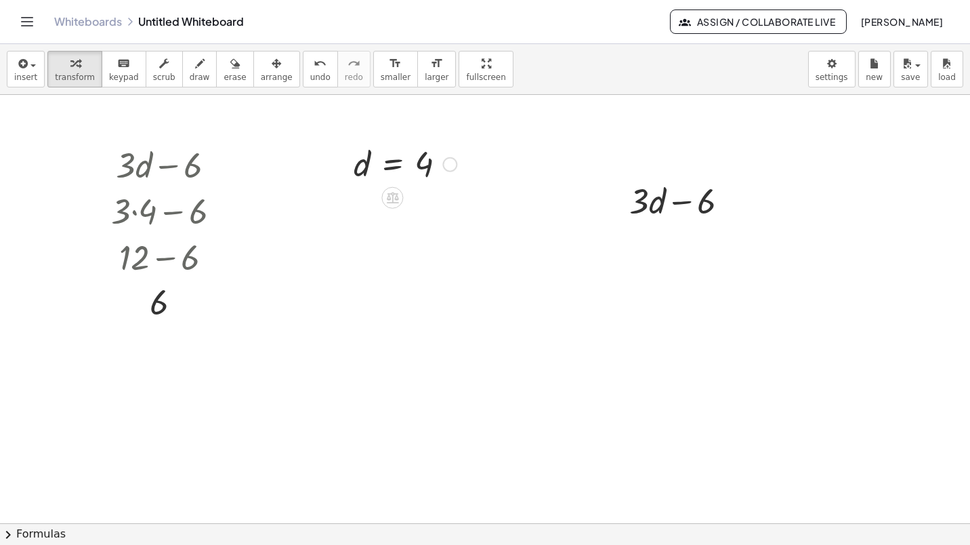
click at [422, 170] on div at bounding box center [405, 163] width 117 height 45
click at [423, 166] on div at bounding box center [405, 163] width 117 height 45
drag, startPoint x: 424, startPoint y: 158, endPoint x: 428, endPoint y: 196, distance: 38.2
click at [428, 165] on div at bounding box center [405, 163] width 117 height 45
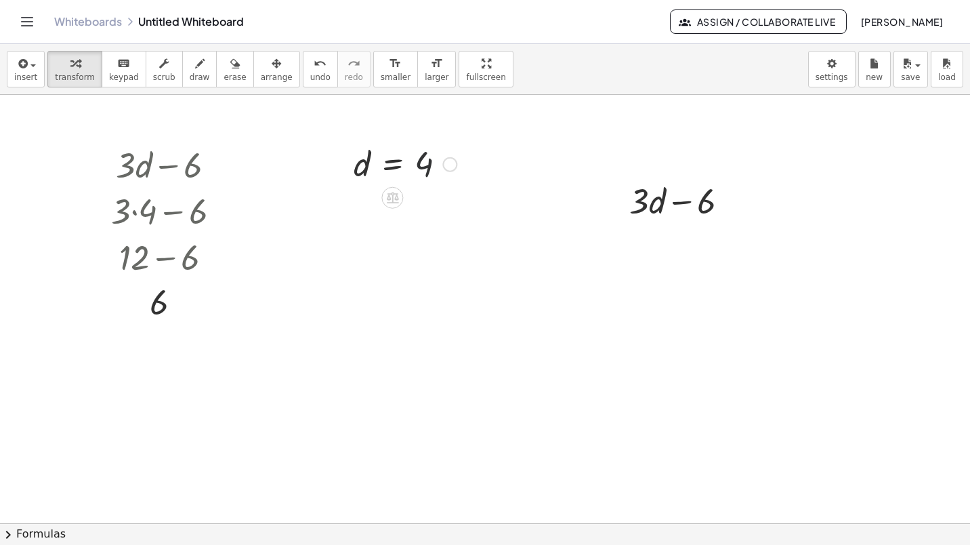
click at [379, 165] on div at bounding box center [405, 163] width 117 height 45
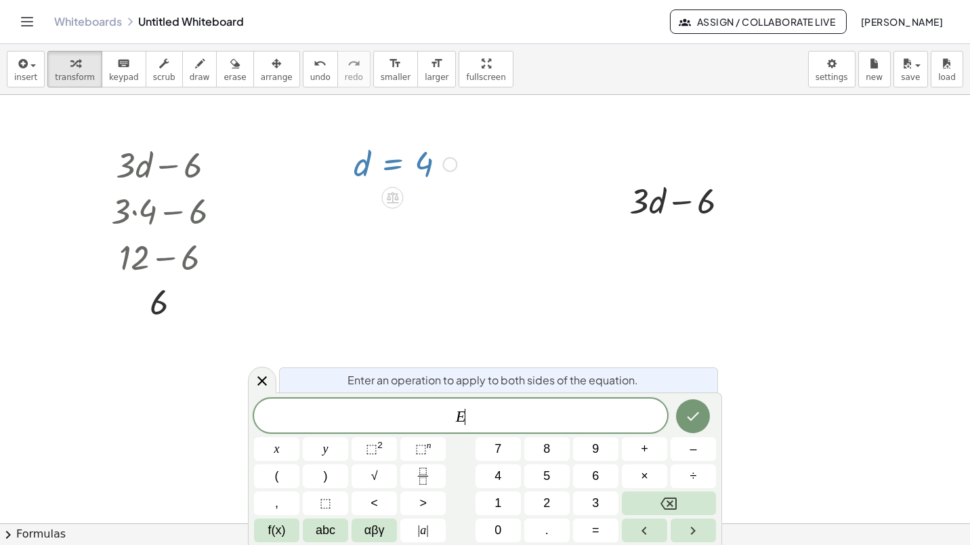
click at [415, 162] on div at bounding box center [405, 163] width 117 height 45
click at [432, 162] on div at bounding box center [405, 163] width 117 height 45
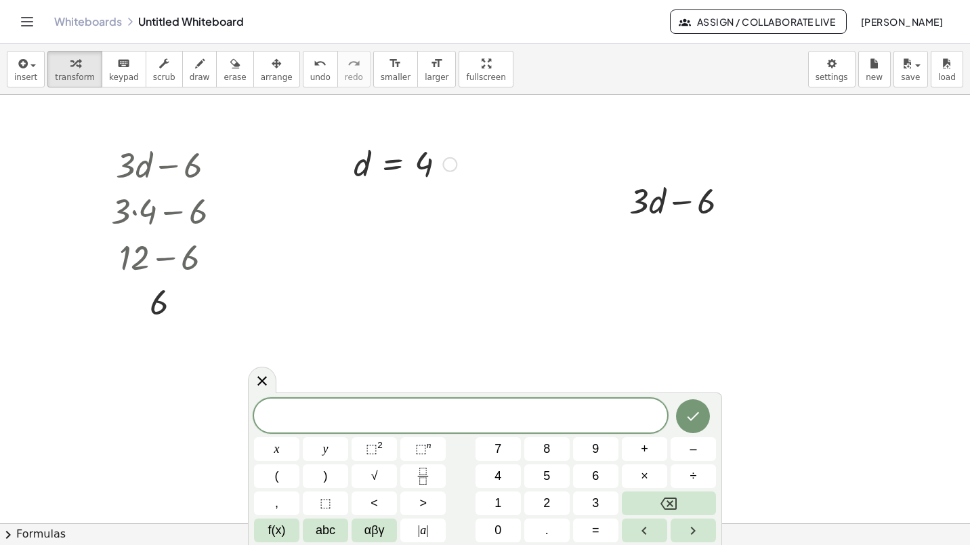
click at [426, 169] on div at bounding box center [405, 163] width 117 height 45
click at [73, 69] on icon "button" at bounding box center [74, 64] width 9 height 16
click at [409, 166] on div at bounding box center [405, 163] width 117 height 45
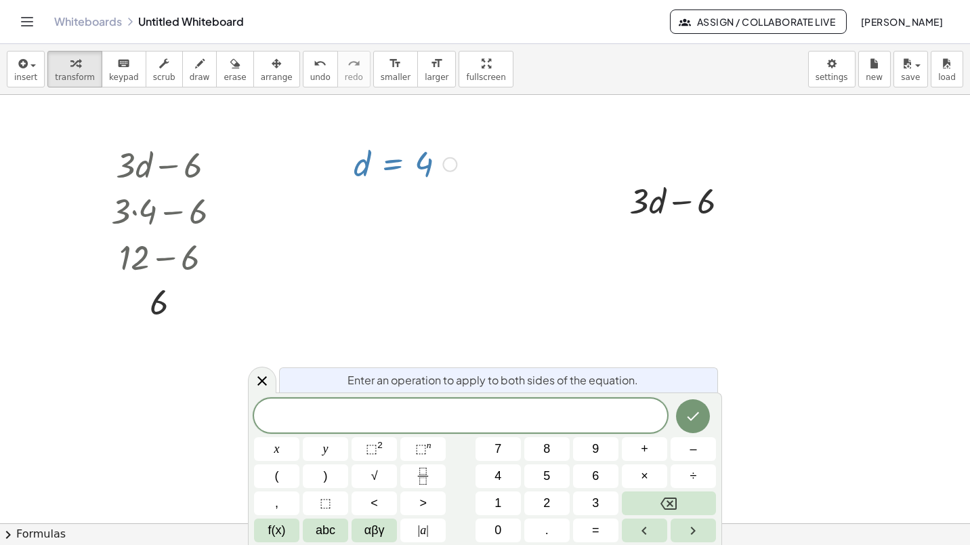
click at [398, 161] on div at bounding box center [405, 163] width 117 height 45
drag, startPoint x: 367, startPoint y: 167, endPoint x: 386, endPoint y: 166, distance: 19.0
click at [368, 167] on div at bounding box center [405, 163] width 117 height 45
click at [423, 165] on div at bounding box center [405, 163] width 117 height 45
click at [26, 75] on span "insert" at bounding box center [25, 77] width 23 height 9
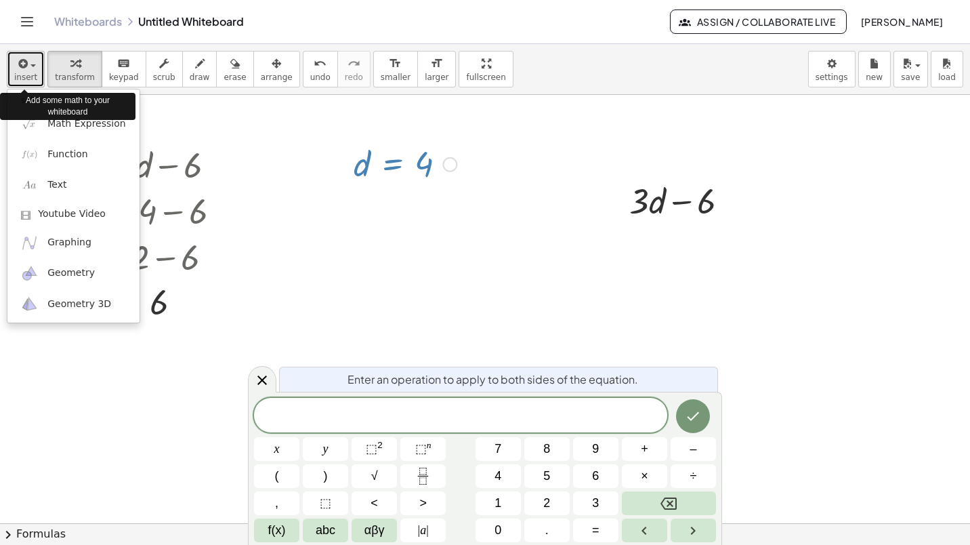
click at [33, 75] on span "insert" at bounding box center [25, 77] width 23 height 9
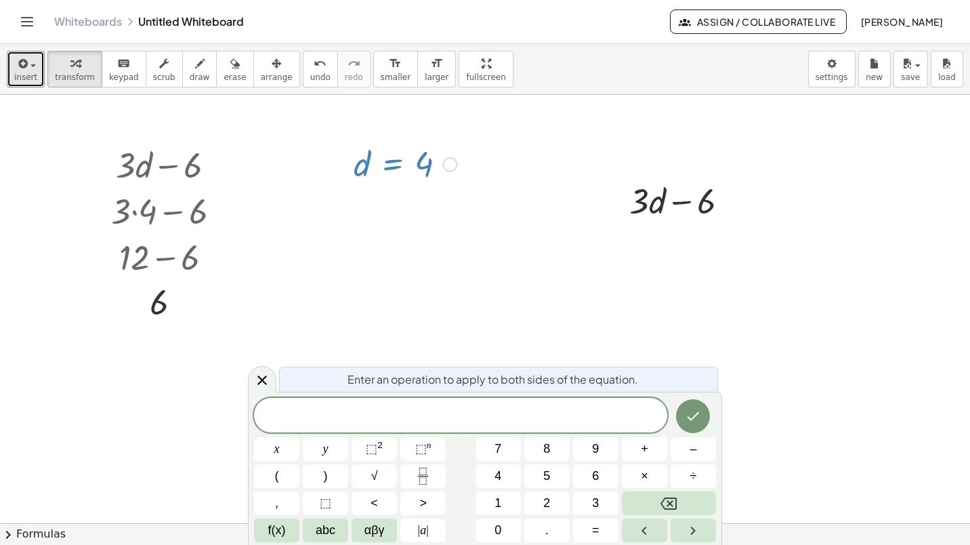
click at [420, 173] on div at bounding box center [405, 163] width 117 height 45
drag, startPoint x: 373, startPoint y: 182, endPoint x: 401, endPoint y: 207, distance: 37.5
drag, startPoint x: 434, startPoint y: 161, endPoint x: 373, endPoint y: 230, distance: 92.1
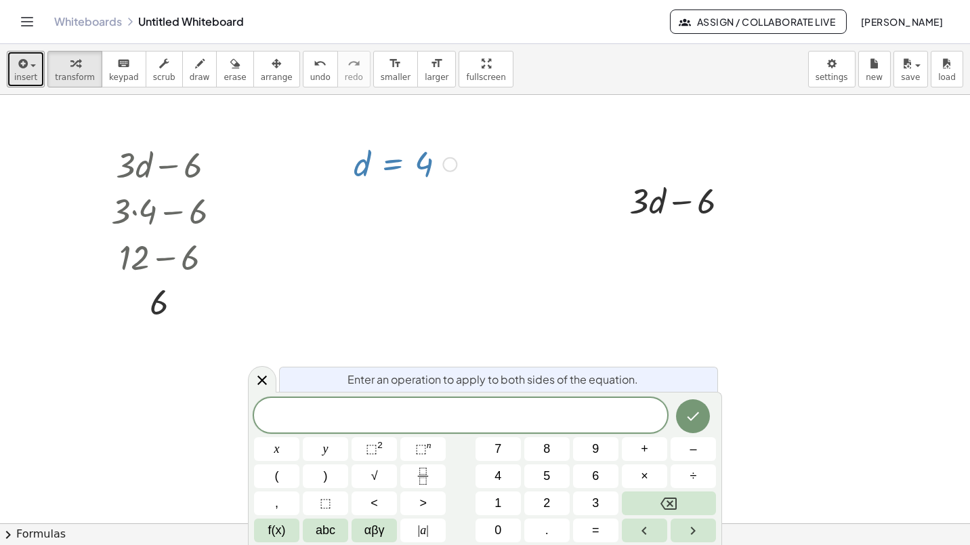
drag, startPoint x: 426, startPoint y: 159, endPoint x: 430, endPoint y: 191, distance: 32.8
click at [426, 188] on div "d = 4 Transform line Copy line as LaTeX Copy derivation as LaTeX Expand new lin…" at bounding box center [399, 164] width 133 height 52
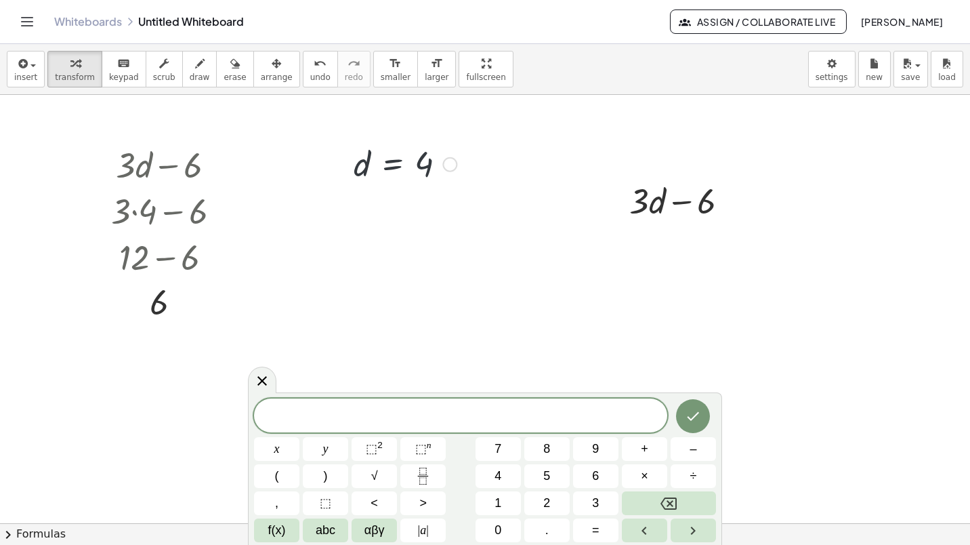
click at [262, 379] on icon at bounding box center [262, 381] width 16 height 16
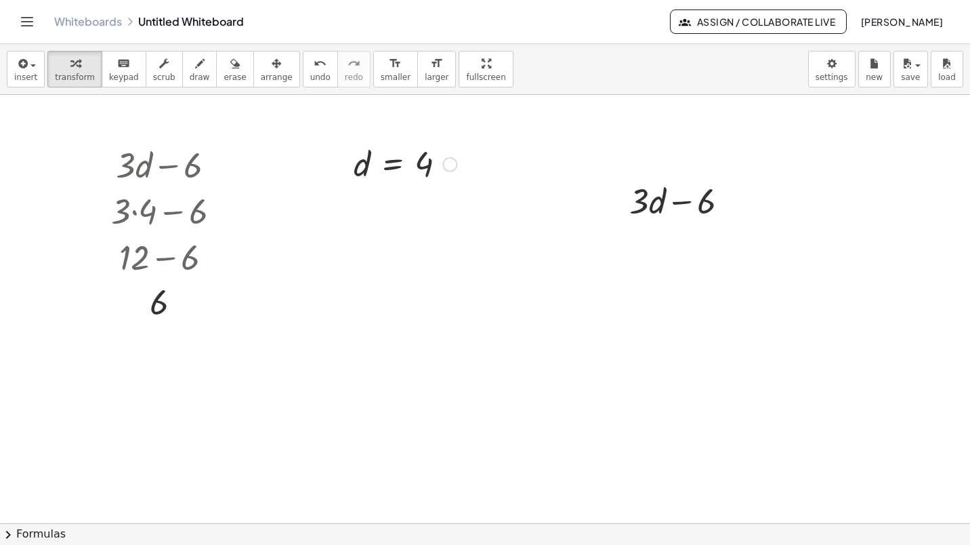
click at [394, 165] on div at bounding box center [405, 163] width 117 height 45
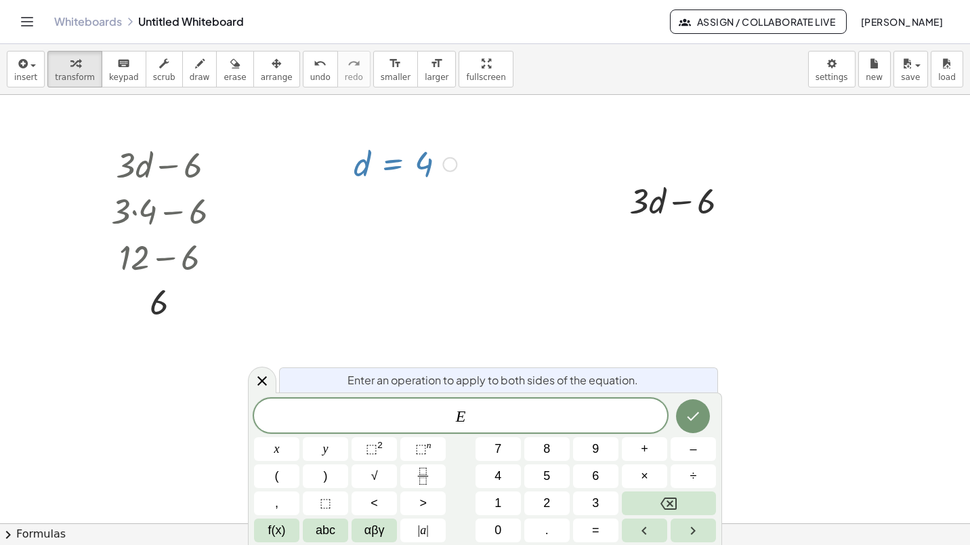
click at [394, 165] on div at bounding box center [405, 163] width 117 height 45
click at [353, 167] on div at bounding box center [343, 164] width 20 height 52
click at [264, 386] on icon at bounding box center [262, 381] width 16 height 16
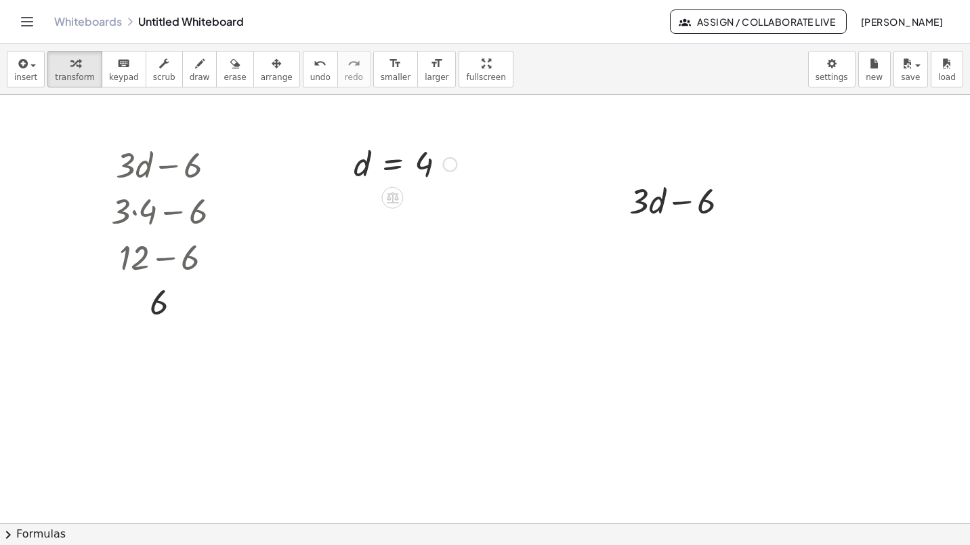
click at [363, 167] on div at bounding box center [405, 163] width 117 height 45
click at [360, 175] on div at bounding box center [405, 163] width 117 height 45
click at [357, 171] on div at bounding box center [405, 163] width 117 height 45
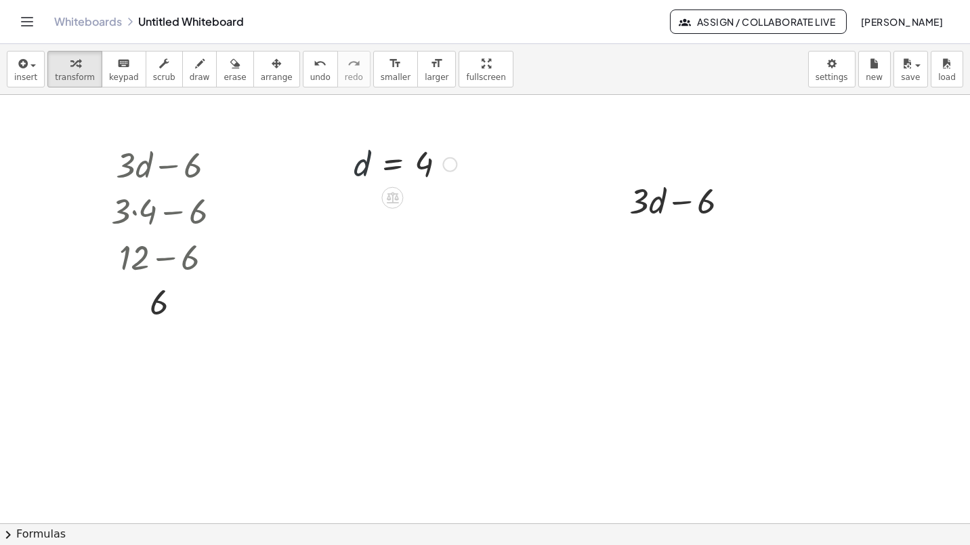
click at [358, 171] on div at bounding box center [405, 163] width 117 height 45
click at [365, 169] on div at bounding box center [405, 163] width 117 height 45
drag, startPoint x: 414, startPoint y: 164, endPoint x: 417, endPoint y: 179, distance: 15.2
click at [417, 179] on div at bounding box center [405, 163] width 117 height 45
click at [424, 171] on div at bounding box center [405, 163] width 117 height 45
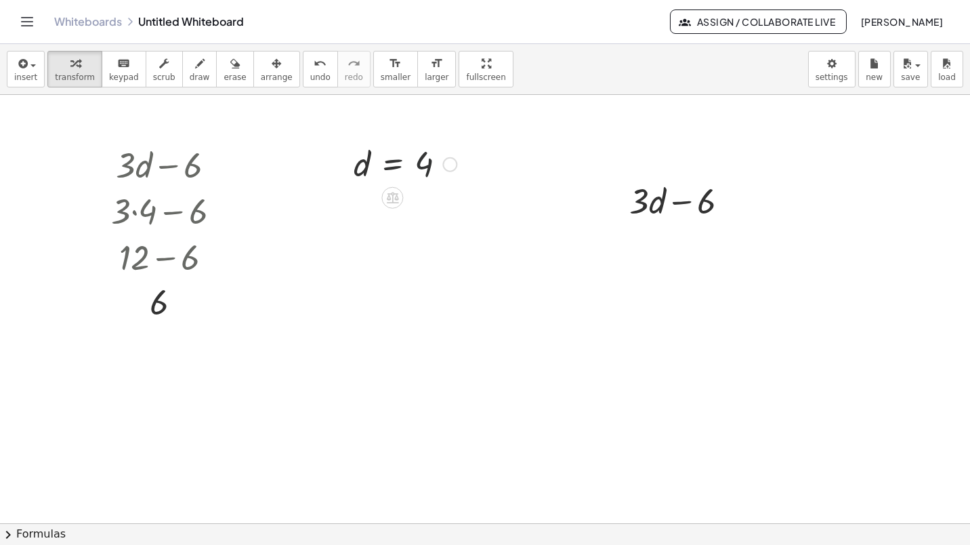
click at [429, 165] on div at bounding box center [405, 163] width 117 height 45
drag, startPoint x: 429, startPoint y: 165, endPoint x: 439, endPoint y: 179, distance: 17.5
click at [439, 179] on div at bounding box center [405, 163] width 117 height 45
click at [432, 169] on div at bounding box center [405, 163] width 117 height 45
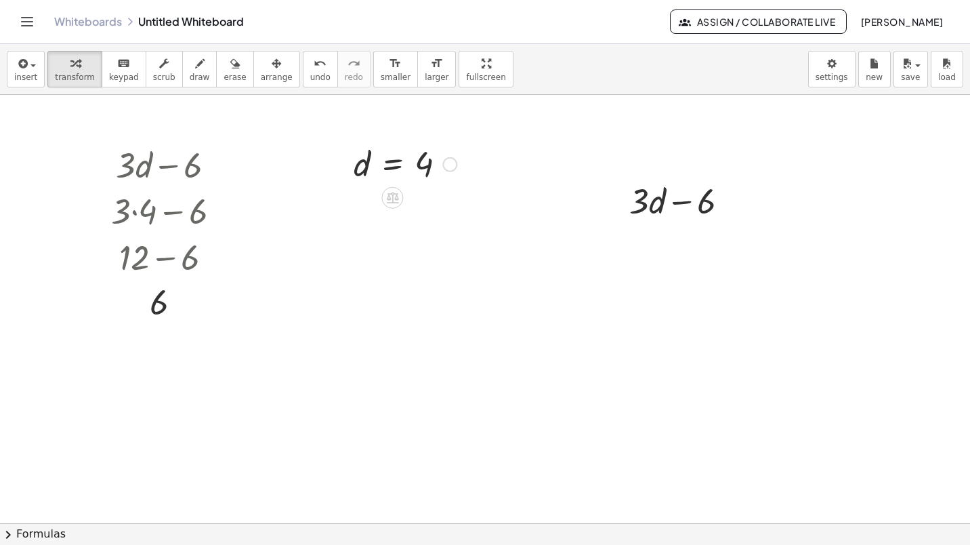
click at [432, 169] on div at bounding box center [405, 163] width 117 height 45
drag, startPoint x: 432, startPoint y: 169, endPoint x: 416, endPoint y: 165, distance: 16.1
click at [427, 169] on div at bounding box center [405, 163] width 117 height 45
click at [415, 164] on div at bounding box center [405, 163] width 117 height 45
drag, startPoint x: 436, startPoint y: 182, endPoint x: 474, endPoint y: 255, distance: 81.8
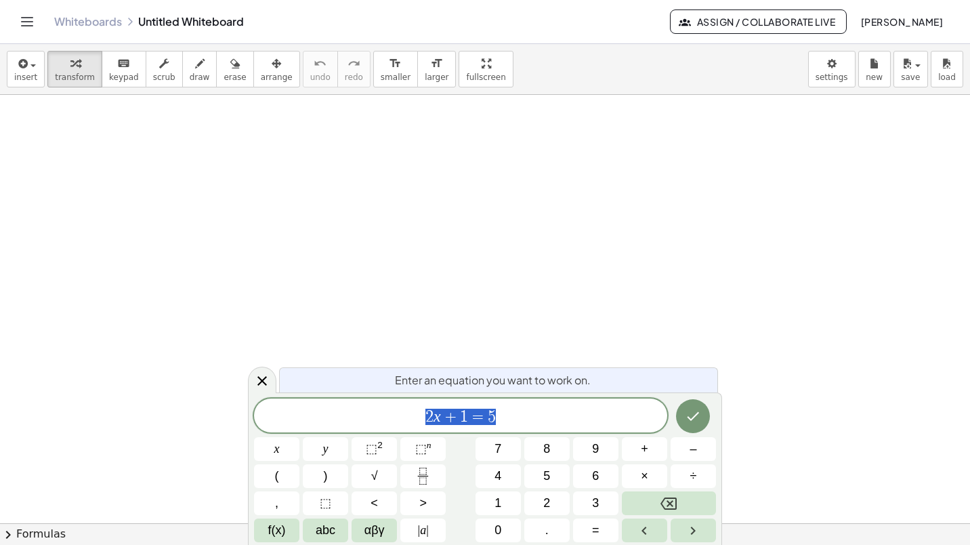
click at [520, 418] on span "2 x + 1 = 5" at bounding box center [460, 416] width 413 height 19
click at [695, 422] on icon "Done" at bounding box center [693, 416] width 16 height 16
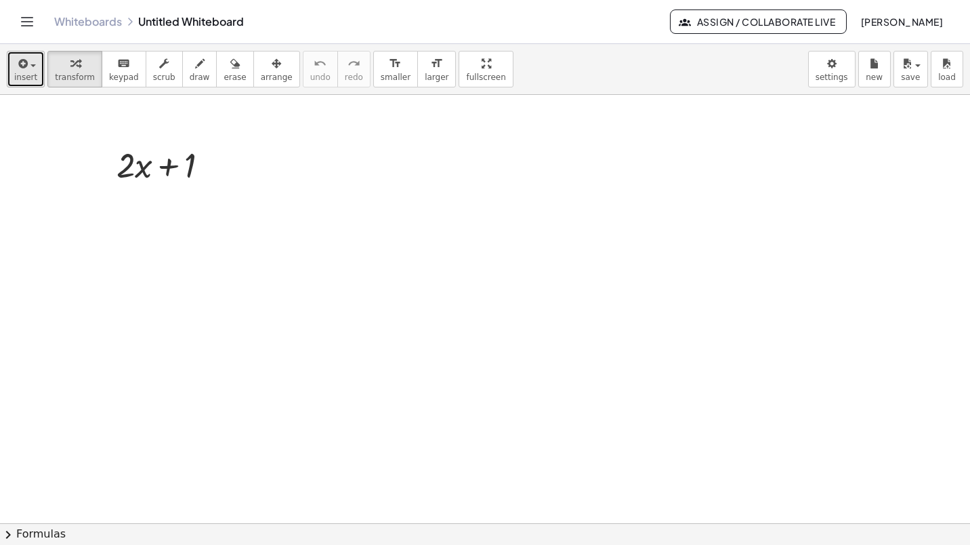
click at [41, 75] on button "insert" at bounding box center [26, 69] width 38 height 37
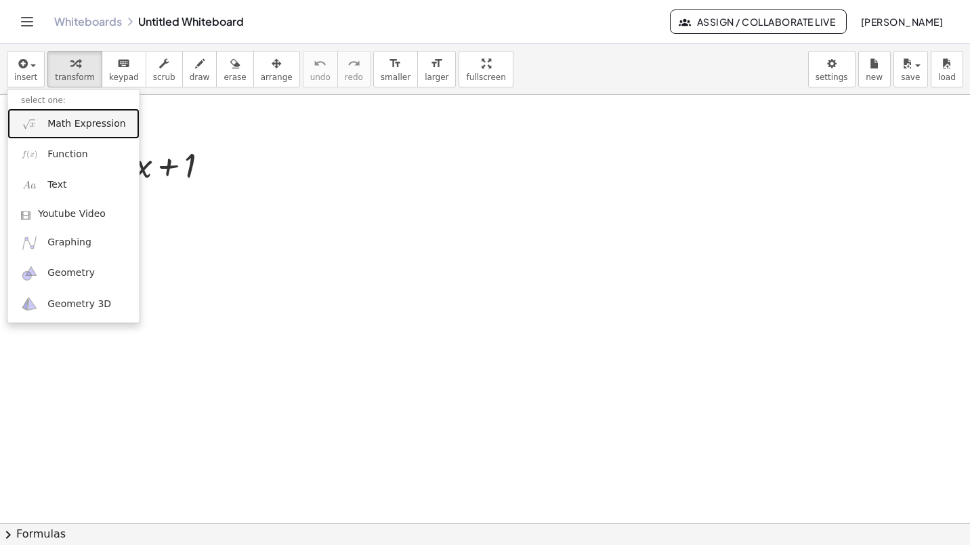
click at [39, 121] on link "Math Expression" at bounding box center [73, 123] width 132 height 30
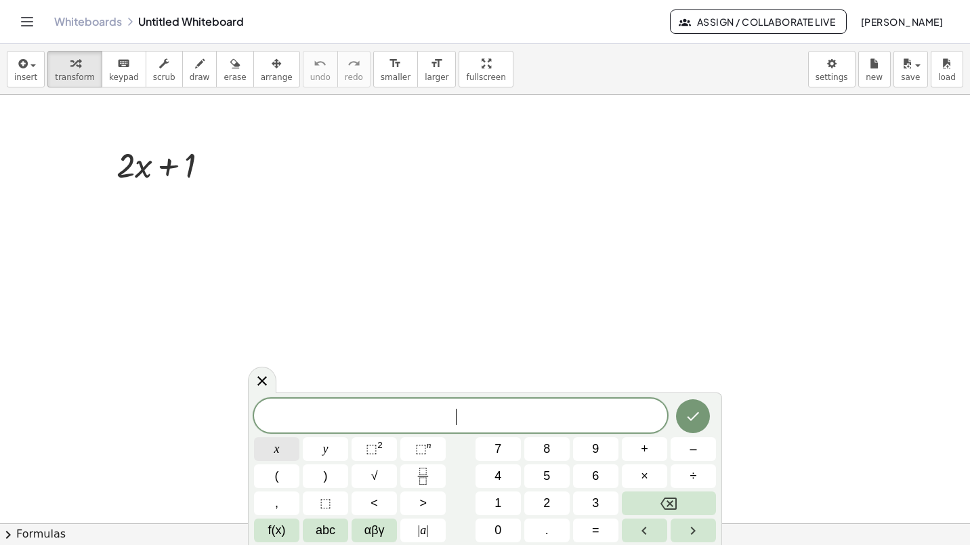
click at [283, 449] on button "x" at bounding box center [276, 449] width 45 height 24
click at [603, 529] on button "=" at bounding box center [595, 530] width 45 height 24
click at [492, 474] on button "4" at bounding box center [498, 476] width 45 height 24
click at [683, 413] on button "Done" at bounding box center [693, 416] width 34 height 34
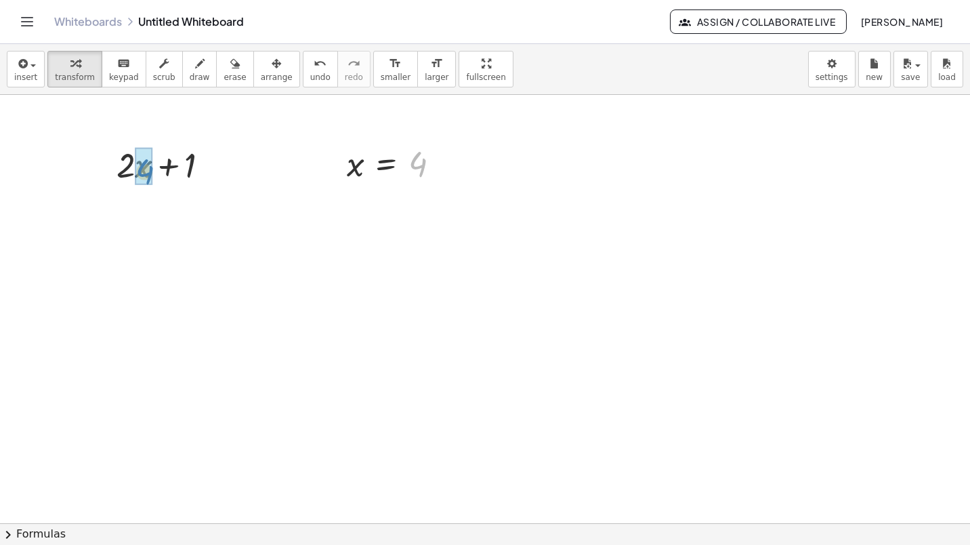
drag, startPoint x: 415, startPoint y: 163, endPoint x: 142, endPoint y: 171, distance: 273.2
click at [141, 224] on div at bounding box center [168, 210] width 126 height 46
click at [150, 260] on div at bounding box center [168, 256] width 126 height 46
click at [227, 321] on div at bounding box center [168, 301] width 126 height 45
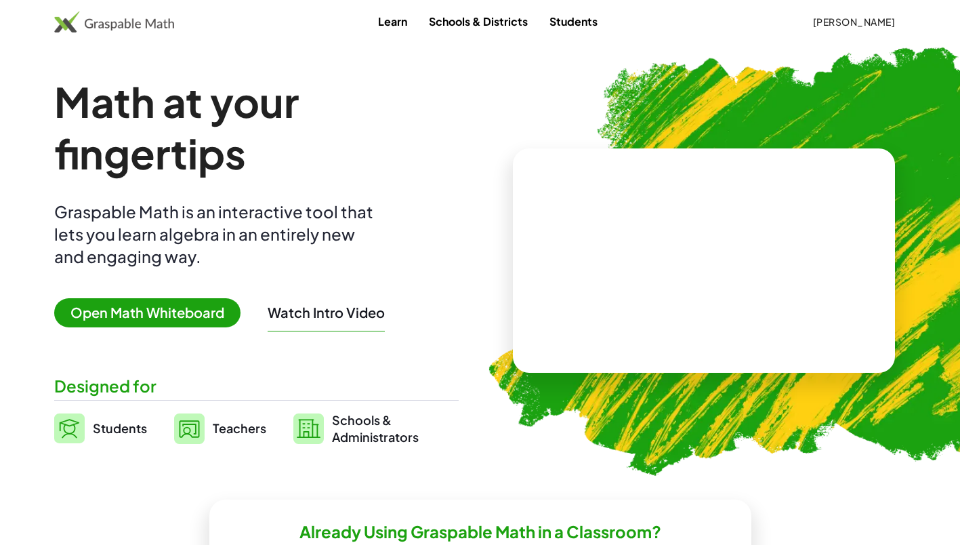
click at [337, 311] on button "Watch Intro Video" at bounding box center [326, 313] width 117 height 18
